Goal: Task Accomplishment & Management: Manage account settings

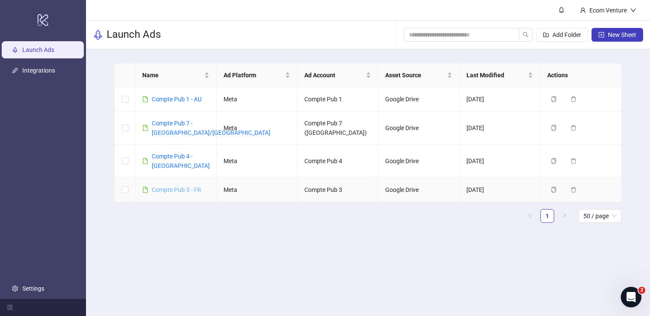
click at [182, 187] on link "Compte Pub 3 - FR" at bounding box center [176, 190] width 49 height 7
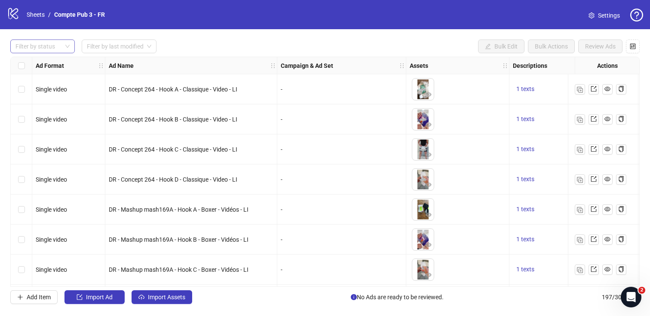
click at [57, 43] on div at bounding box center [38, 46] width 52 height 12
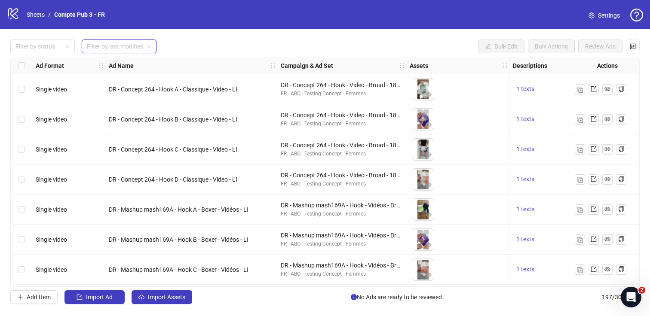
click at [100, 44] on input "search" at bounding box center [115, 46] width 57 height 13
click at [101, 67] on div "Today" at bounding box center [120, 63] width 62 height 9
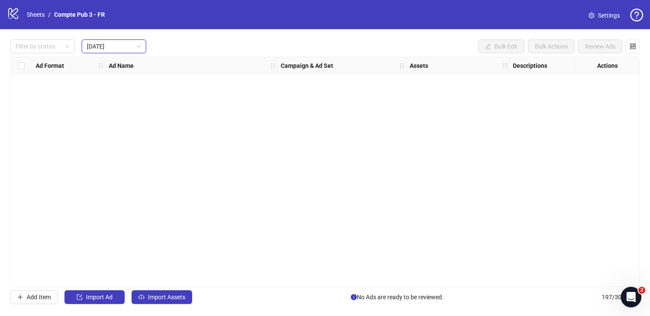
click at [224, 45] on div "Filter by status Today Today Bulk Edit Bulk Actions Review Ads" at bounding box center [325, 47] width 630 height 14
click at [155, 294] on span "Import Assets" at bounding box center [166, 297] width 37 height 7
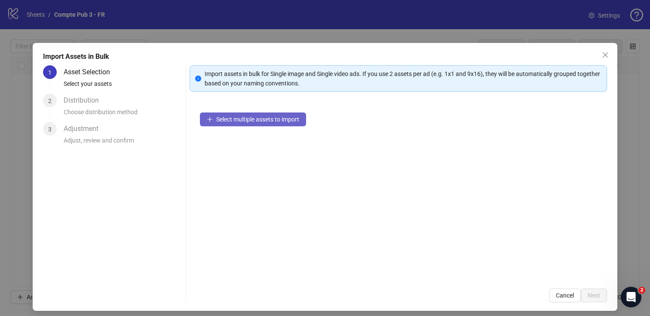
click at [265, 119] on span "Select multiple assets to import" at bounding box center [257, 119] width 83 height 7
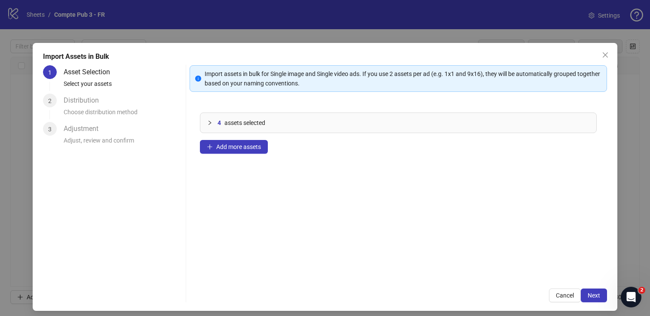
scroll to position [5, 0]
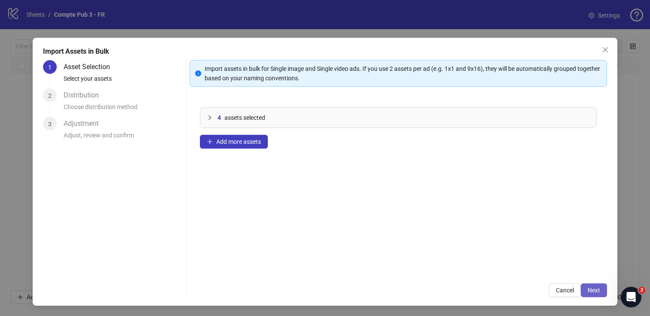
click at [592, 297] on button "Next" at bounding box center [594, 291] width 26 height 14
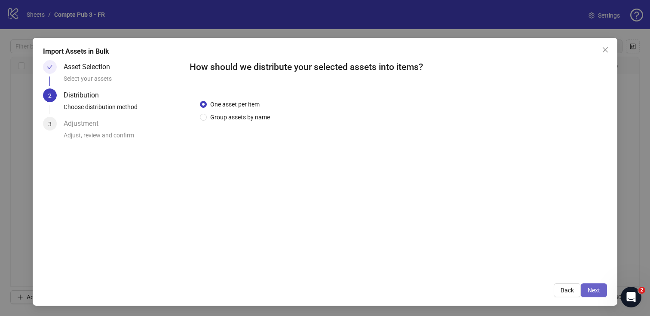
click at [599, 287] on span "Next" at bounding box center [594, 290] width 12 height 7
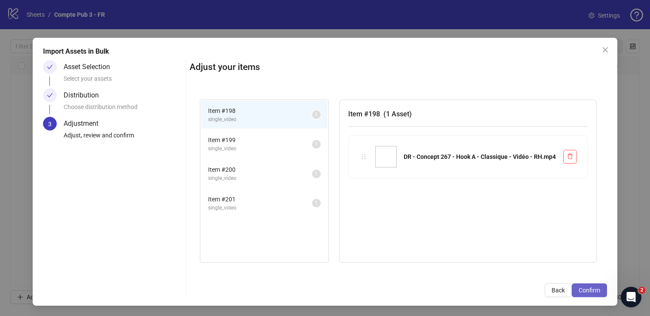
click at [595, 287] on span "Confirm" at bounding box center [590, 290] width 22 height 7
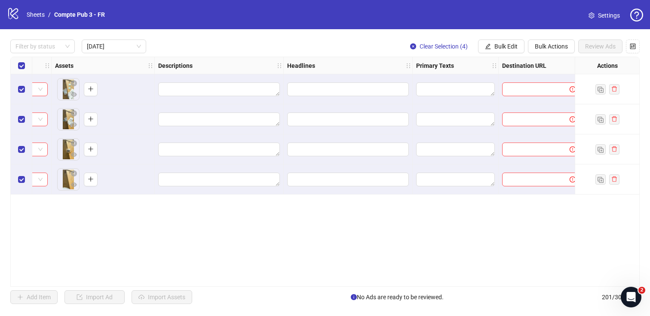
scroll to position [0, 433]
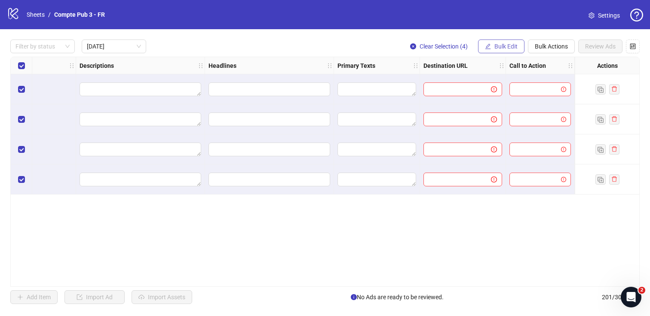
click at [489, 42] on button "Bulk Edit" at bounding box center [501, 47] width 46 height 14
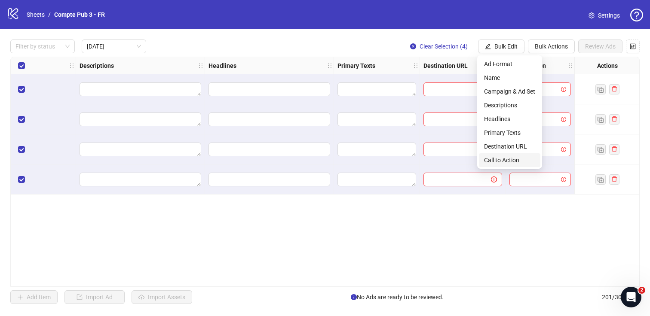
click at [519, 162] on span "Call to Action" at bounding box center [509, 160] width 51 height 9
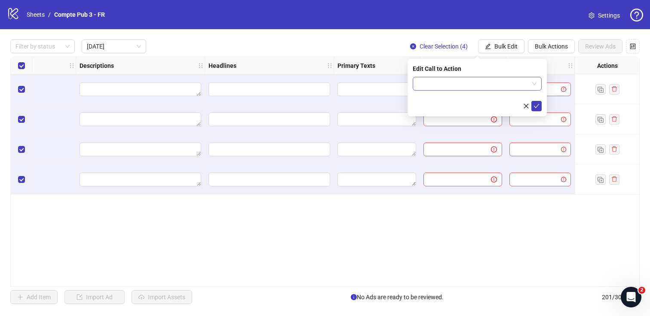
click at [459, 88] on input "search" at bounding box center [473, 83] width 111 height 13
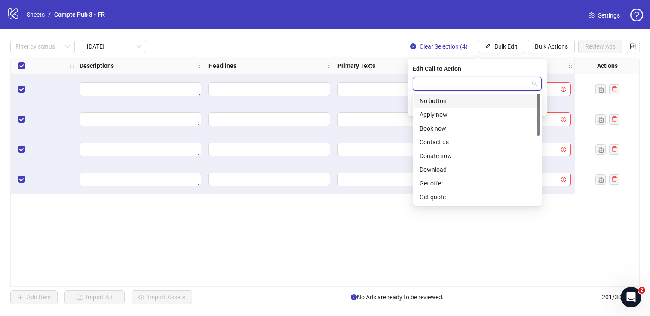
paste input "**********"
type input "**********"
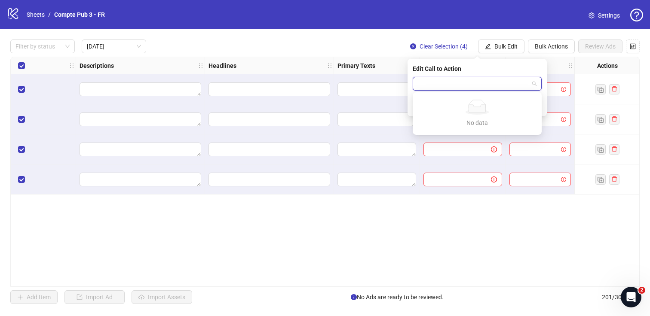
scroll to position [0, 0]
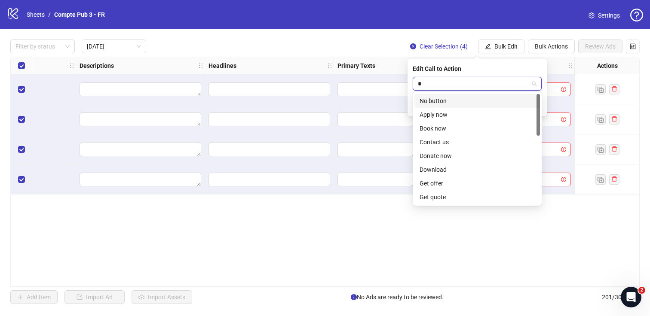
type input "**"
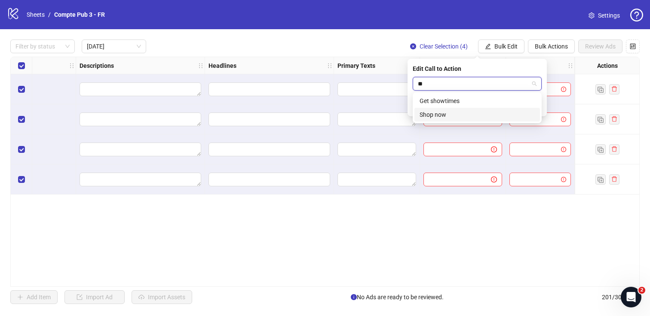
click at [483, 113] on div "Shop now" at bounding box center [477, 114] width 115 height 9
click at [540, 108] on button "submit" at bounding box center [536, 106] width 10 height 10
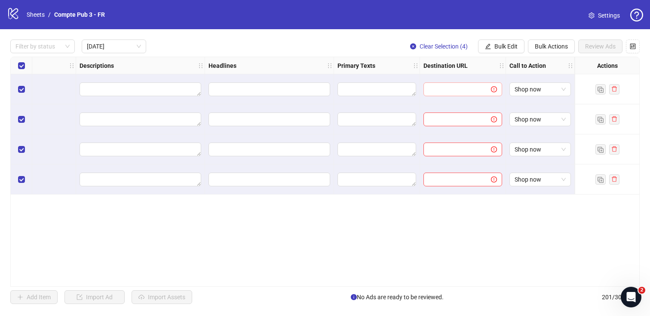
click at [481, 93] on span at bounding box center [489, 89] width 16 height 9
click at [482, 89] on span at bounding box center [489, 89] width 16 height 9
paste input "**********"
type input "**********"
click at [499, 47] on span "Bulk Edit" at bounding box center [506, 46] width 23 height 7
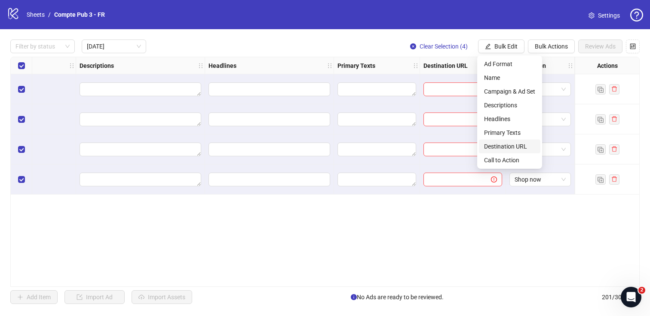
click at [508, 143] on span "Destination URL" at bounding box center [509, 146] width 51 height 9
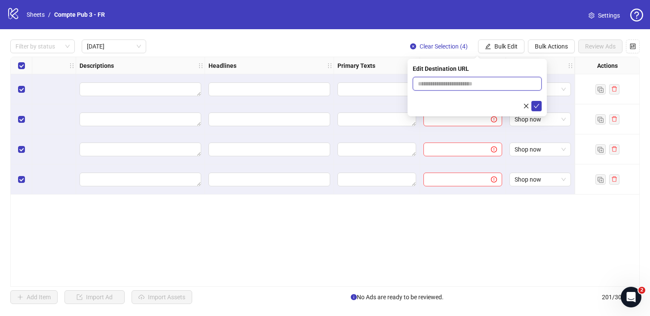
click at [456, 83] on input "text" at bounding box center [474, 83] width 112 height 9
paste input "**********"
type input "**********"
click at [536, 110] on button "submit" at bounding box center [536, 106] width 10 height 10
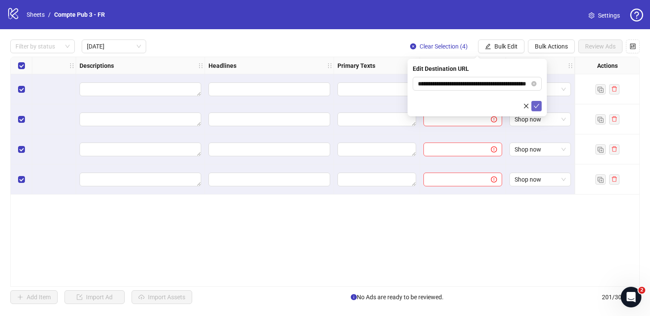
scroll to position [0, 0]
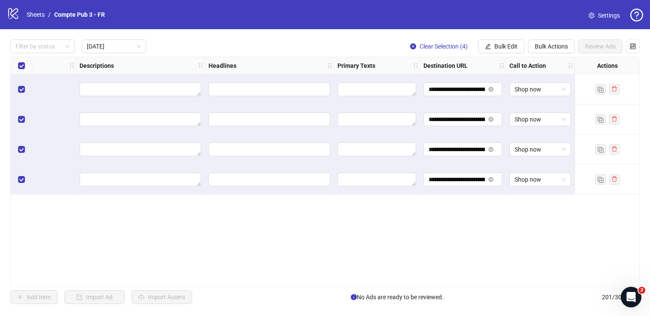
click at [496, 236] on div "**********" at bounding box center [325, 172] width 630 height 230
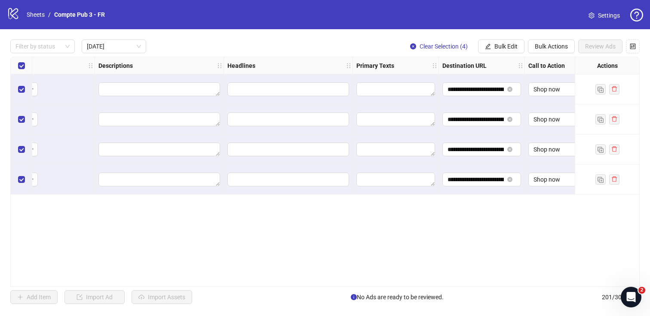
scroll to position [0, 413]
click at [504, 47] on span "Bulk Edit" at bounding box center [506, 46] width 23 height 7
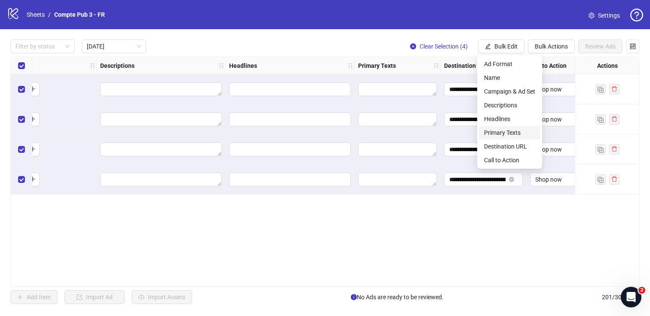
click at [517, 132] on span "Primary Texts" at bounding box center [509, 132] width 51 height 9
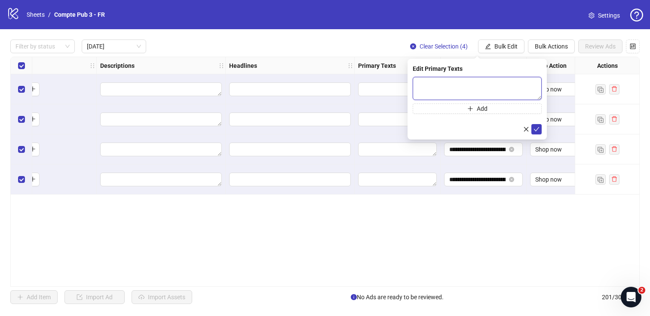
click at [476, 90] on textarea at bounding box center [477, 88] width 129 height 23
paste textarea "**********"
type textarea "**********"
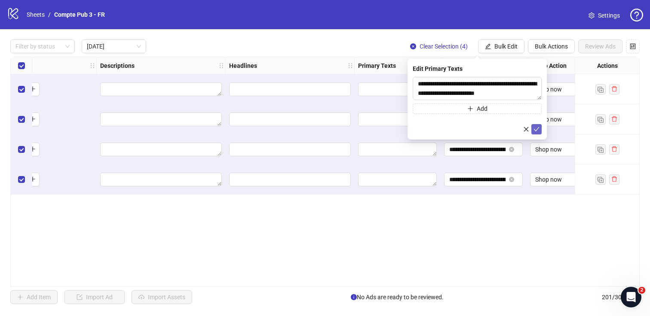
click at [537, 129] on icon "check" at bounding box center [537, 129] width 6 height 4
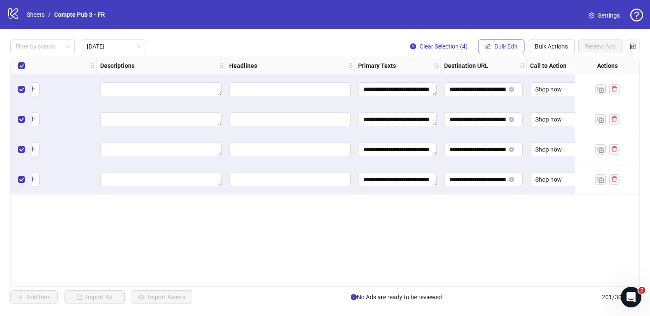
click at [510, 46] on span "Bulk Edit" at bounding box center [506, 46] width 23 height 7
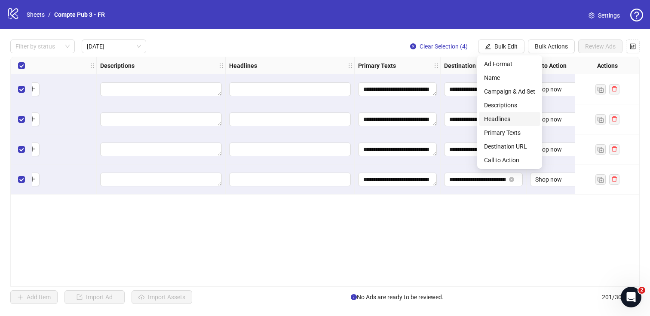
click at [513, 121] on span "Headlines" at bounding box center [509, 118] width 51 height 9
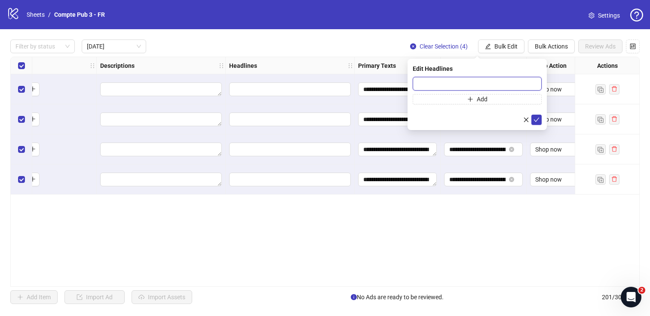
click at [464, 82] on input "text" at bounding box center [477, 84] width 129 height 14
paste input "**********"
type input "**********"
click at [534, 120] on icon "check" at bounding box center [537, 120] width 6 height 4
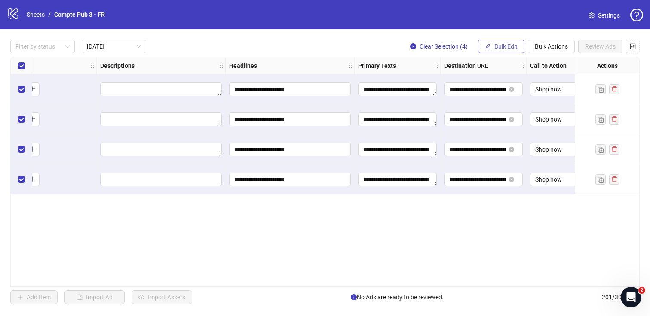
click at [492, 46] on button "Bulk Edit" at bounding box center [501, 47] width 46 height 14
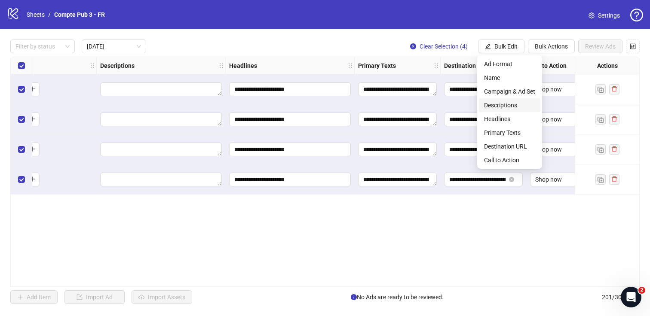
click at [500, 105] on span "Descriptions" at bounding box center [509, 105] width 51 height 9
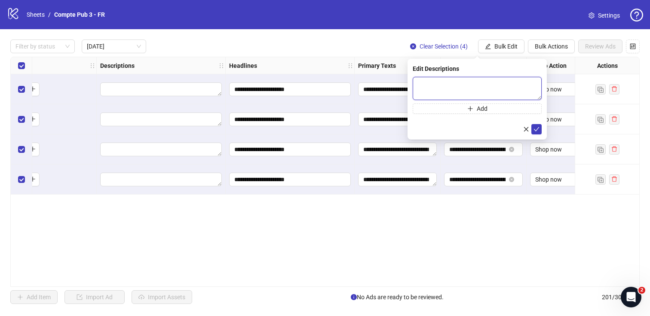
click at [413, 87] on textarea at bounding box center [477, 88] width 129 height 23
paste textarea "**********"
type textarea "**********"
click at [533, 125] on button "submit" at bounding box center [536, 129] width 10 height 10
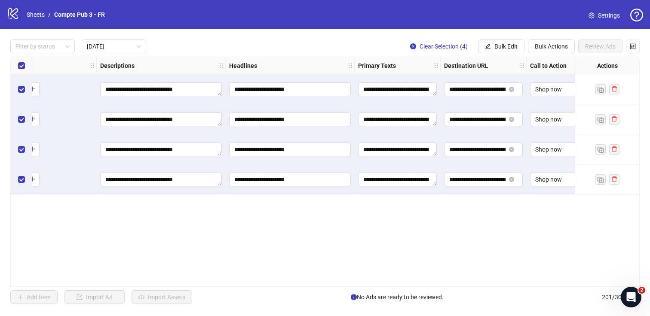
scroll to position [0, 0]
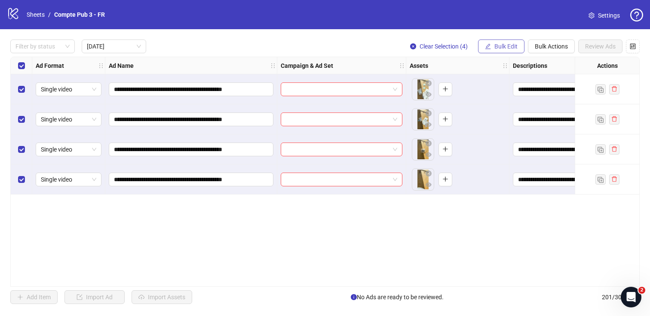
click at [497, 49] on span "Bulk Edit" at bounding box center [506, 46] width 23 height 7
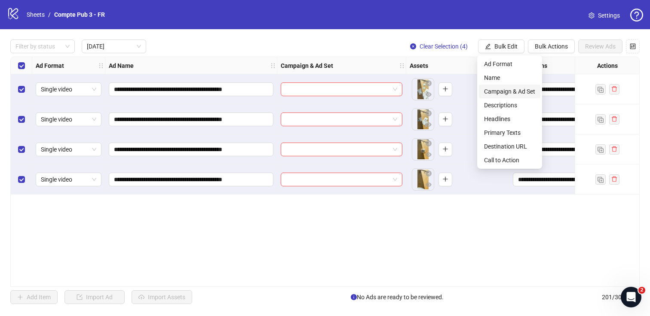
click at [516, 93] on span "Campaign & Ad Set" at bounding box center [509, 91] width 51 height 9
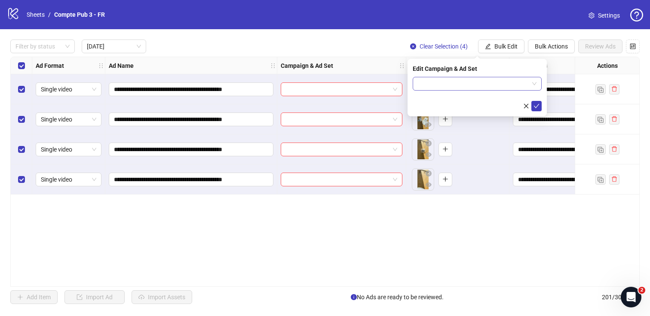
click at [524, 80] on input "search" at bounding box center [473, 83] width 111 height 13
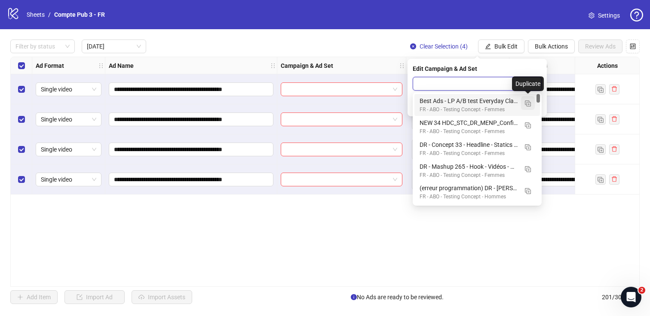
click at [529, 101] on img "button" at bounding box center [528, 104] width 6 height 6
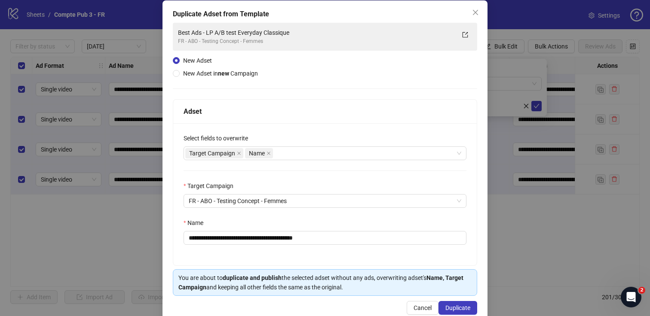
scroll to position [61, 0]
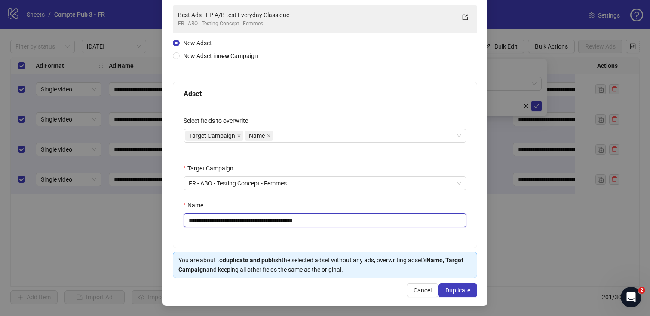
click at [329, 218] on input "**********" at bounding box center [325, 221] width 283 height 14
paste input "text"
type input "**********"
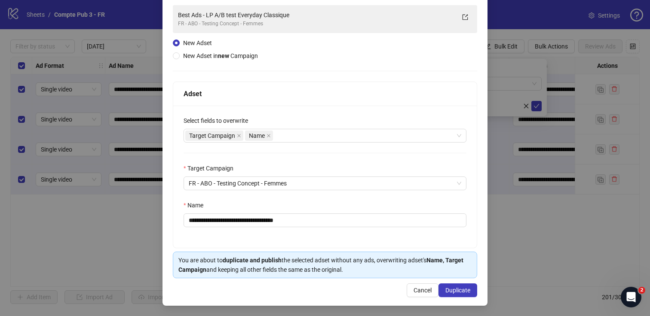
click at [355, 205] on div "Name" at bounding box center [325, 207] width 283 height 13
click at [364, 137] on div "Target Campaign Name" at bounding box center [320, 136] width 270 height 12
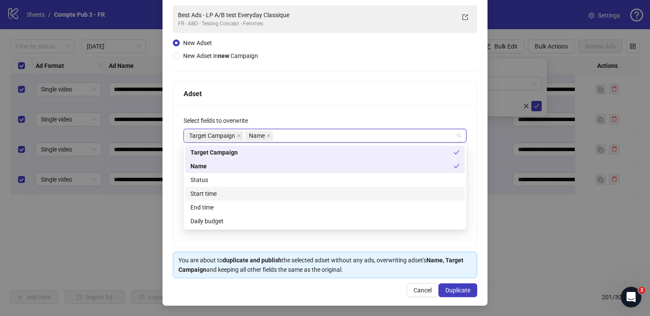
click at [301, 190] on div "Start time" at bounding box center [324, 193] width 269 height 9
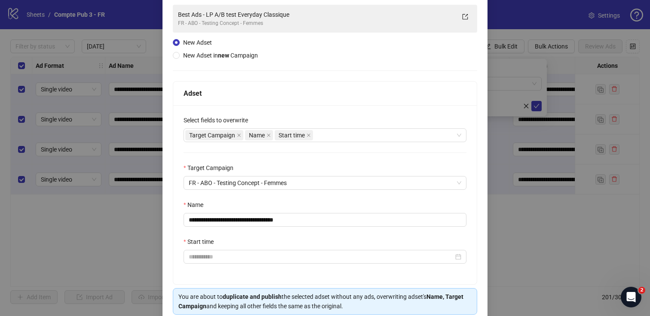
click at [284, 243] on div "Start time" at bounding box center [325, 243] width 283 height 13
click at [279, 259] on input "Start time" at bounding box center [321, 256] width 265 height 9
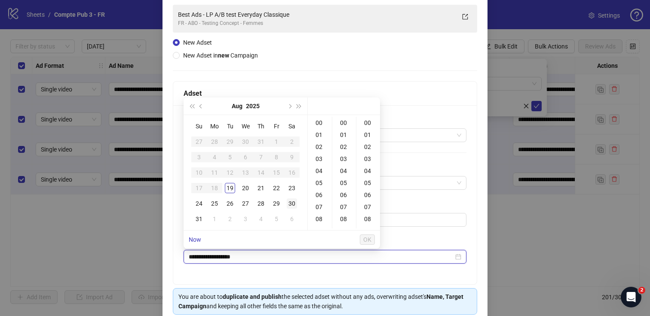
type input "**********"
click at [248, 189] on div "20" at bounding box center [245, 188] width 10 height 10
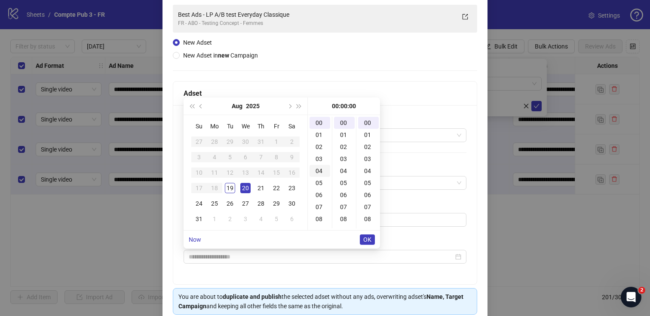
click at [324, 172] on div "04" at bounding box center [320, 171] width 21 height 12
type input "**********"
click at [368, 239] on span "OK" at bounding box center [367, 240] width 8 height 7
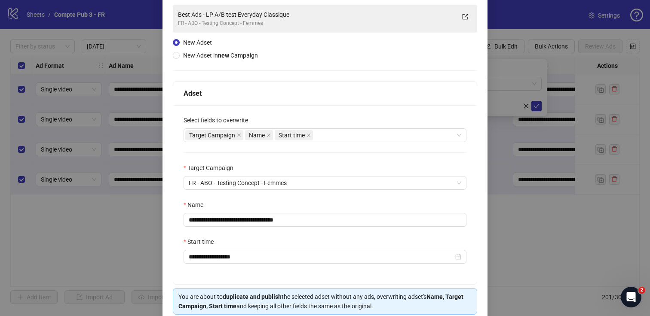
scroll to position [98, 0]
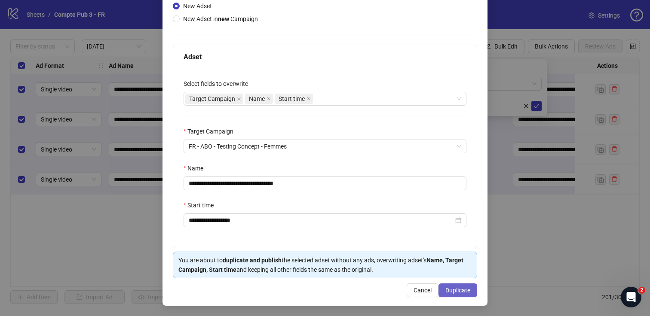
click at [471, 293] on button "Duplicate" at bounding box center [458, 291] width 39 height 14
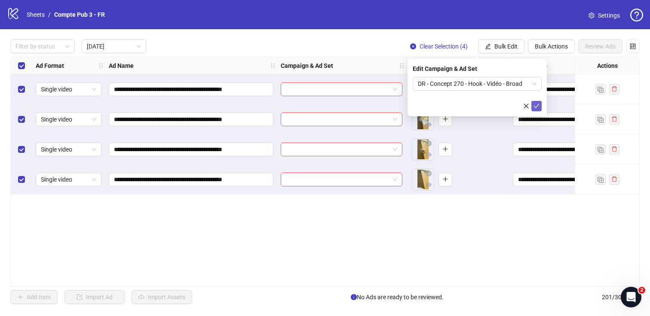
click at [535, 103] on icon "check" at bounding box center [537, 106] width 6 height 6
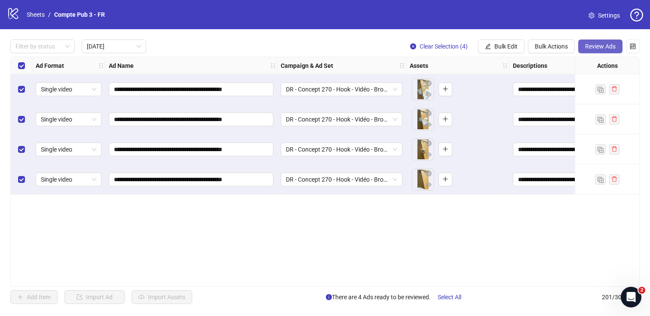
click at [618, 46] on button "Review Ads" at bounding box center [600, 47] width 44 height 14
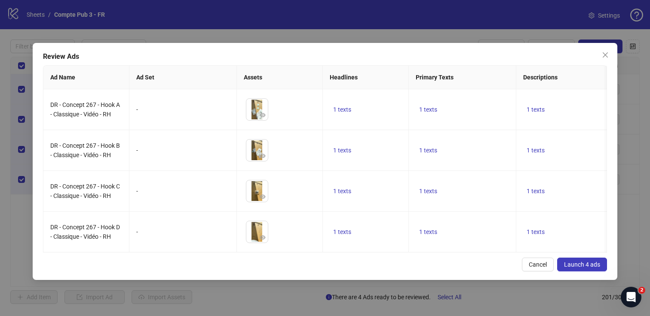
click at [569, 264] on span "Launch 4 ads" at bounding box center [582, 264] width 36 height 7
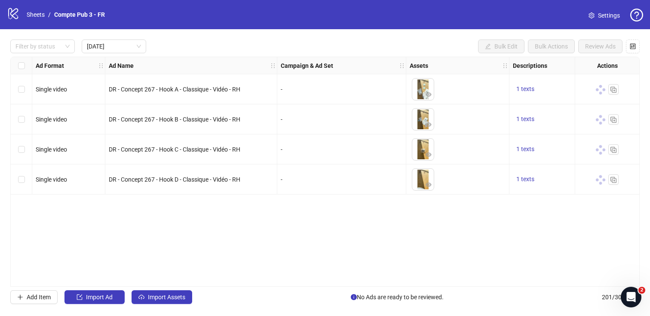
click at [69, 9] on div "logo/logo-mobile Sheets / Compte Pub 3 - FR" at bounding box center [57, 14] width 101 height 15
click at [71, 14] on link "Compte Pub 3 - FR" at bounding box center [79, 14] width 54 height 9
click at [37, 15] on link "Sheets" at bounding box center [36, 14] width 22 height 9
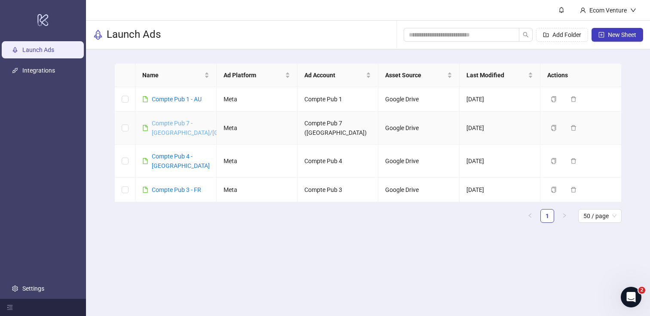
click at [182, 121] on link "Compte Pub 7 - [GEOGRAPHIC_DATA]/[GEOGRAPHIC_DATA]" at bounding box center [211, 128] width 119 height 16
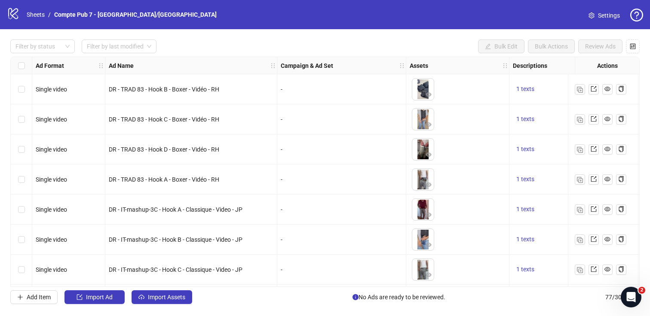
click at [132, 54] on div "Filter by status Filter by last modified Bulk Edit Bulk Actions Review Ads Ad F…" at bounding box center [325, 172] width 650 height 286
click at [141, 44] on input "search" at bounding box center [115, 46] width 57 height 13
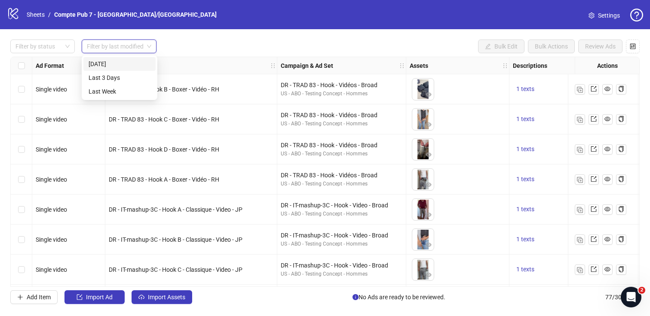
click at [123, 66] on div "[DATE]" at bounding box center [120, 63] width 62 height 9
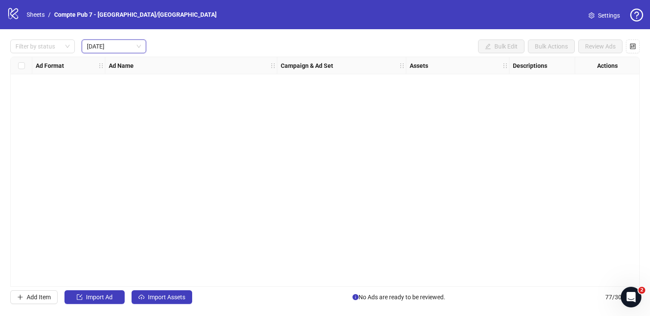
click at [345, 43] on div "Filter by status Today Today Bulk Edit Bulk Actions Review Ads" at bounding box center [325, 47] width 630 height 14
click at [184, 297] on span "Import Assets" at bounding box center [166, 297] width 37 height 7
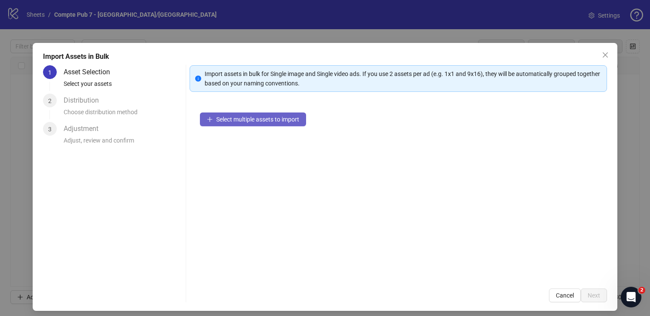
click at [296, 117] on span "Select multiple assets to import" at bounding box center [257, 119] width 83 height 7
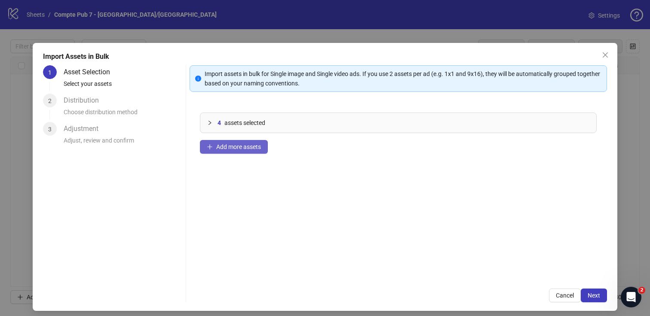
click at [242, 151] on button "Add more assets" at bounding box center [234, 147] width 68 height 14
click at [248, 150] on span "Add more assets" at bounding box center [238, 147] width 45 height 7
click at [601, 296] on button "Next" at bounding box center [594, 296] width 26 height 14
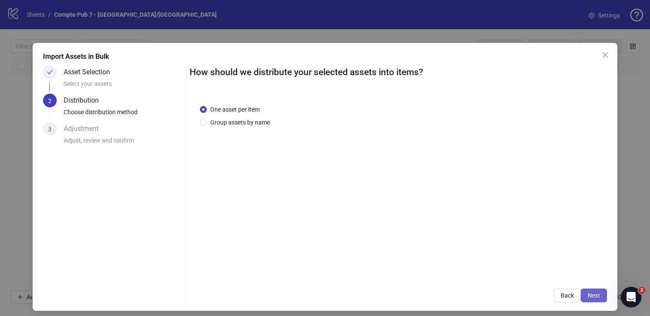
click at [595, 292] on span "Next" at bounding box center [594, 295] width 12 height 7
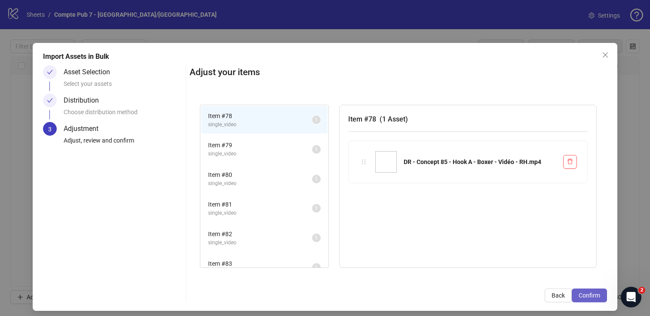
click at [600, 292] on button "Confirm" at bounding box center [589, 296] width 35 height 14
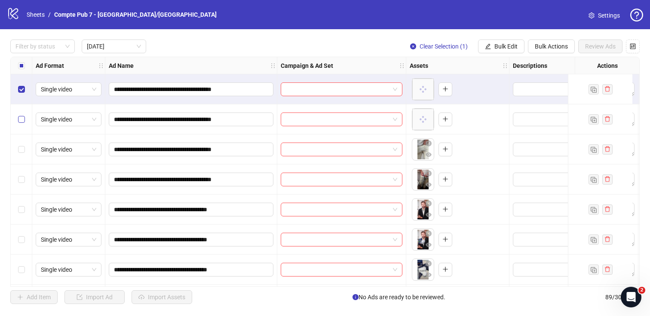
click at [22, 116] on label "Select row 2" at bounding box center [21, 119] width 7 height 9
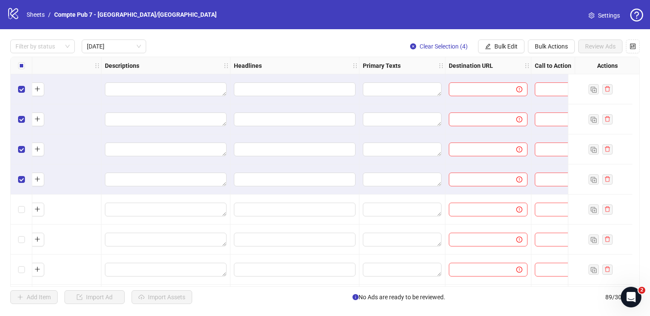
scroll to position [0, 407]
click at [516, 46] on span "Bulk Edit" at bounding box center [506, 46] width 23 height 7
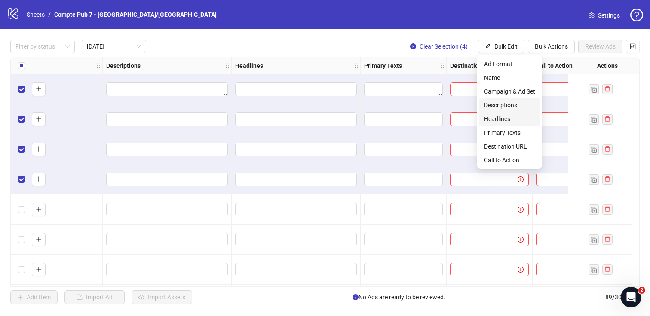
click at [506, 117] on span "Headlines" at bounding box center [509, 118] width 51 height 9
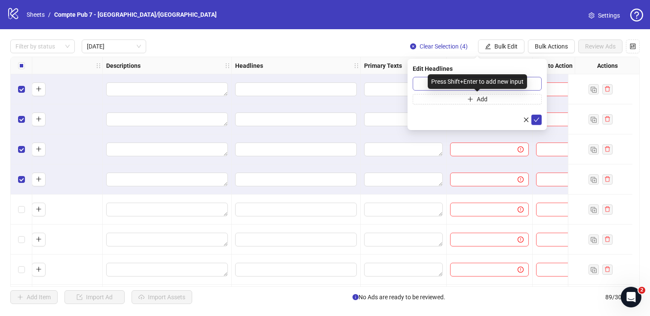
click at [453, 86] on div "Press Shift+Enter to add new input" at bounding box center [477, 81] width 99 height 15
click at [415, 84] on input "text" at bounding box center [477, 84] width 129 height 14
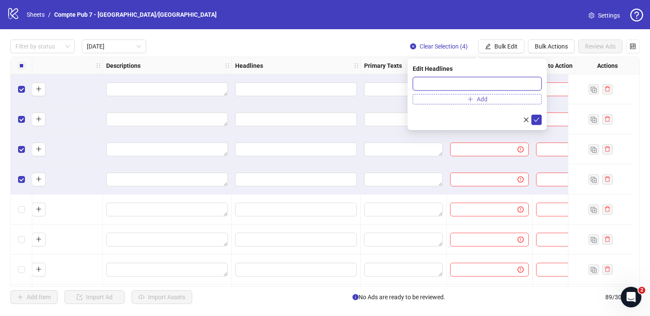
paste input "**********"
type input "**********"
click at [535, 118] on icon "check" at bounding box center [537, 120] width 6 height 6
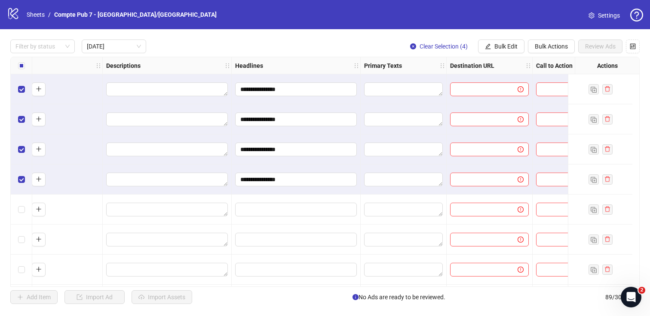
scroll to position [0, 440]
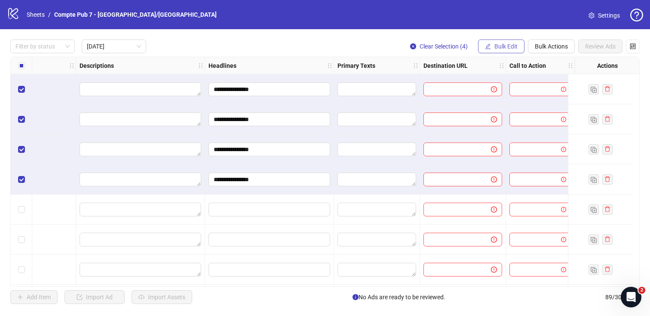
click at [495, 47] on span "Bulk Edit" at bounding box center [506, 46] width 23 height 7
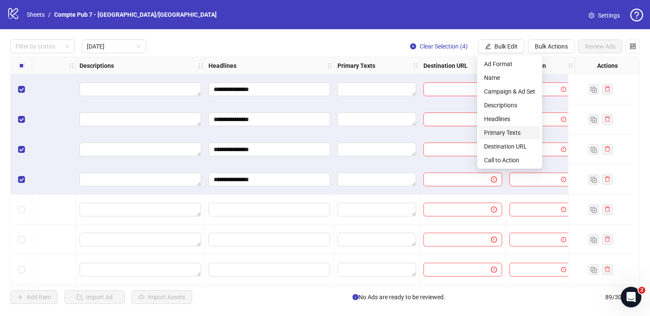
click at [516, 130] on span "Primary Texts" at bounding box center [509, 132] width 51 height 9
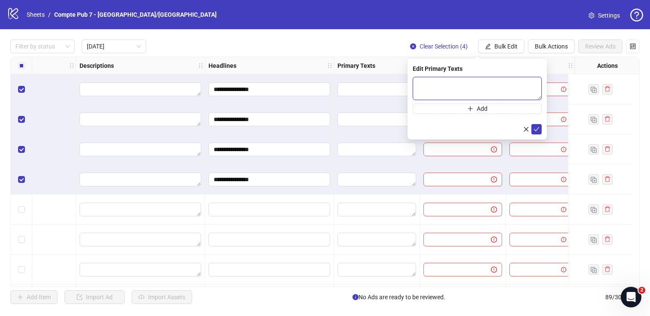
click at [454, 88] on textarea at bounding box center [477, 88] width 129 height 23
paste textarea "**********"
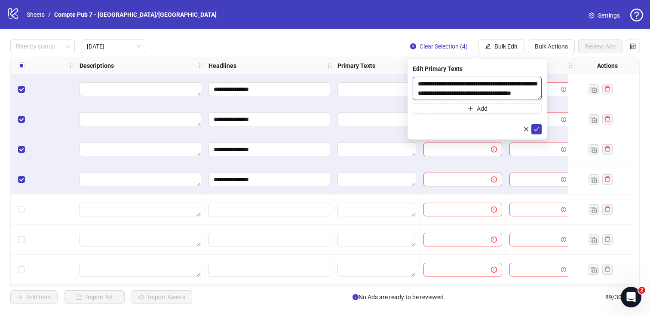
scroll to position [6, 0]
type textarea "**********"
click at [538, 128] on icon "check" at bounding box center [537, 129] width 6 height 4
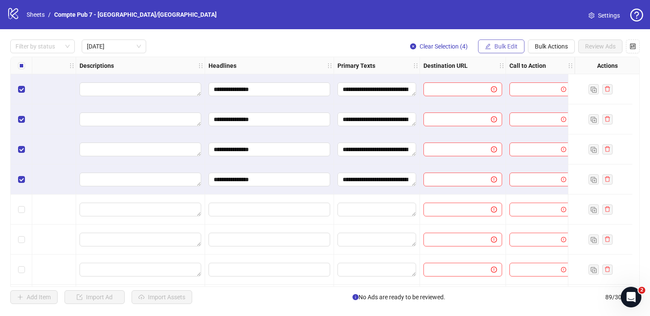
click at [499, 45] on span "Bulk Edit" at bounding box center [506, 46] width 23 height 7
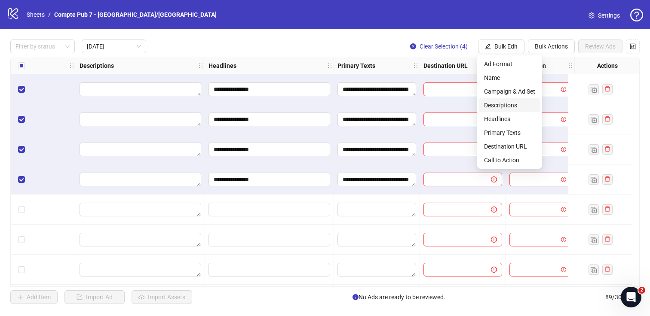
click at [518, 108] on span "Descriptions" at bounding box center [509, 105] width 51 height 9
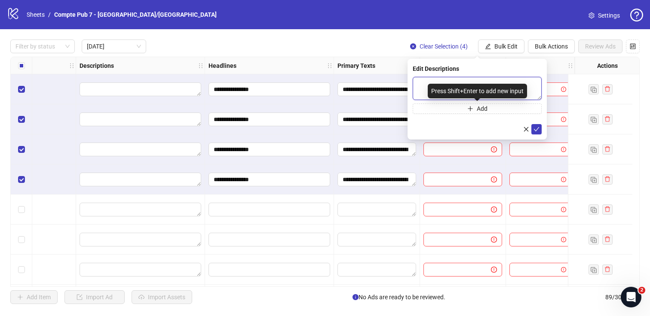
click at [416, 84] on textarea at bounding box center [477, 88] width 129 height 23
paste textarea "**********"
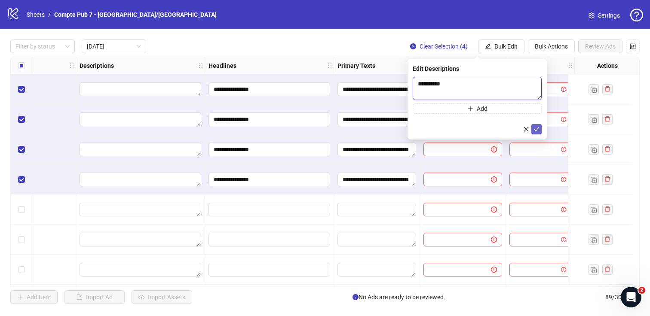
type textarea "**********"
click at [537, 127] on icon "check" at bounding box center [537, 129] width 6 height 6
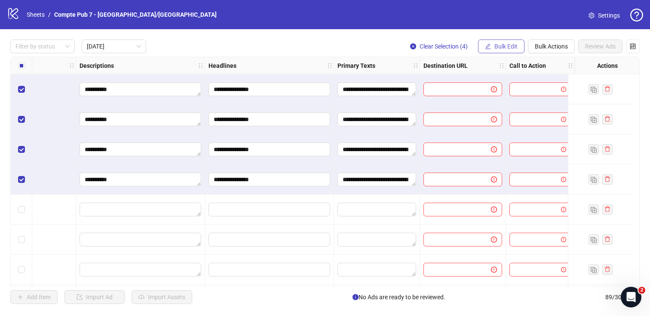
click at [499, 43] on span "Bulk Edit" at bounding box center [506, 46] width 23 height 7
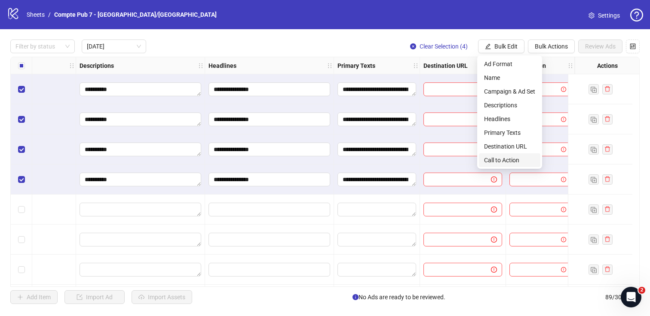
click at [511, 158] on span "Call to Action" at bounding box center [509, 160] width 51 height 9
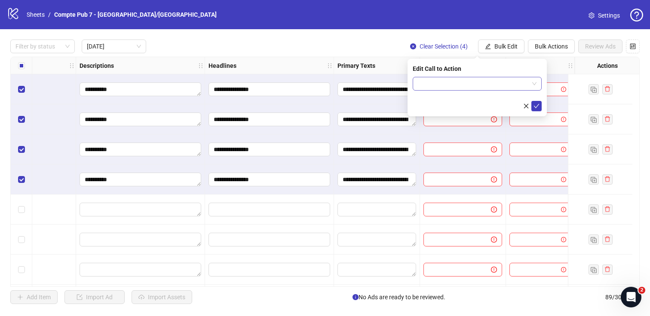
click at [487, 80] on input "search" at bounding box center [473, 83] width 111 height 13
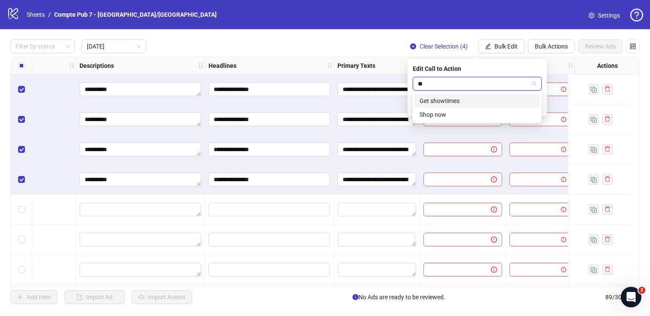
type input "***"
click at [466, 112] on div "Shop now" at bounding box center [477, 114] width 115 height 9
click at [534, 105] on icon "check" at bounding box center [537, 106] width 6 height 6
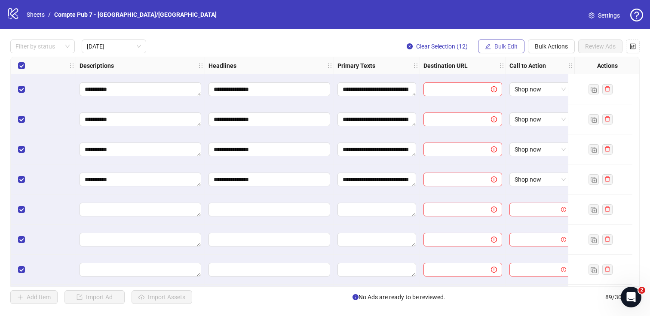
click at [492, 43] on button "Bulk Edit" at bounding box center [501, 47] width 46 height 14
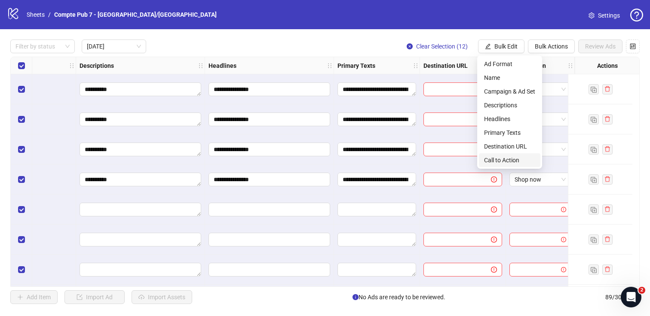
click at [504, 157] on span "Call to Action" at bounding box center [509, 160] width 51 height 9
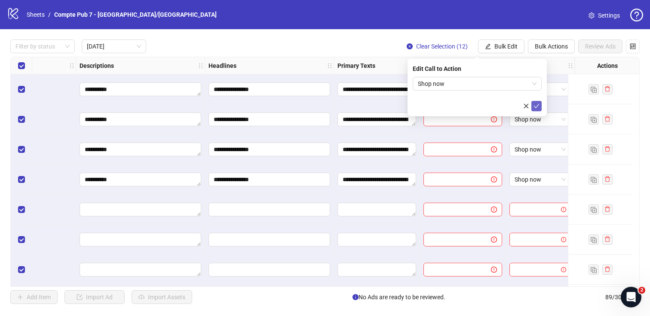
click at [538, 106] on icon "check" at bounding box center [537, 106] width 6 height 6
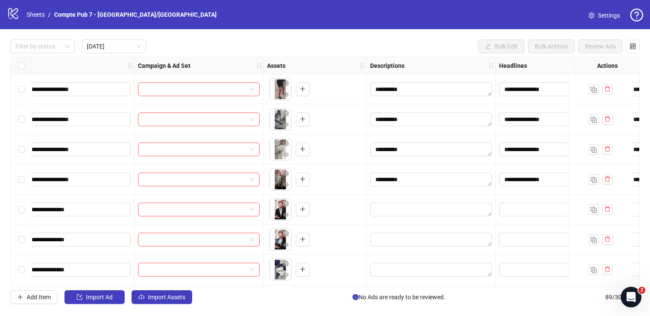
scroll to position [0, 0]
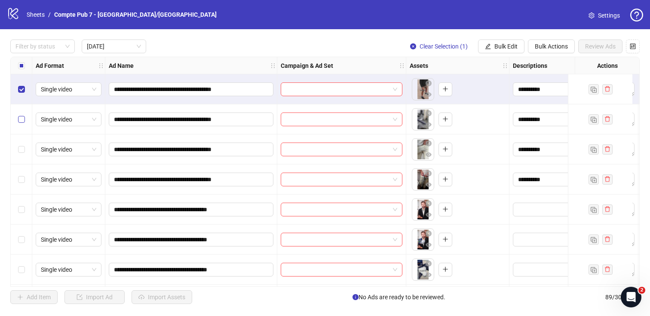
click at [23, 124] on label "Select row 2" at bounding box center [21, 119] width 7 height 9
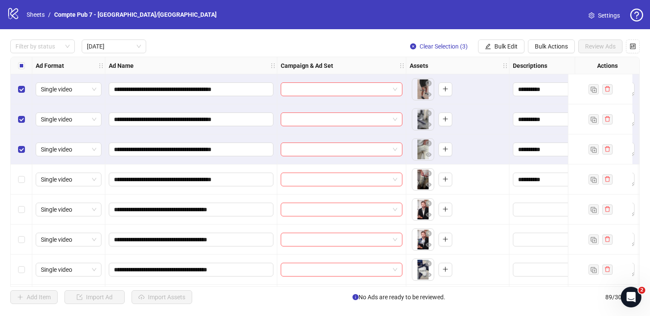
click at [22, 172] on div "Select row 4" at bounding box center [22, 180] width 22 height 30
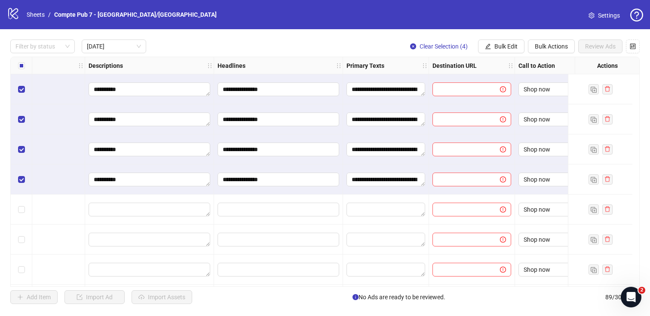
scroll to position [0, 440]
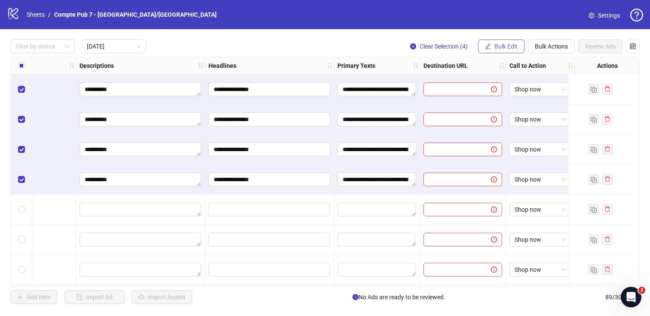
click at [501, 49] on span "Bulk Edit" at bounding box center [506, 46] width 23 height 7
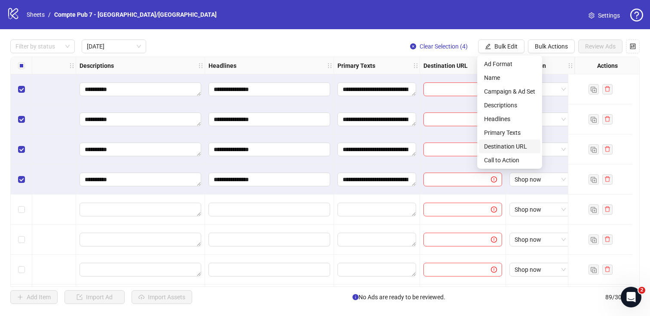
click at [514, 146] on span "Destination URL" at bounding box center [509, 146] width 51 height 9
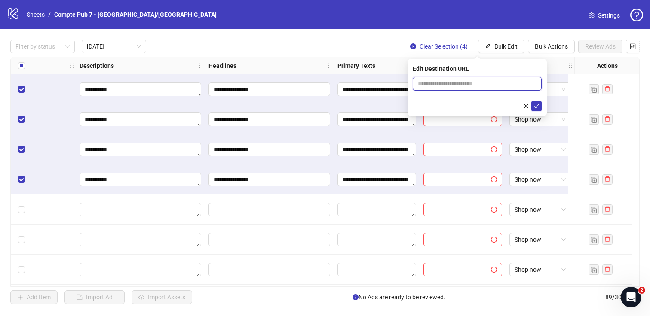
click at [470, 87] on input "text" at bounding box center [474, 83] width 112 height 9
paste input "**********"
type input "**********"
click at [536, 106] on icon "check" at bounding box center [537, 106] width 6 height 6
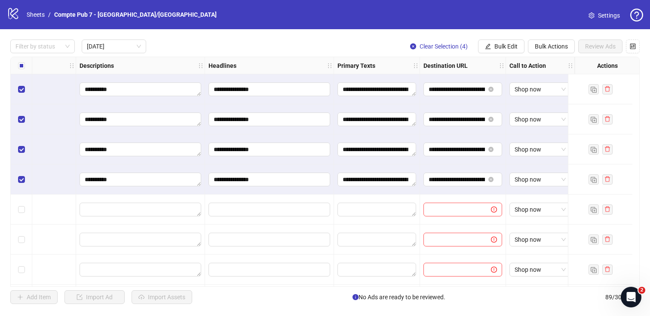
scroll to position [0, 0]
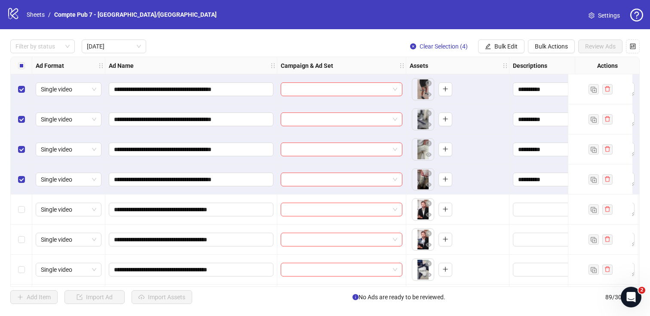
click at [16, 63] on div "Select all rows" at bounding box center [22, 65] width 22 height 17
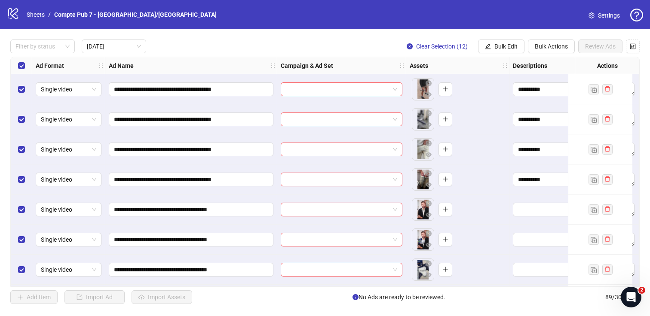
click at [16, 63] on div "Select all rows" at bounding box center [22, 65] width 22 height 17
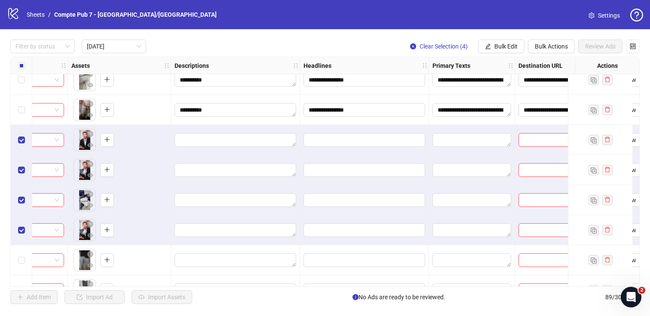
scroll to position [70, 339]
click at [505, 46] on span "Bulk Edit" at bounding box center [506, 46] width 23 height 7
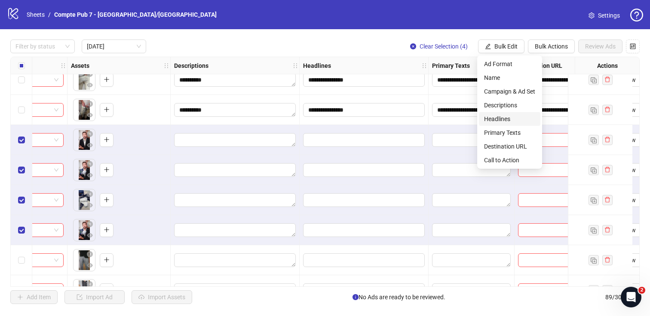
click at [514, 112] on li "Headlines" at bounding box center [509, 119] width 61 height 14
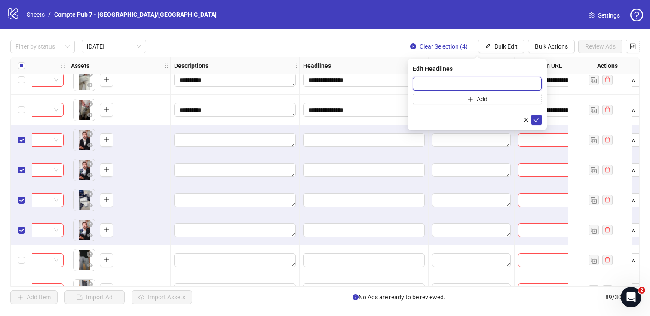
click at [466, 83] on input "text" at bounding box center [477, 84] width 129 height 14
paste input "**********"
type input "**********"
click at [539, 121] on icon "check" at bounding box center [537, 120] width 6 height 6
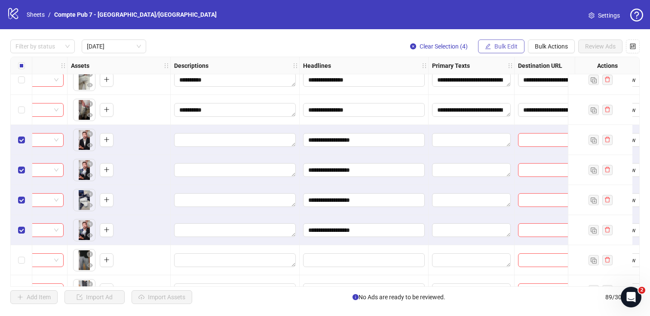
click at [501, 44] on span "Bulk Edit" at bounding box center [506, 46] width 23 height 7
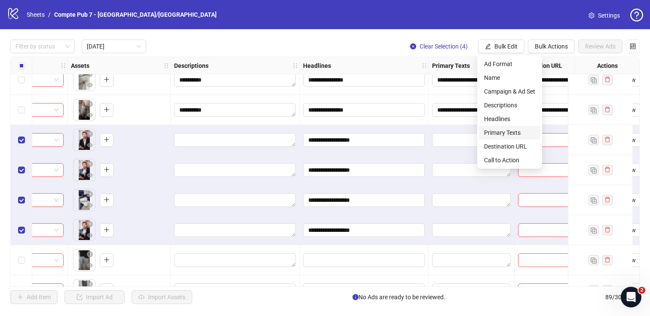
click at [509, 129] on span "Primary Texts" at bounding box center [509, 132] width 51 height 9
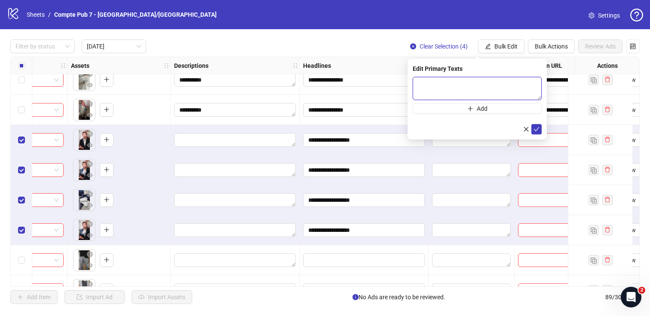
click at [480, 86] on textarea at bounding box center [477, 88] width 129 height 23
paste textarea "**********"
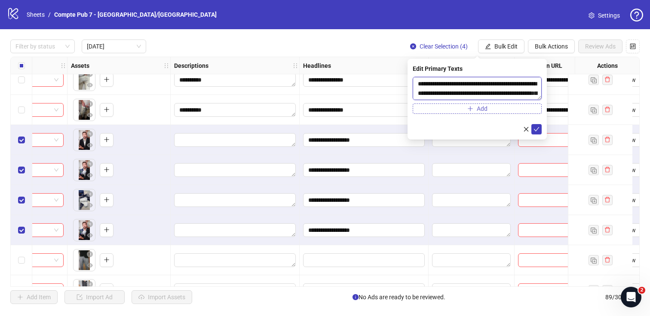
scroll to position [16, 0]
type textarea "**********"
click at [538, 127] on icon "check" at bounding box center [537, 129] width 6 height 6
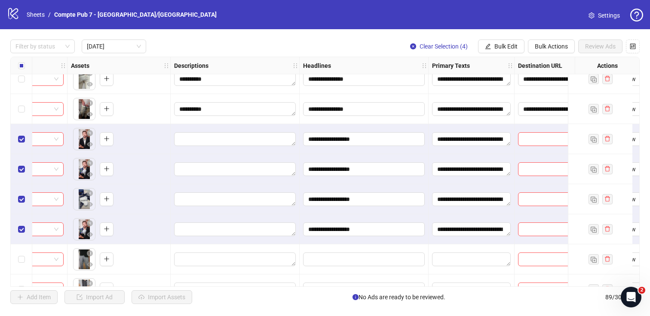
scroll to position [48, 339]
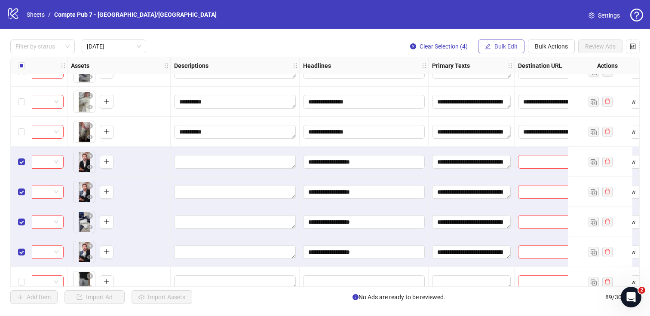
click at [501, 43] on span "Bulk Edit" at bounding box center [506, 46] width 23 height 7
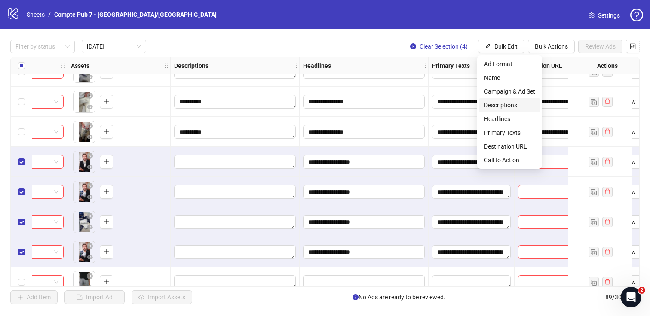
click at [507, 105] on span "Descriptions" at bounding box center [509, 105] width 51 height 9
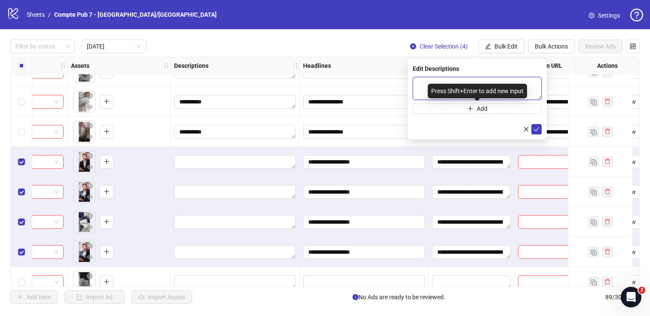
click at [423, 84] on textarea at bounding box center [477, 88] width 129 height 23
paste textarea "**********"
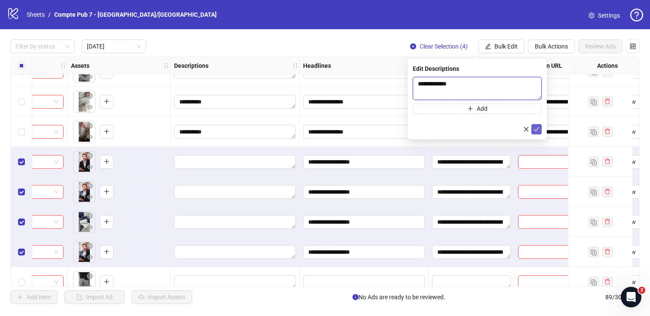
type textarea "**********"
click at [537, 126] on icon "check" at bounding box center [537, 129] width 6 height 6
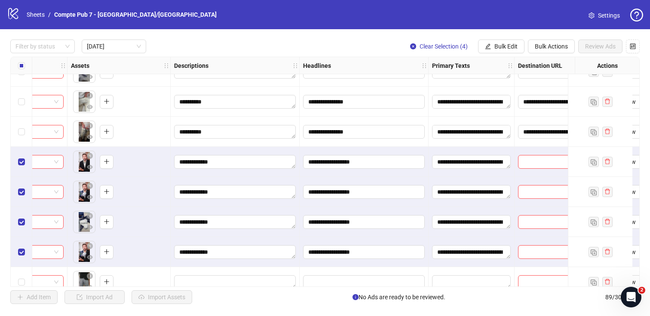
scroll to position [48, 440]
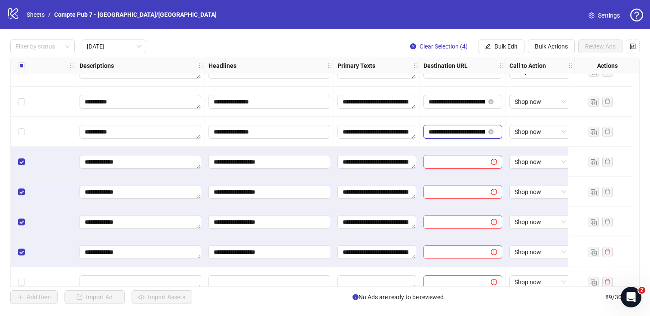
click at [449, 133] on input "**********" at bounding box center [457, 131] width 56 height 9
click at [501, 49] on span "Bulk Edit" at bounding box center [506, 46] width 23 height 7
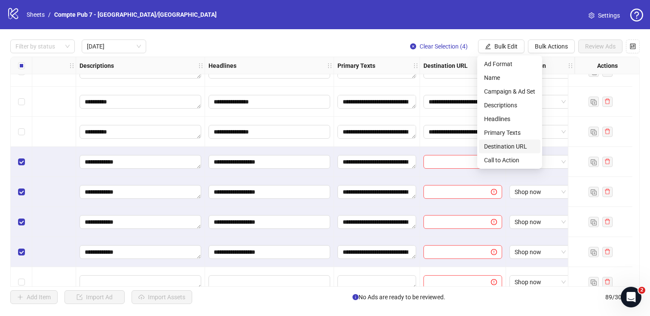
click at [508, 150] on span "Destination URL" at bounding box center [509, 146] width 51 height 9
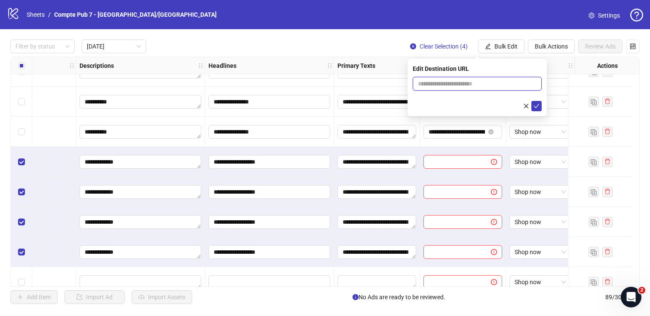
click at [476, 81] on input "text" at bounding box center [474, 83] width 112 height 9
paste input "**********"
type input "**********"
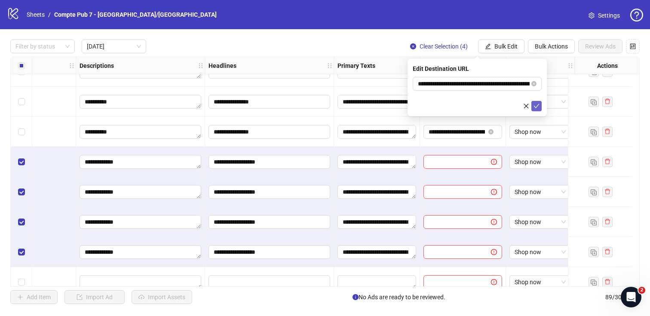
click at [535, 107] on icon "check" at bounding box center [537, 106] width 6 height 6
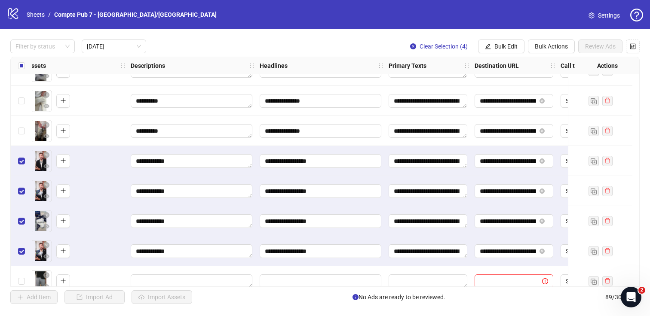
scroll to position [49, 387]
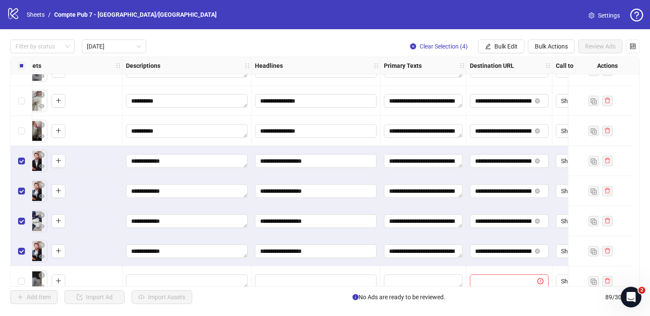
click at [17, 62] on div "Select all rows" at bounding box center [22, 65] width 22 height 17
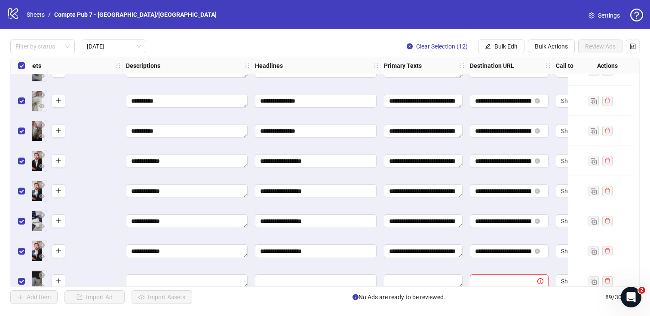
click at [17, 62] on div "Select all rows" at bounding box center [22, 65] width 22 height 17
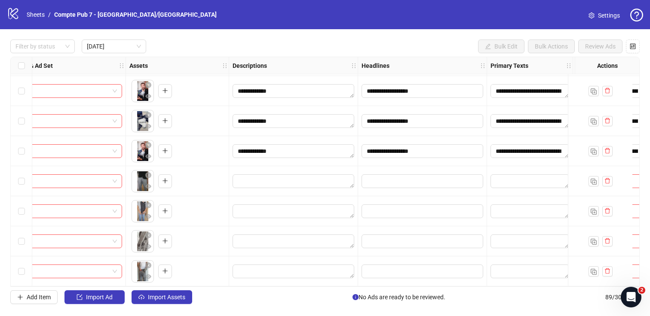
scroll to position [152, 0]
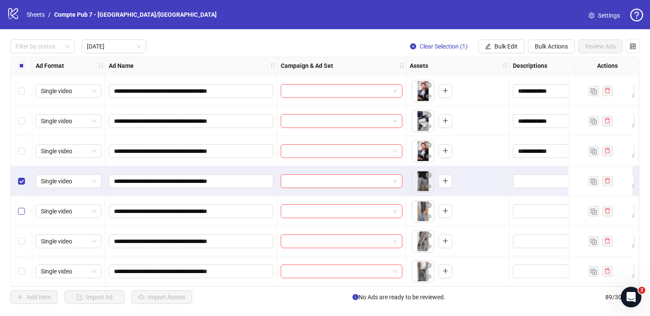
click at [22, 207] on label "Select row 10" at bounding box center [21, 211] width 7 height 9
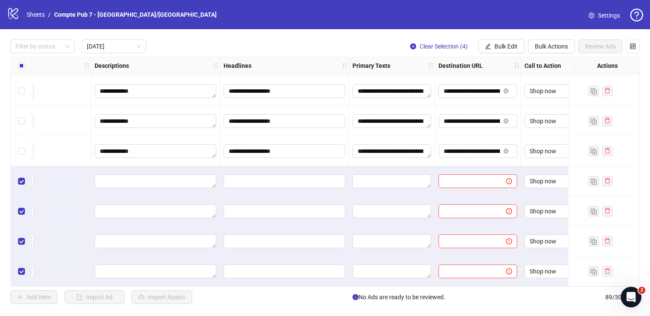
scroll to position [152, 408]
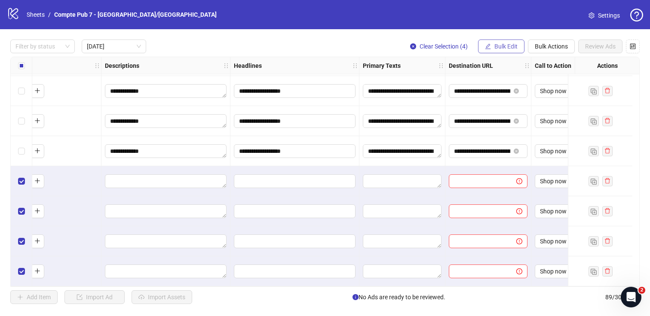
click at [510, 43] on span "Bulk Edit" at bounding box center [506, 46] width 23 height 7
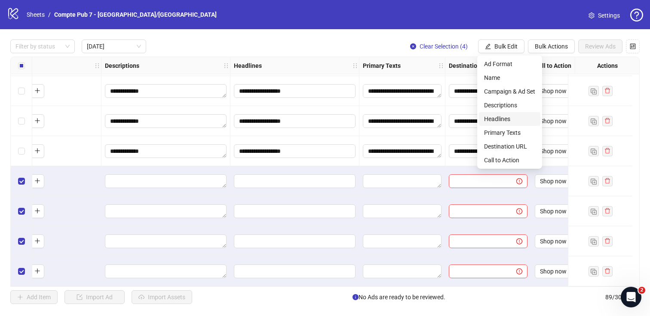
click at [516, 120] on span "Headlines" at bounding box center [509, 118] width 51 height 9
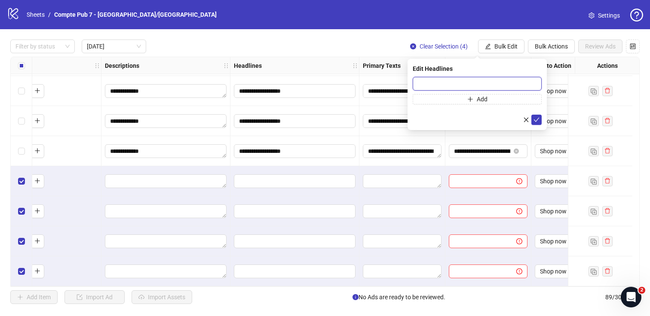
click at [470, 80] on input "text" at bounding box center [477, 84] width 129 height 14
paste input "**********"
type input "**********"
click at [536, 118] on icon "check" at bounding box center [537, 120] width 6 height 6
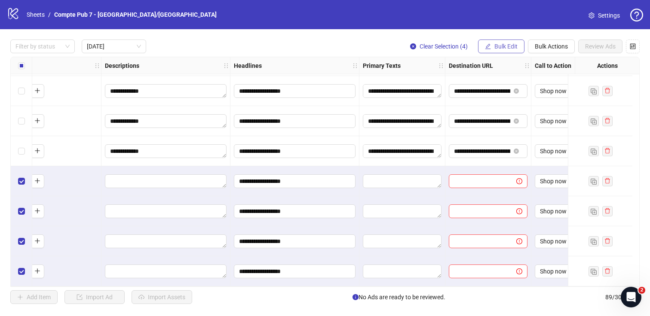
click at [506, 43] on span "Bulk Edit" at bounding box center [506, 46] width 23 height 7
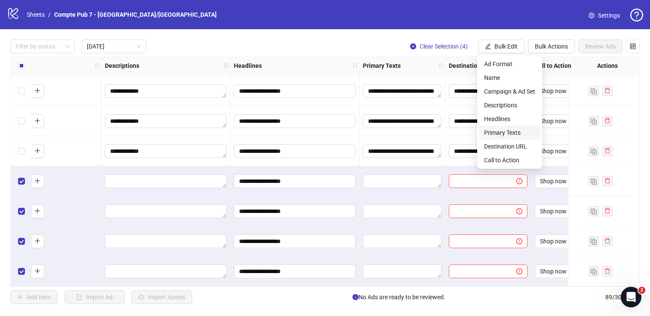
click at [511, 129] on span "Primary Texts" at bounding box center [509, 132] width 51 height 9
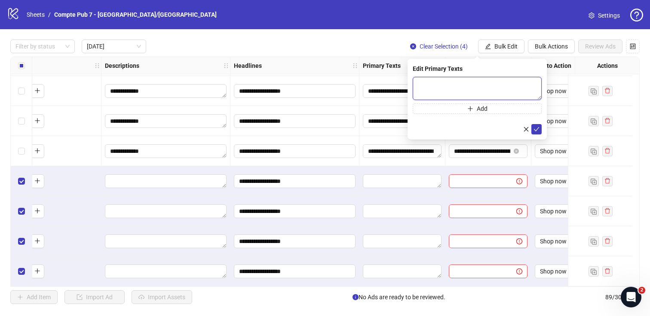
click at [449, 94] on textarea at bounding box center [477, 88] width 129 height 23
paste textarea "**********"
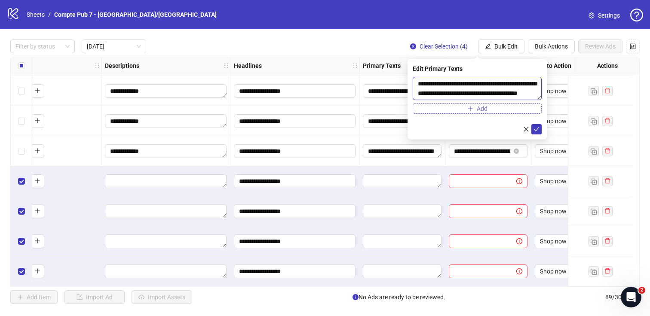
scroll to position [6, 0]
type textarea "**********"
click at [537, 129] on icon "check" at bounding box center [537, 129] width 6 height 6
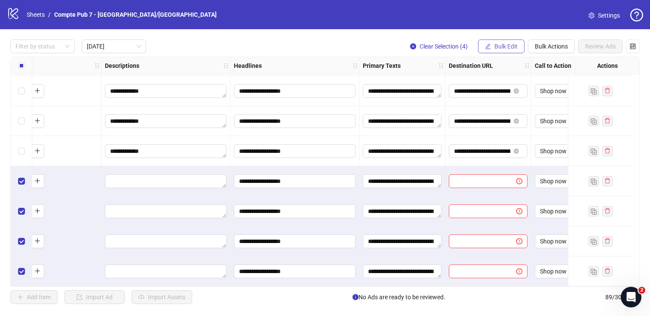
click at [497, 48] on span "Bulk Edit" at bounding box center [506, 46] width 23 height 7
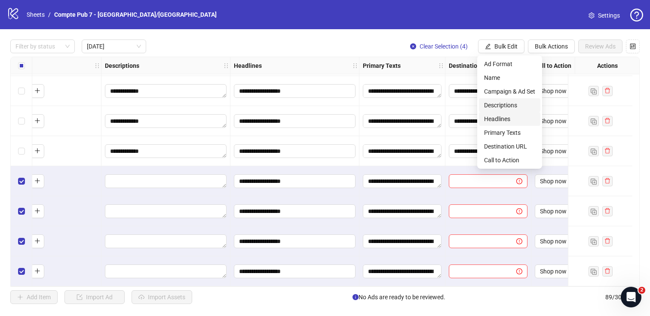
click at [506, 107] on span "Descriptions" at bounding box center [509, 105] width 51 height 9
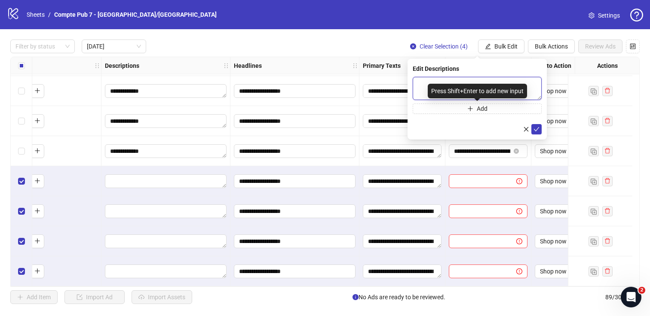
click at [423, 84] on textarea at bounding box center [477, 88] width 129 height 23
paste textarea "**********"
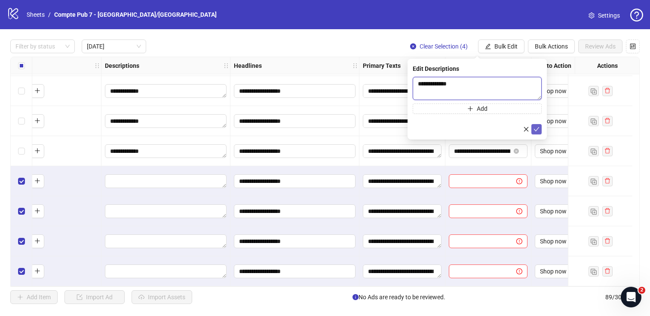
type textarea "**********"
click at [535, 129] on icon "check" at bounding box center [537, 129] width 6 height 6
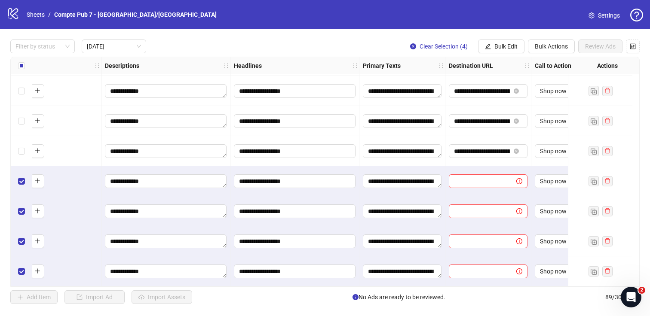
scroll to position [152, 440]
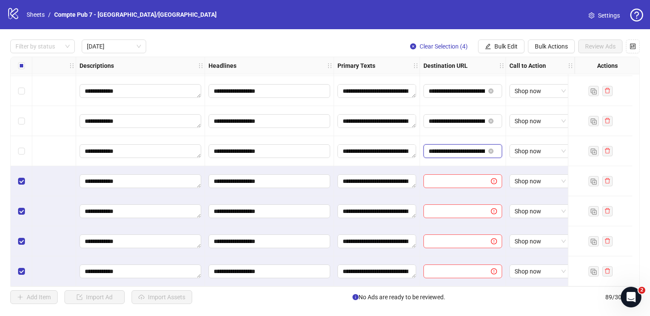
click at [455, 151] on input "**********" at bounding box center [457, 151] width 56 height 9
click at [504, 49] on span "Bulk Edit" at bounding box center [506, 46] width 23 height 7
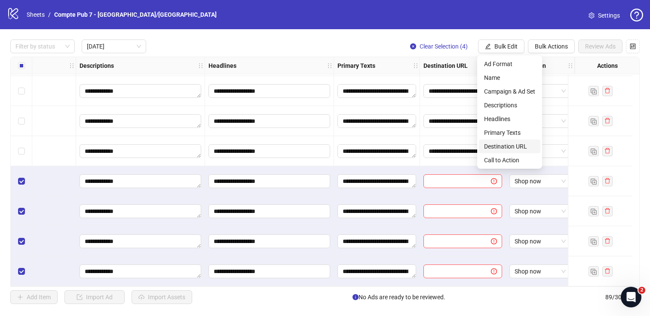
click at [520, 144] on span "Destination URL" at bounding box center [509, 146] width 51 height 9
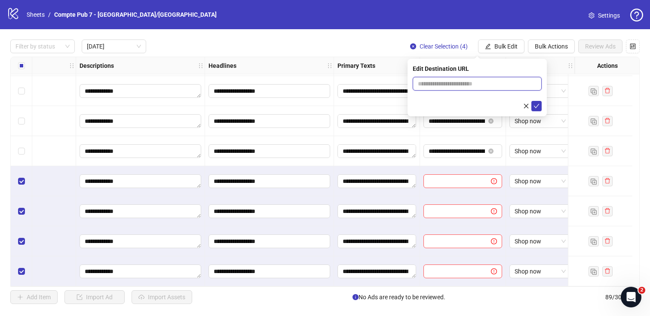
click at [454, 85] on input "text" at bounding box center [474, 83] width 112 height 9
paste input "**********"
type input "**********"
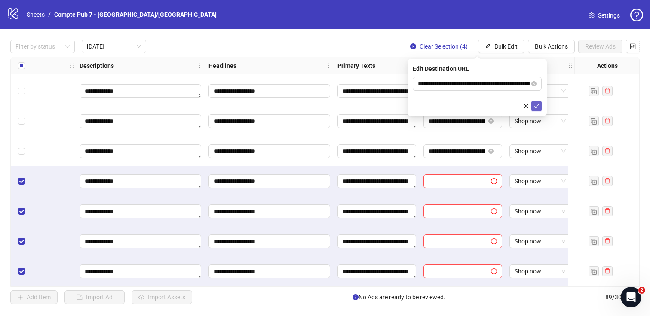
click at [538, 103] on icon "check" at bounding box center [537, 106] width 6 height 6
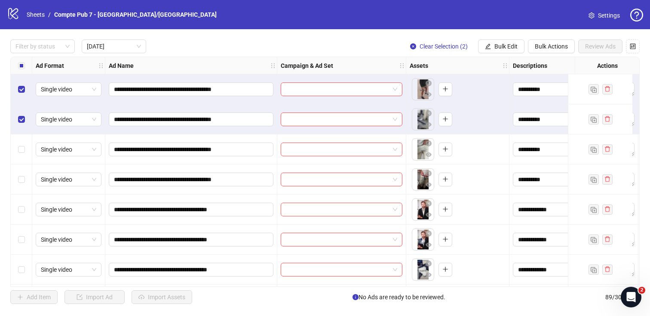
click at [22, 159] on div "Select row 3" at bounding box center [22, 150] width 22 height 30
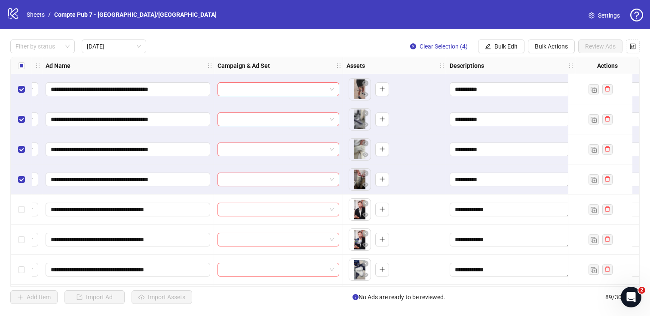
scroll to position [0, 65]
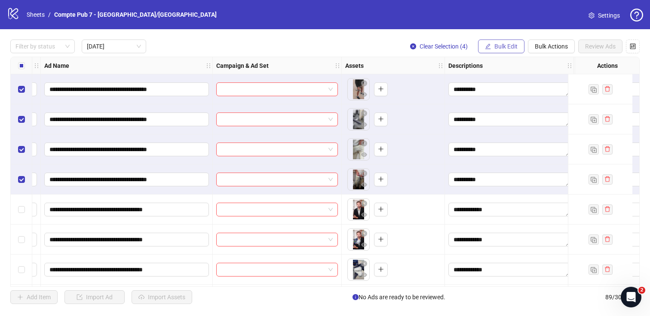
click at [505, 47] on span "Bulk Edit" at bounding box center [506, 46] width 23 height 7
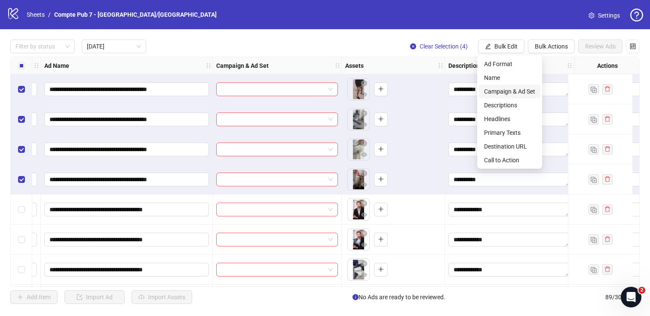
click at [516, 91] on span "Campaign & Ad Set" at bounding box center [509, 91] width 51 height 9
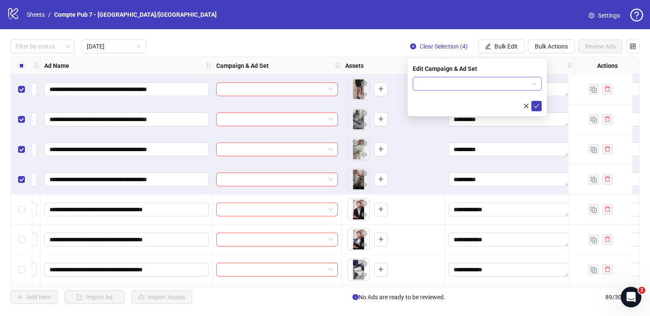
click at [483, 80] on input "search" at bounding box center [473, 83] width 111 height 13
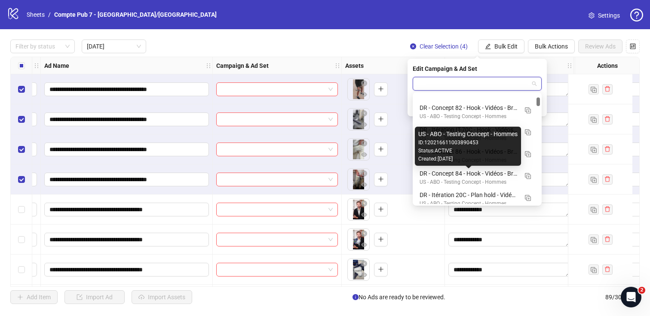
scroll to position [207, 0]
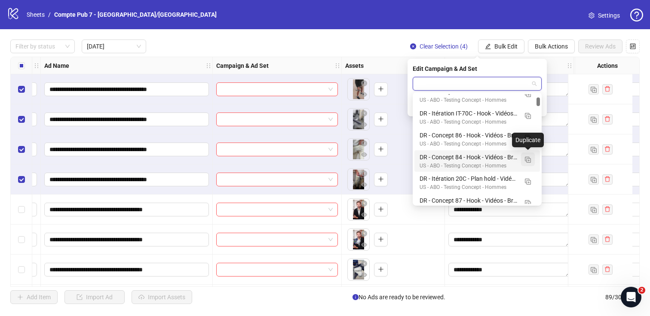
click at [528, 159] on img "button" at bounding box center [528, 160] width 6 height 6
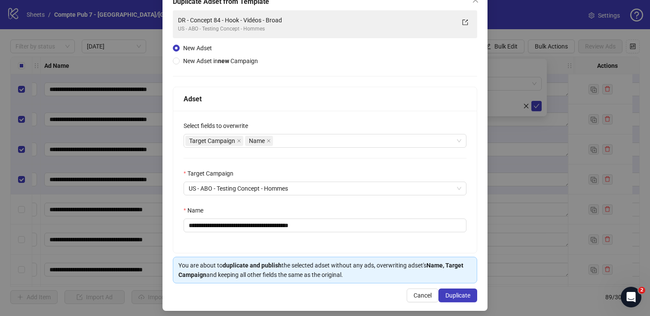
scroll to position [59, 0]
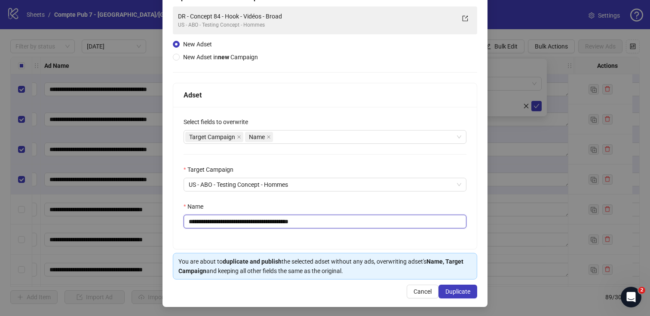
click at [289, 218] on input "**********" at bounding box center [325, 222] width 283 height 14
paste input "text"
click at [317, 135] on div "Target Campaign Name" at bounding box center [320, 137] width 270 height 12
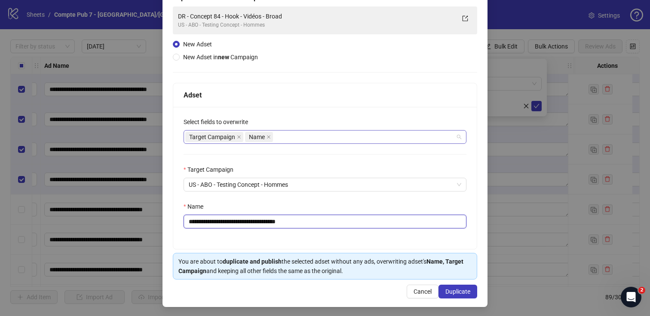
type input "**********"
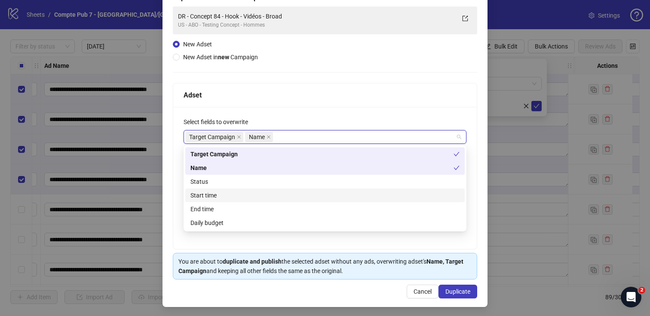
click at [280, 194] on div "Start time" at bounding box center [324, 195] width 269 height 9
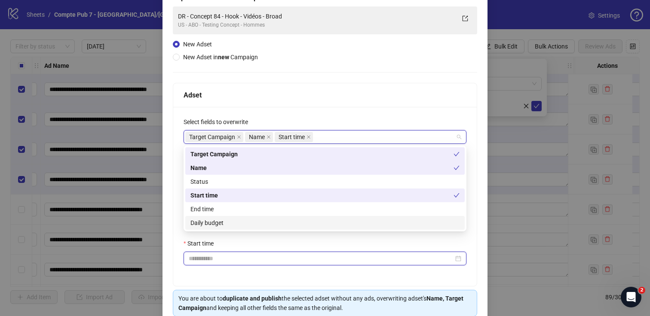
click at [263, 262] on input "Start time" at bounding box center [321, 258] width 265 height 9
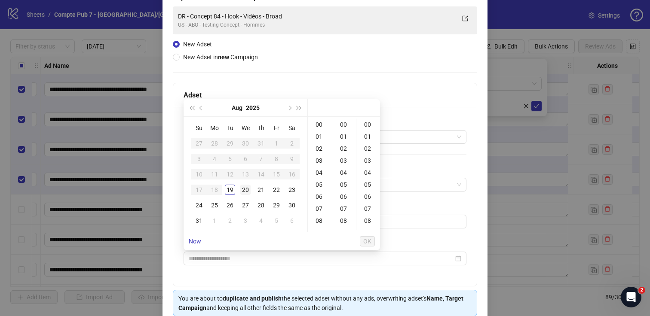
click at [245, 186] on div "20" at bounding box center [245, 190] width 10 height 10
click at [321, 186] on div "12" at bounding box center [320, 190] width 21 height 12
type input "**********"
click at [371, 243] on span "OK" at bounding box center [367, 241] width 8 height 7
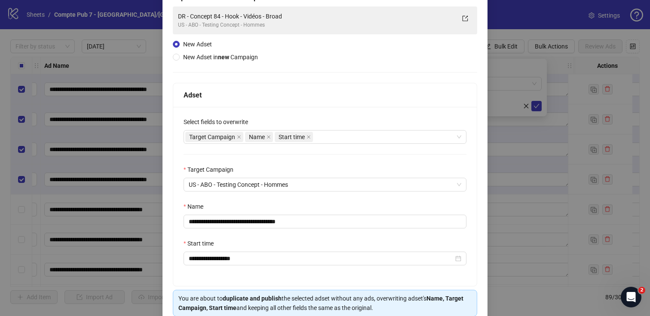
scroll to position [98, 0]
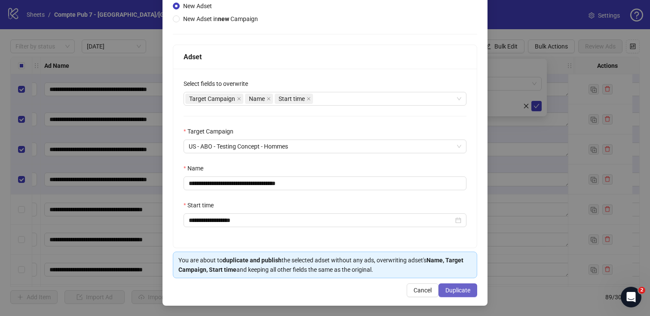
click at [461, 288] on span "Duplicate" at bounding box center [457, 290] width 25 height 7
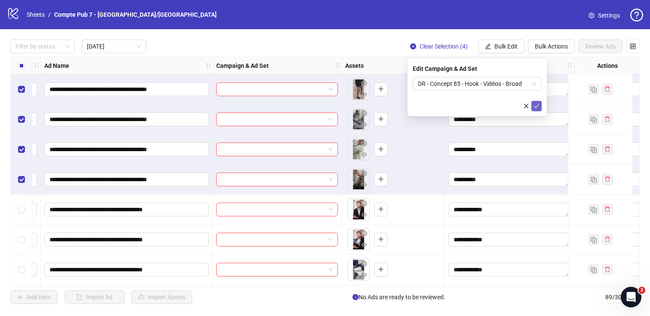
click at [538, 105] on icon "check" at bounding box center [537, 106] width 6 height 4
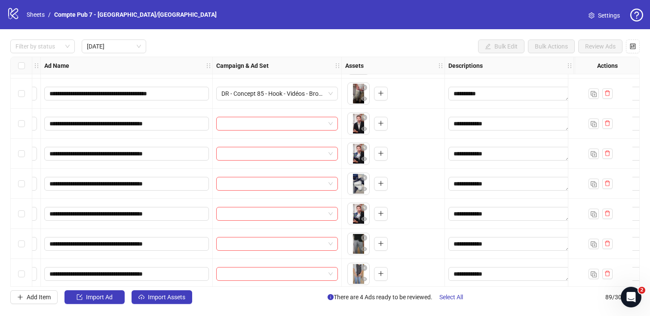
scroll to position [89, 65]
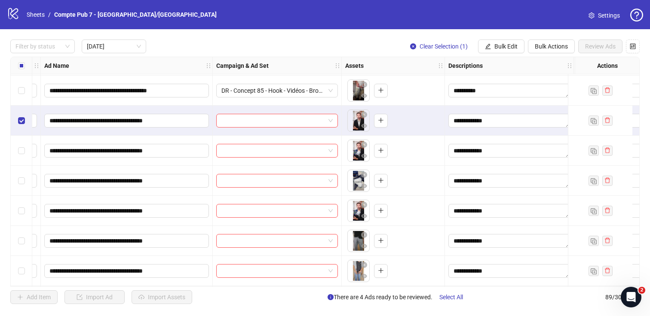
click at [17, 150] on div "Select row 6" at bounding box center [22, 151] width 22 height 30
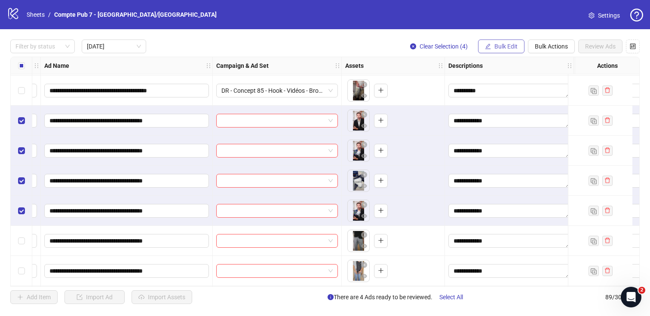
click at [491, 52] on button "Bulk Edit" at bounding box center [501, 47] width 46 height 14
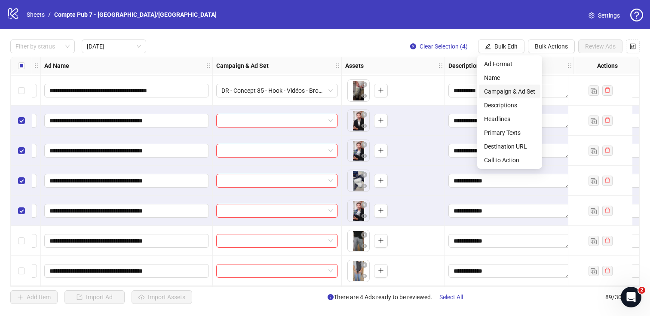
click at [505, 90] on span "Campaign & Ad Set" at bounding box center [509, 91] width 51 height 9
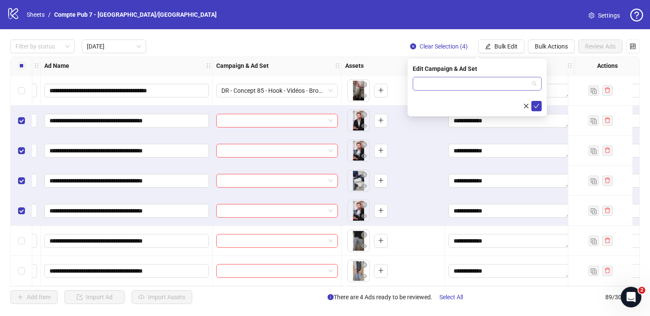
click at [495, 83] on input "search" at bounding box center [473, 83] width 111 height 13
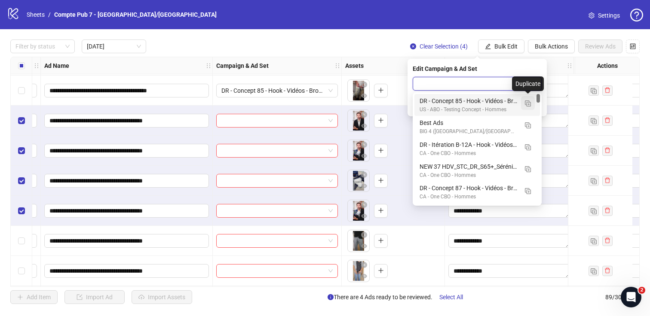
click at [528, 104] on img "button" at bounding box center [528, 104] width 6 height 6
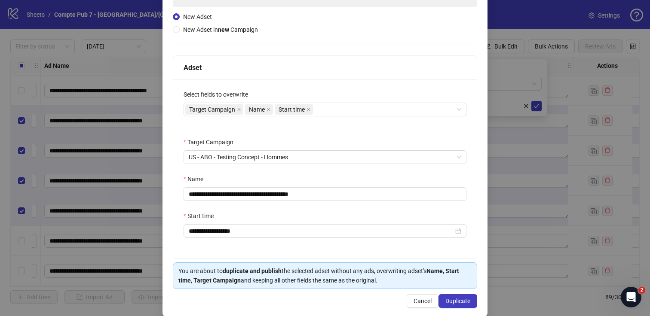
scroll to position [94, 0]
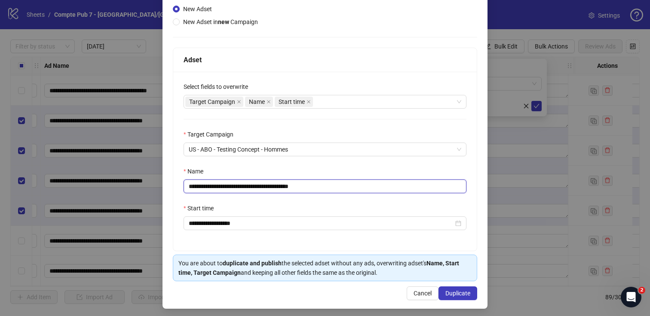
click at [315, 189] on input "**********" at bounding box center [325, 187] width 283 height 14
paste input "text"
type input "**********"
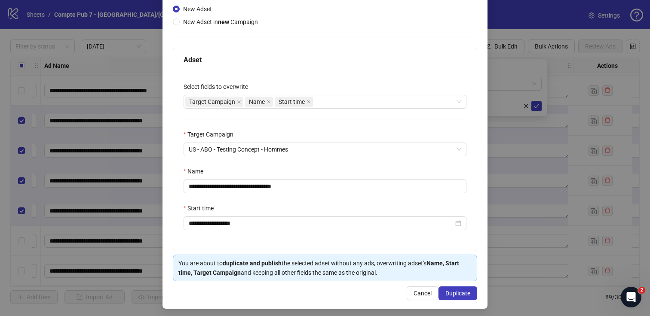
click at [347, 168] on div "Name" at bounding box center [325, 173] width 283 height 13
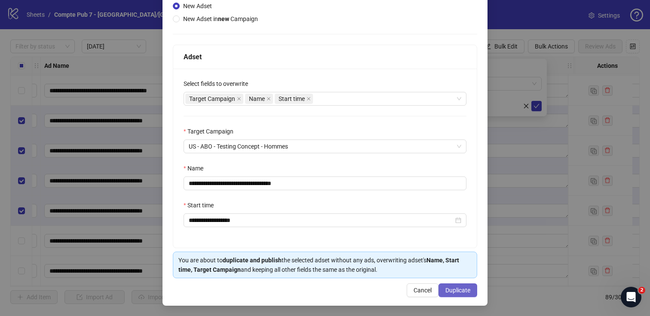
click at [470, 290] on span "Duplicate" at bounding box center [457, 290] width 25 height 7
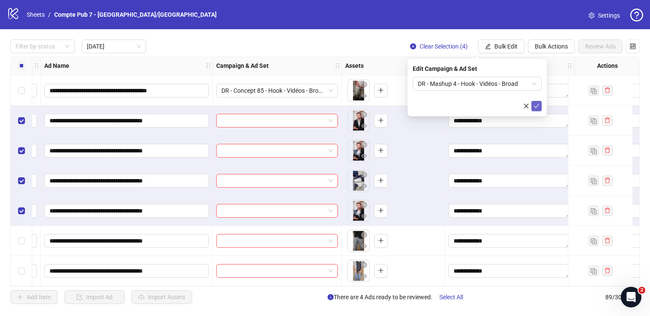
click at [538, 111] on button "submit" at bounding box center [536, 106] width 10 height 10
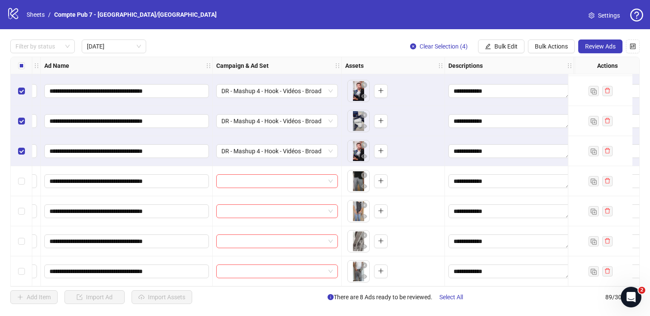
scroll to position [152, 64]
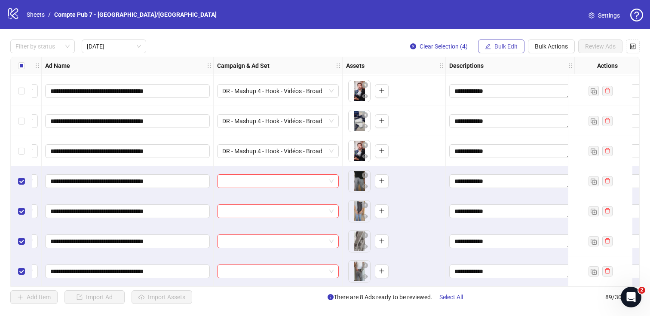
click at [498, 46] on span "Bulk Edit" at bounding box center [506, 46] width 23 height 7
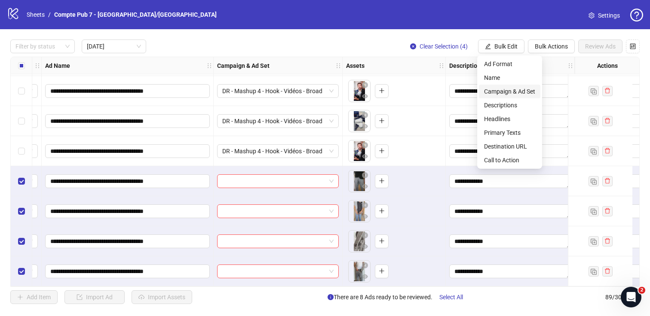
click at [516, 92] on span "Campaign & Ad Set" at bounding box center [509, 91] width 51 height 9
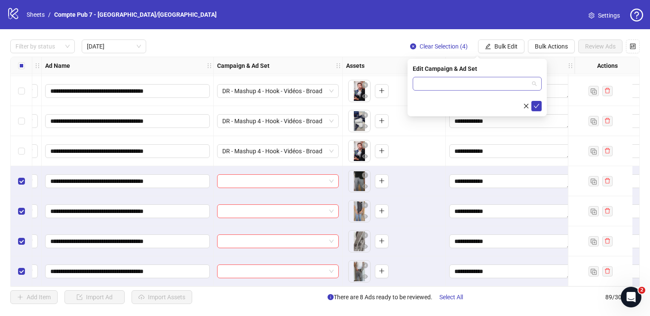
click at [525, 83] on input "search" at bounding box center [473, 83] width 111 height 13
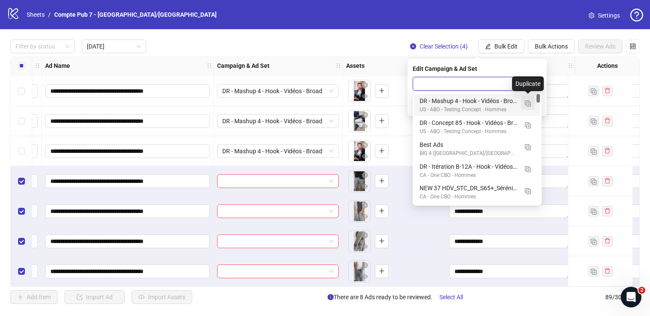
click at [526, 103] on img "button" at bounding box center [528, 104] width 6 height 6
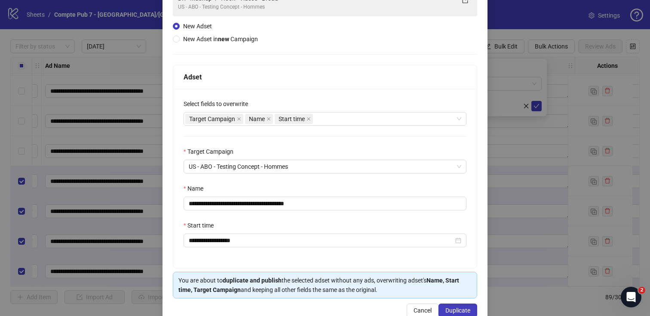
scroll to position [98, 0]
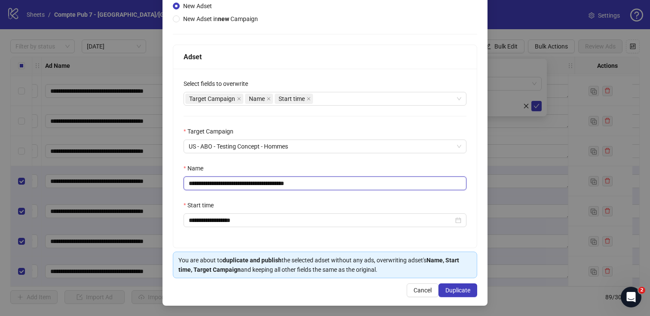
click at [266, 182] on input "**********" at bounding box center [325, 184] width 283 height 14
paste input "text"
type input "**********"
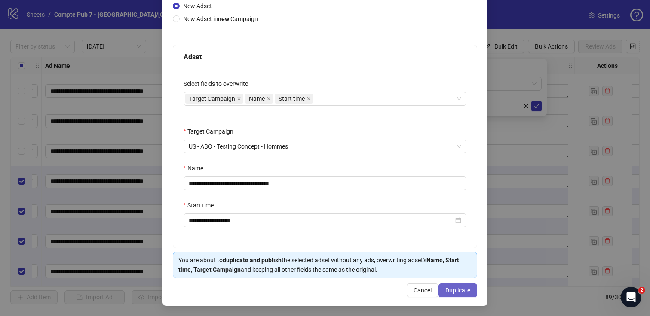
click at [454, 287] on span "Duplicate" at bounding box center [457, 290] width 25 height 7
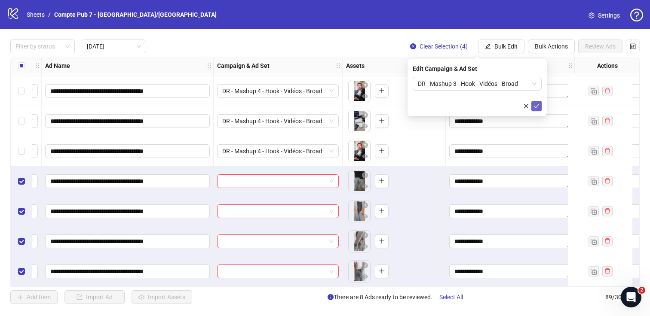
click at [538, 106] on icon "check" at bounding box center [537, 106] width 6 height 6
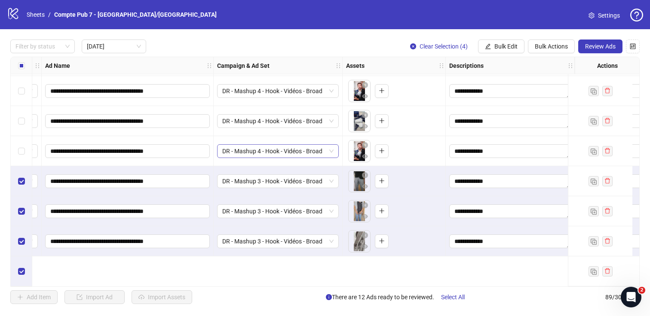
scroll to position [0, 64]
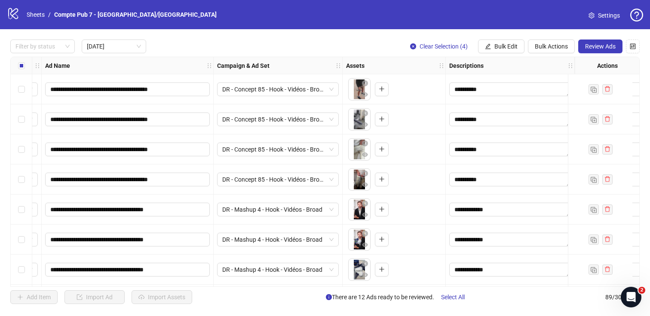
click at [25, 65] on div "Select all rows" at bounding box center [22, 65] width 22 height 17
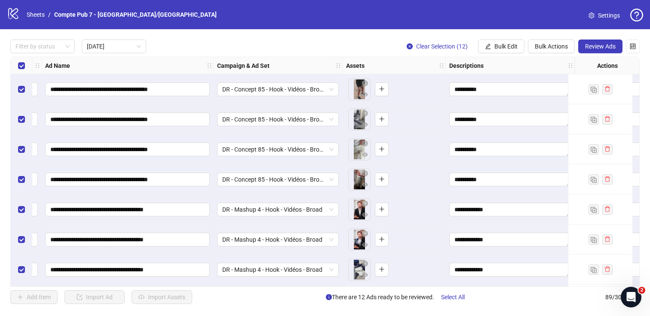
scroll to position [152, 64]
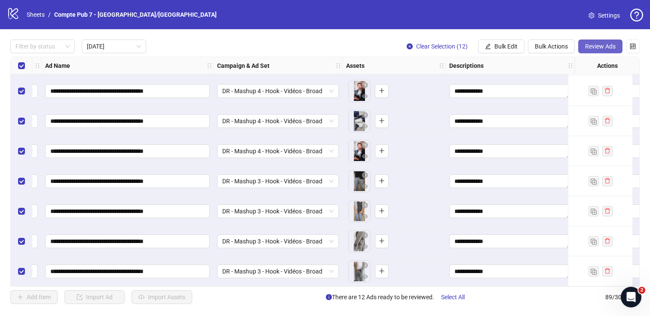
click at [620, 52] on button "Review Ads" at bounding box center [600, 47] width 44 height 14
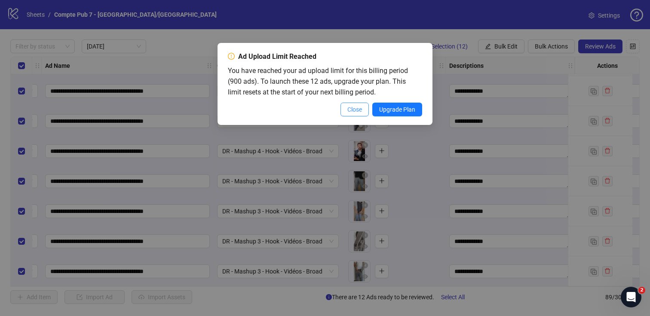
click at [350, 112] on span "Close" at bounding box center [354, 109] width 15 height 7
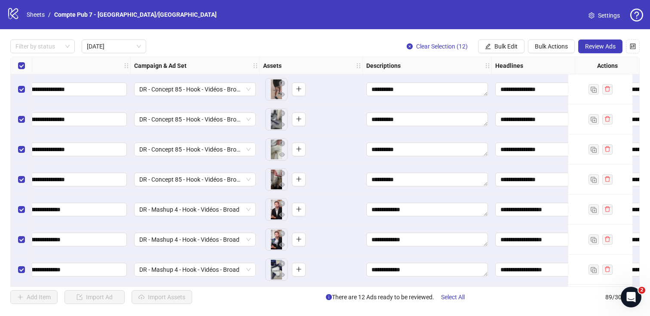
scroll to position [0, 0]
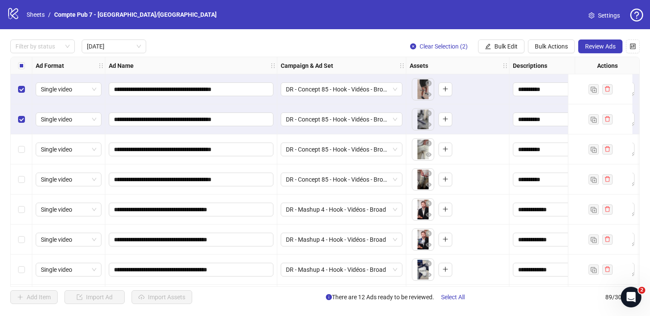
click at [25, 146] on div "Select row 3" at bounding box center [22, 150] width 22 height 30
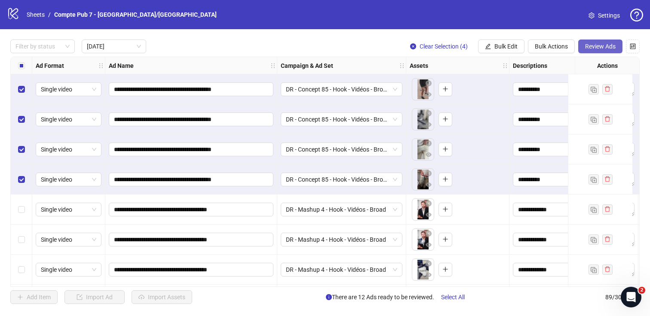
click at [598, 51] on button "Review Ads" at bounding box center [600, 47] width 44 height 14
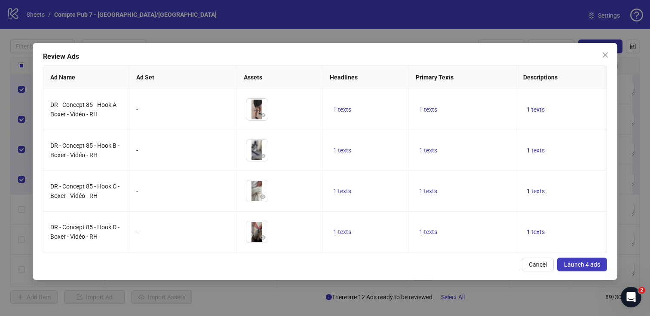
click at [562, 264] on div "Review Ads Ad Name Ad Set Assets Headlines Primary Texts Descriptions Destinati…" at bounding box center [325, 161] width 585 height 237
click at [562, 268] on button "Launch 4 ads" at bounding box center [582, 265] width 50 height 14
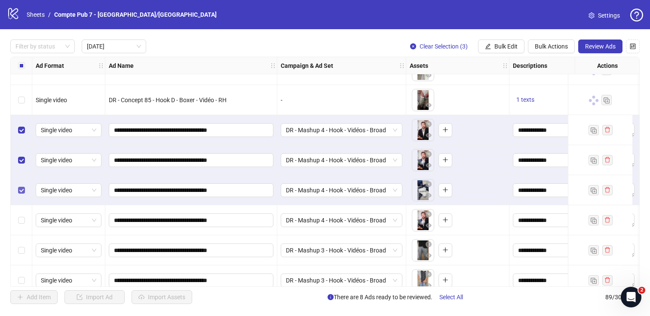
scroll to position [80, 0]
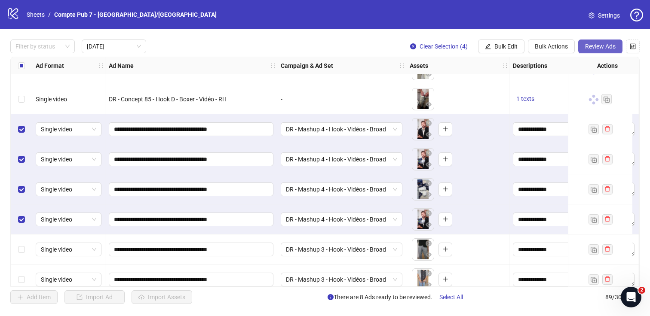
click at [609, 46] on span "Review Ads" at bounding box center [600, 46] width 31 height 7
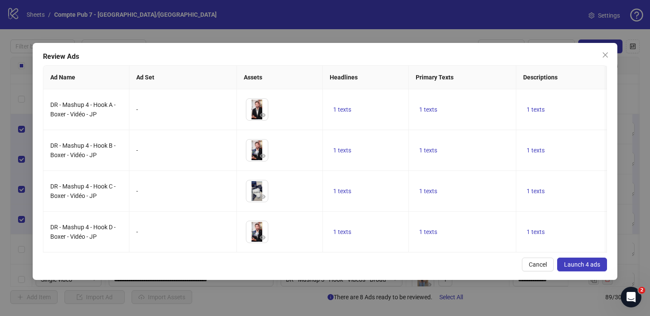
click at [567, 268] on span "Launch 4 ads" at bounding box center [582, 264] width 36 height 7
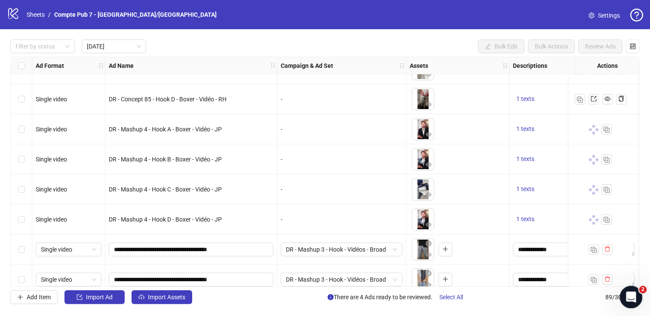
click at [635, 301] on div "Open Intercom Messenger" at bounding box center [630, 296] width 28 height 28
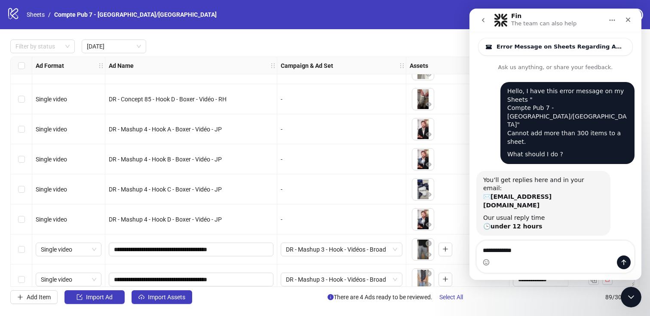
scroll to position [560, 0]
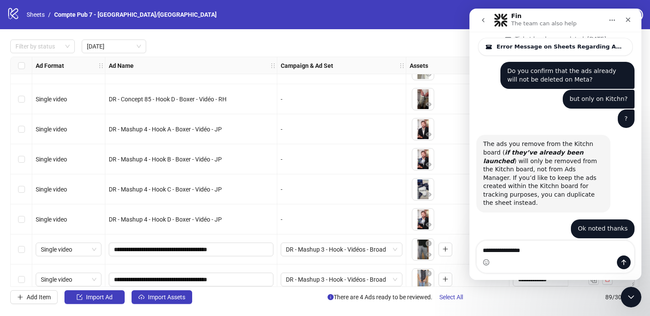
type textarea "**********"
click at [505, 246] on div "Anytime! Laura • 6d ago" at bounding box center [555, 265] width 158 height 38
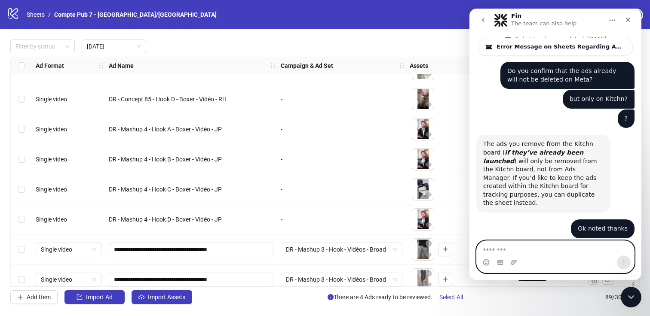
click at [502, 249] on textarea "Message…" at bounding box center [555, 248] width 157 height 15
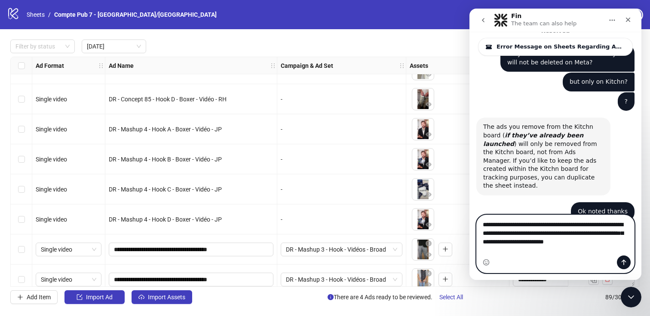
scroll to position [586, 0]
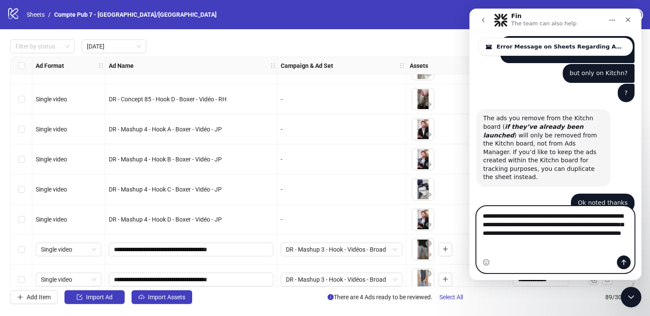
type textarea "**********"
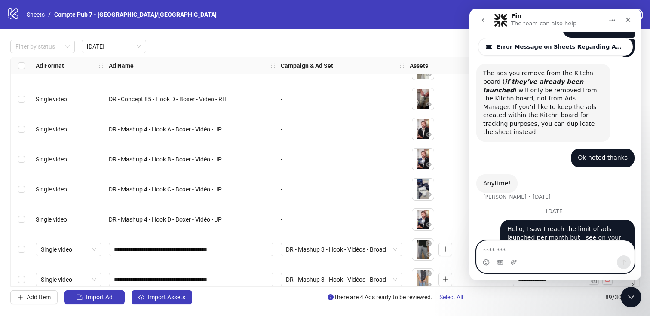
scroll to position [643, 0]
click at [628, 19] on icon "Close" at bounding box center [628, 19] width 7 height 7
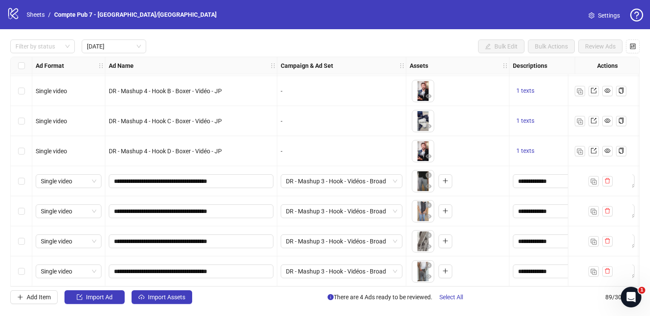
click at [25, 178] on div "Select row 9" at bounding box center [22, 181] width 22 height 30
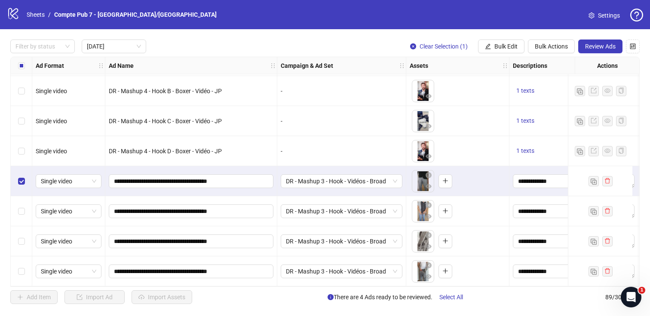
click at [25, 210] on div "Select row 10" at bounding box center [22, 212] width 22 height 30
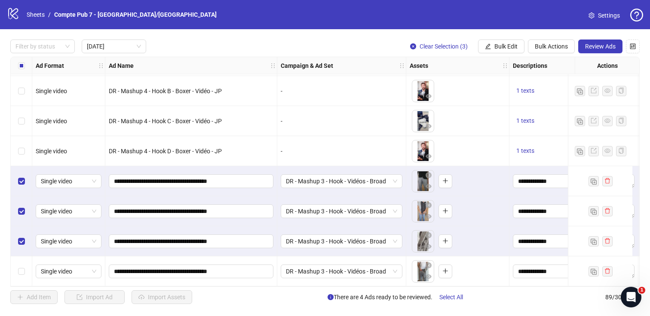
click at [22, 262] on div "Select row 12" at bounding box center [22, 272] width 22 height 30
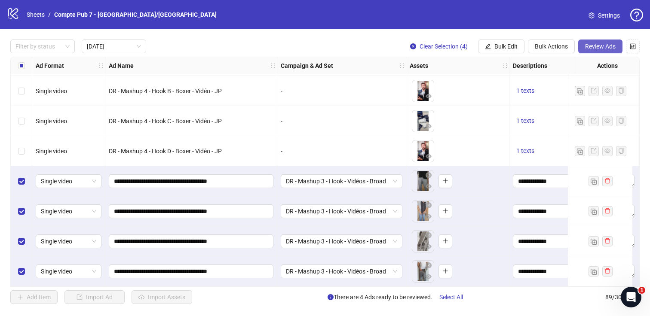
click at [589, 47] on span "Review Ads" at bounding box center [600, 46] width 31 height 7
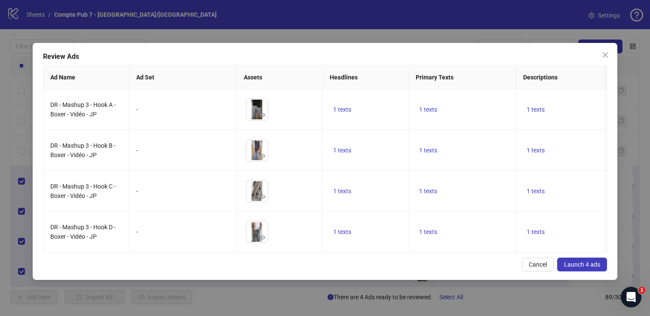
click at [583, 268] on span "Launch 4 ads" at bounding box center [582, 264] width 36 height 7
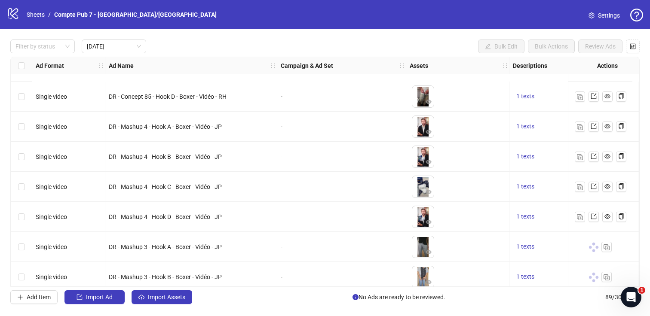
scroll to position [152, 0]
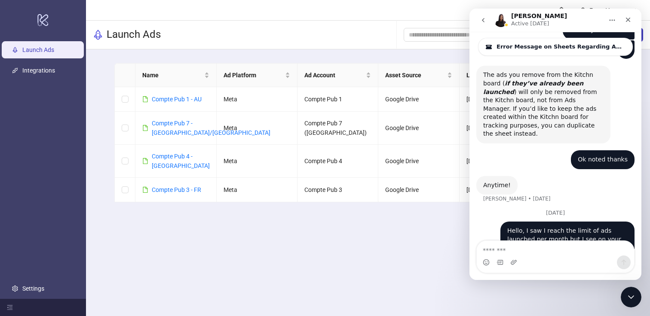
scroll to position [643, 0]
click at [629, 292] on icon "Close Intercom Messenger" at bounding box center [630, 296] width 10 height 10
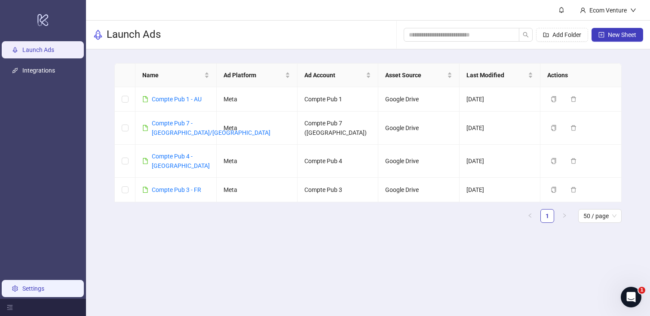
click at [44, 289] on link "Settings" at bounding box center [33, 289] width 22 height 7
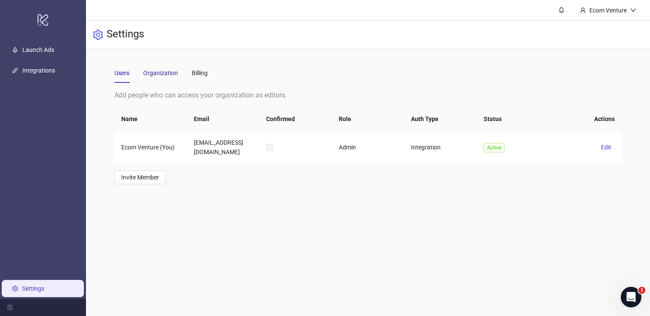
click at [173, 74] on div "Organization" at bounding box center [160, 72] width 35 height 9
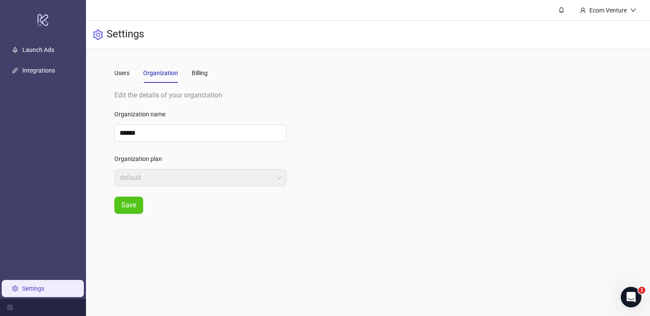
click at [212, 74] on div "Users Organization Billing" at bounding box center [367, 73] width 507 height 20
click at [199, 74] on div "Billing" at bounding box center [200, 72] width 16 height 9
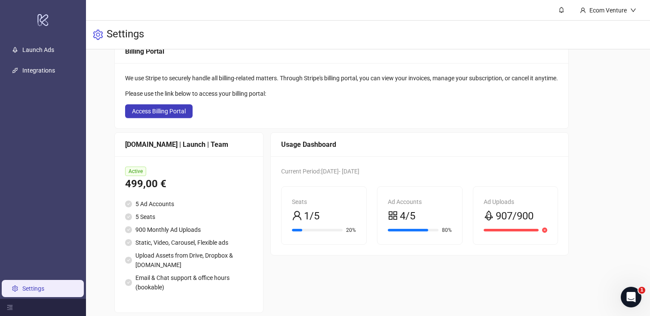
scroll to position [58, 0]
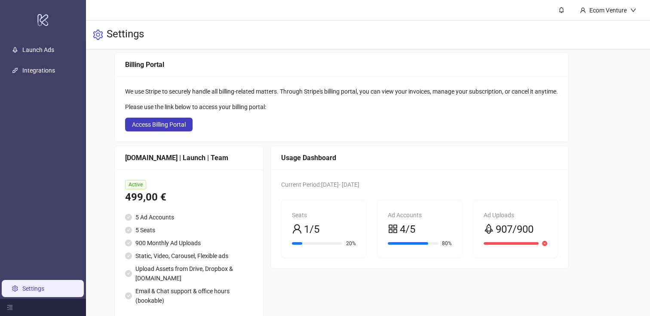
scroll to position [61, 0]
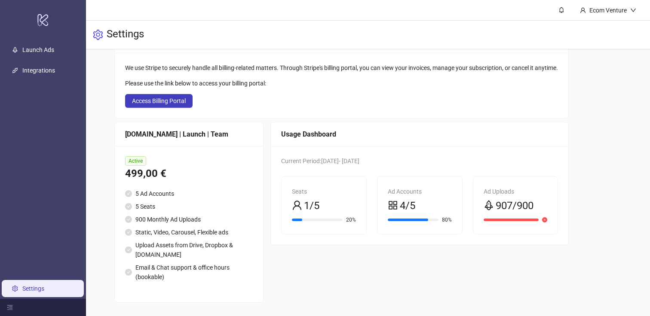
click at [510, 208] on span "907/900" at bounding box center [515, 206] width 38 height 16
click at [534, 208] on span "907/900" at bounding box center [515, 206] width 38 height 16
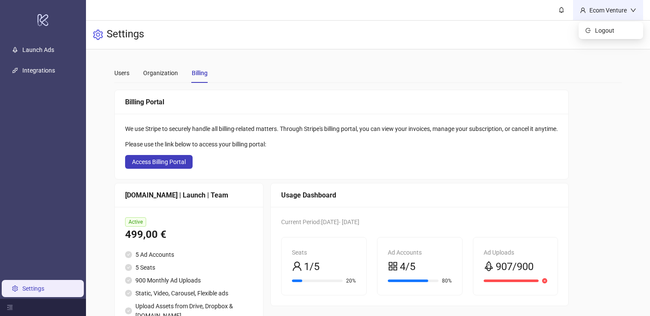
click at [623, 10] on div "Ecom Venture" at bounding box center [608, 10] width 44 height 9
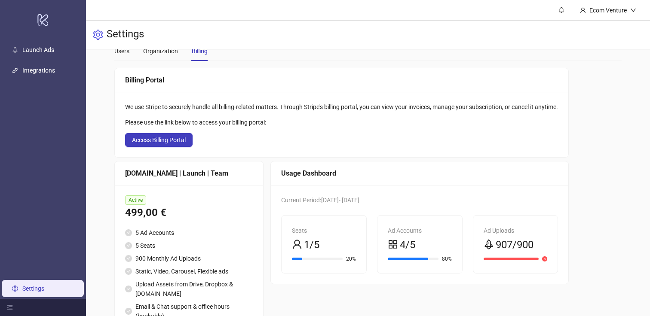
scroll to position [22, 0]
drag, startPoint x: 394, startPoint y: 199, endPoint x: 347, endPoint y: 199, distance: 47.3
click at [346, 199] on div "Current Period: 2025-07-21 - 2025-08-21" at bounding box center [419, 199] width 277 height 9
click at [381, 204] on div "Current Period: 2025-07-21 - 2025-08-21" at bounding box center [419, 199] width 277 height 9
drag, startPoint x: 398, startPoint y: 204, endPoint x: 365, endPoint y: 205, distance: 33.1
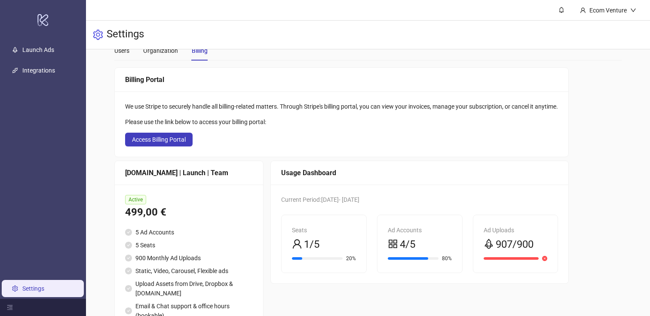
click at [365, 205] on div "Current Period: 2025-07-21 - 2025-08-21 Seats 1/5 20% Ad Accounts 4/5 80% Ad Up…" at bounding box center [420, 234] width 298 height 99
click at [359, 201] on span "Current Period: 2025-07-21 - 2025-08-21" at bounding box center [320, 200] width 78 height 7
click at [418, 203] on div "Current Period: 2025-07-21 - 2025-08-21" at bounding box center [419, 199] width 277 height 9
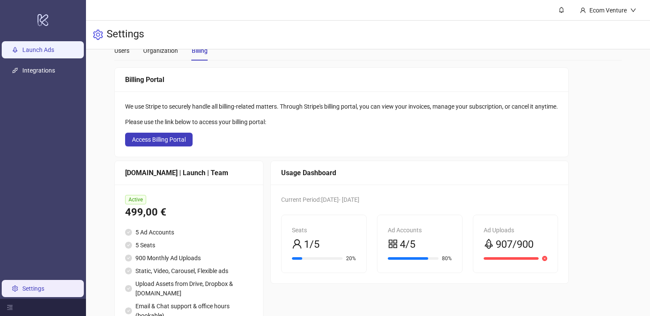
click at [54, 48] on link "Launch Ads" at bounding box center [38, 49] width 32 height 7
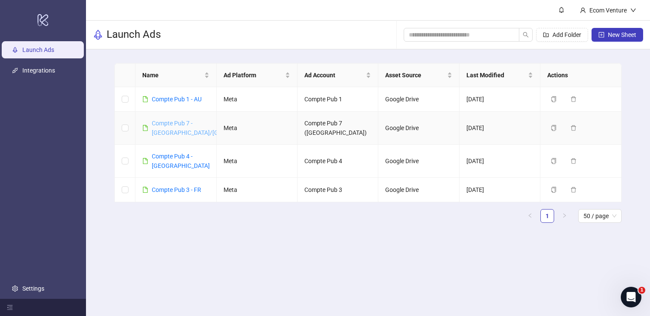
click at [173, 123] on link "Compte Pub 7 - US/CA" at bounding box center [211, 128] width 119 height 16
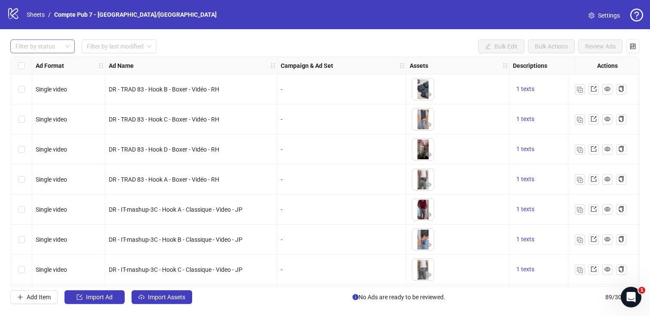
click at [50, 44] on div at bounding box center [38, 46] width 52 height 12
click at [51, 76] on div "Launched" at bounding box center [42, 77] width 51 height 9
click at [114, 46] on input "search" at bounding box center [115, 46] width 57 height 13
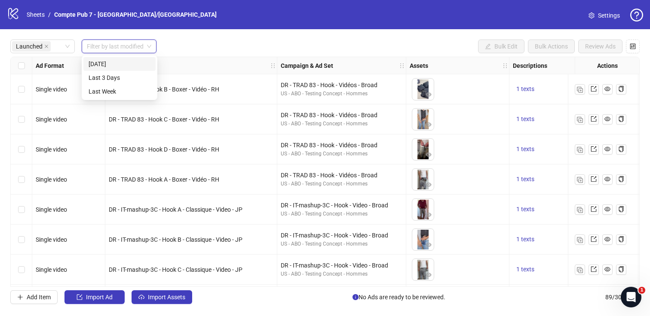
click at [114, 66] on div "[DATE]" at bounding box center [120, 63] width 62 height 9
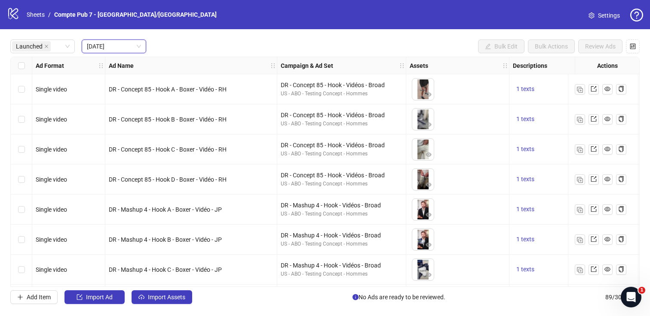
click at [281, 51] on div "Launched Today Today Bulk Edit Bulk Actions Review Ads" at bounding box center [325, 47] width 630 height 14
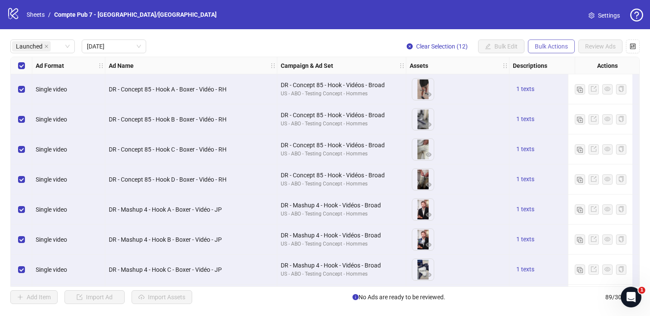
click at [546, 47] on span "Bulk Actions" at bounding box center [551, 46] width 33 height 7
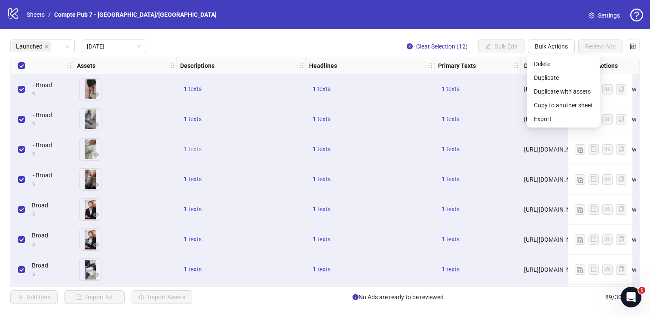
scroll to position [0, 440]
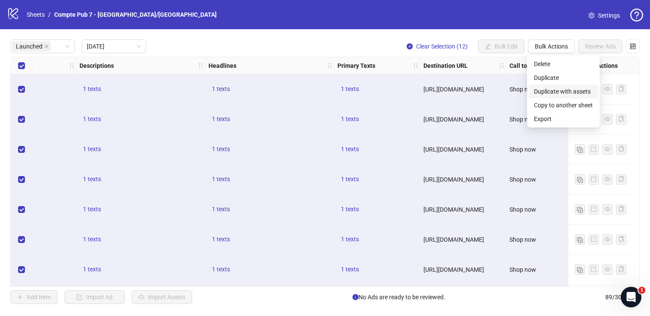
click at [579, 92] on span "Duplicate with assets" at bounding box center [563, 91] width 59 height 9
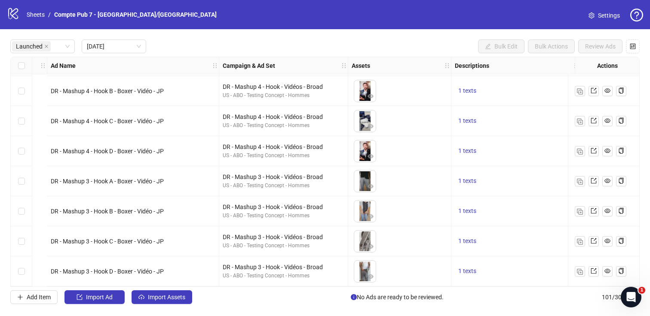
scroll to position [152, 0]
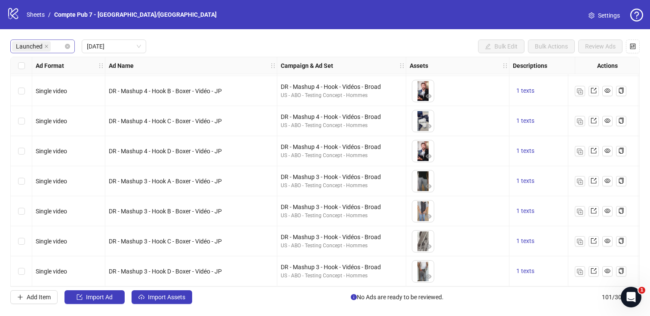
click at [54, 49] on div "Launched" at bounding box center [38, 46] width 52 height 12
click at [37, 59] on div "Draft" at bounding box center [42, 64] width 61 height 14
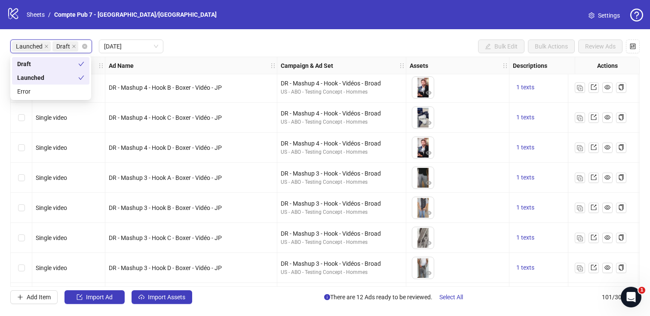
click at [46, 47] on icon "close" at bounding box center [46, 46] width 3 height 3
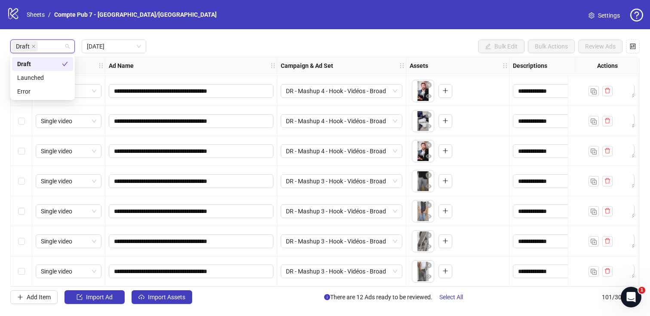
click at [226, 49] on div "Draft [DATE] Bulk Edit Bulk Actions Review Ads" at bounding box center [325, 47] width 630 height 14
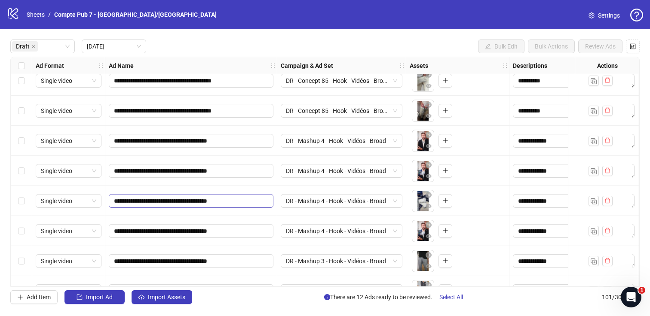
scroll to position [0, 0]
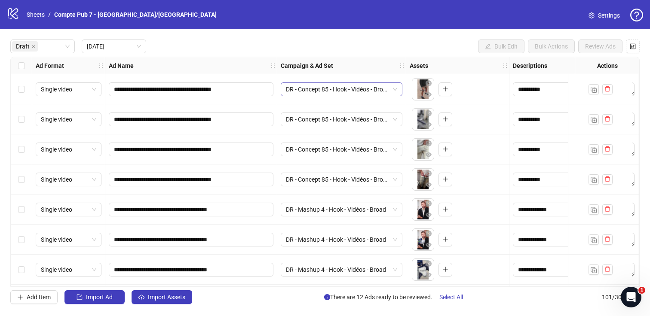
click at [360, 93] on span "DR - Concept 85 - Hook - Vidéos - Broad" at bounding box center [341, 89] width 111 height 13
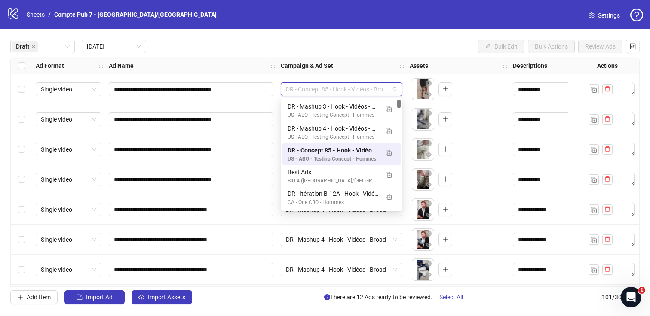
click at [422, 51] on div "Draft [DATE] Bulk Edit Bulk Actions Review Ads" at bounding box center [325, 47] width 630 height 14
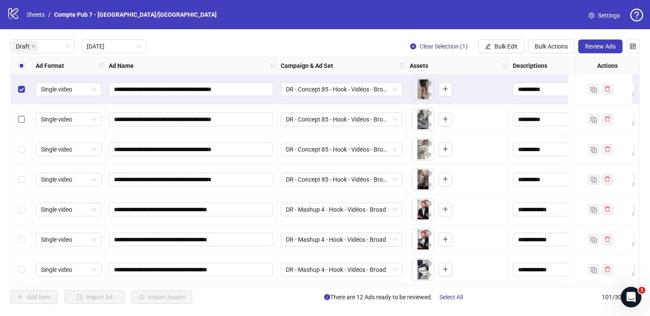
click at [23, 115] on label "Select row 2" at bounding box center [21, 119] width 7 height 9
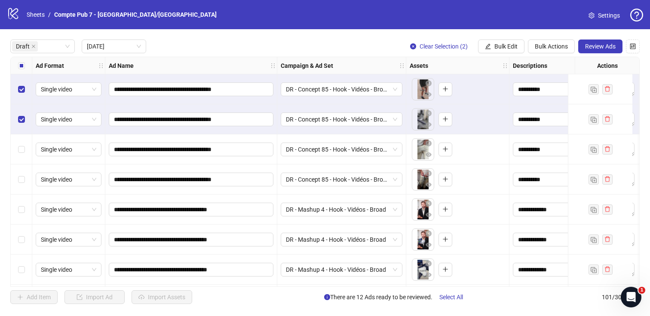
click at [25, 154] on div "Select row 3" at bounding box center [22, 150] width 22 height 30
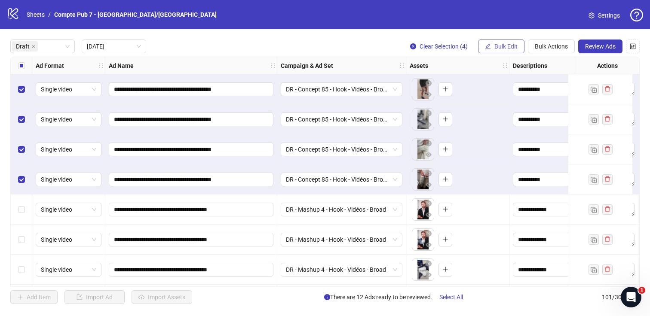
click at [501, 43] on span "Bulk Edit" at bounding box center [506, 46] width 23 height 7
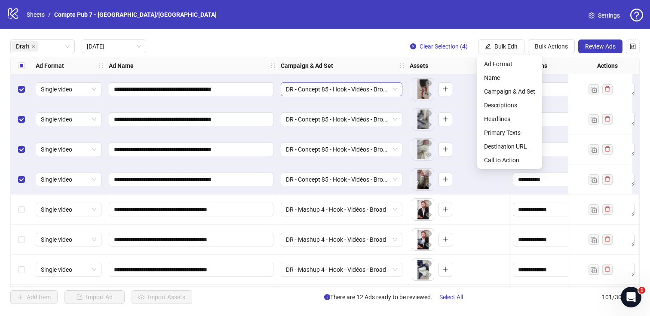
click at [350, 92] on span "DR - Concept 85 - Hook - Vidéos - Broad" at bounding box center [341, 89] width 111 height 13
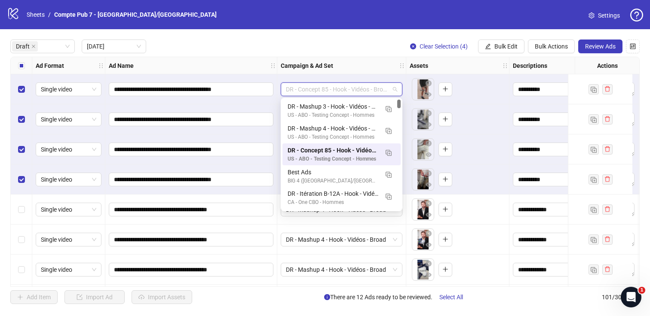
click at [350, 92] on span "DR - Concept 85 - Hook - Vidéos - Broad" at bounding box center [341, 89] width 111 height 13
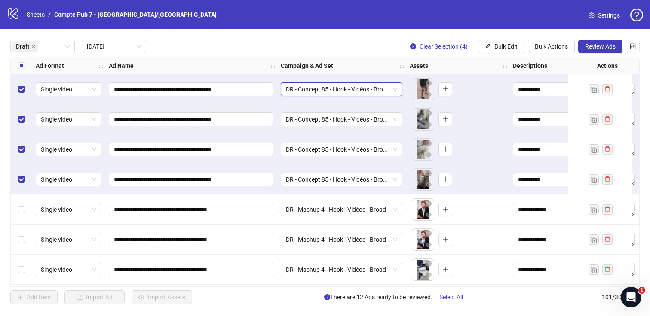
click at [382, 39] on div "**********" at bounding box center [325, 172] width 650 height 286
click at [516, 44] on span "Bulk Edit" at bounding box center [506, 46] width 23 height 7
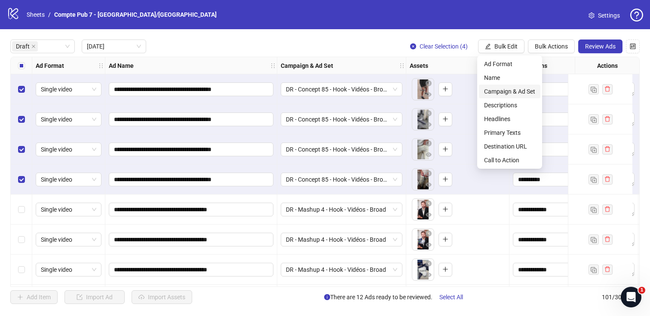
click at [528, 92] on span "Campaign & Ad Set" at bounding box center [509, 91] width 51 height 9
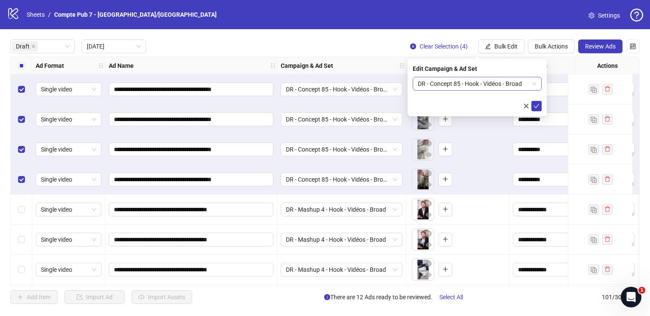
click at [523, 83] on span "DR - Concept 85 - Hook - Vidéos - Broad" at bounding box center [477, 83] width 119 height 13
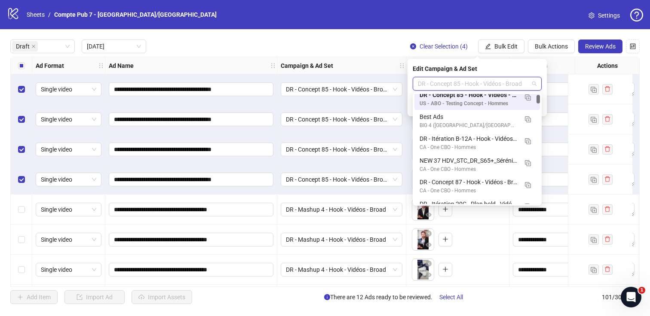
scroll to position [58, 0]
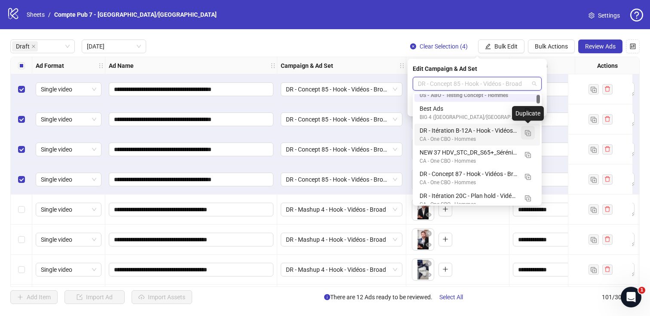
click at [526, 132] on img "button" at bounding box center [528, 133] width 6 height 6
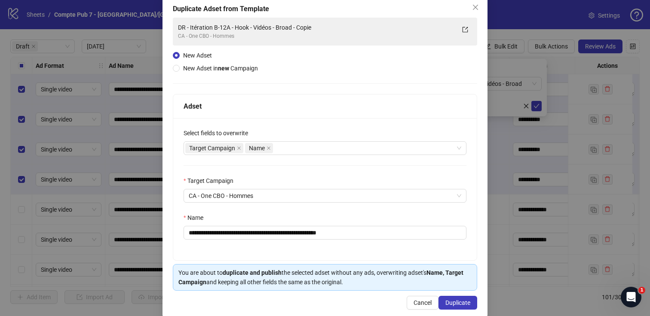
scroll to position [61, 0]
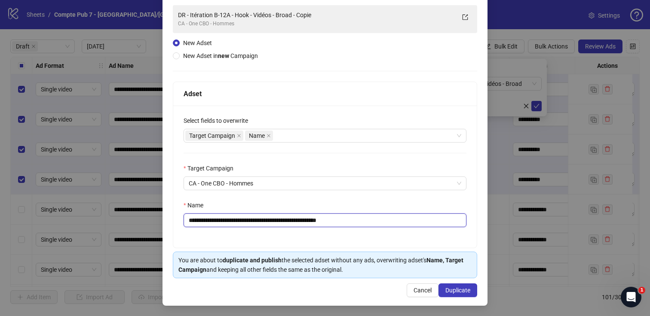
click at [304, 219] on input "**********" at bounding box center [325, 221] width 283 height 14
paste input "text"
type input "**********"
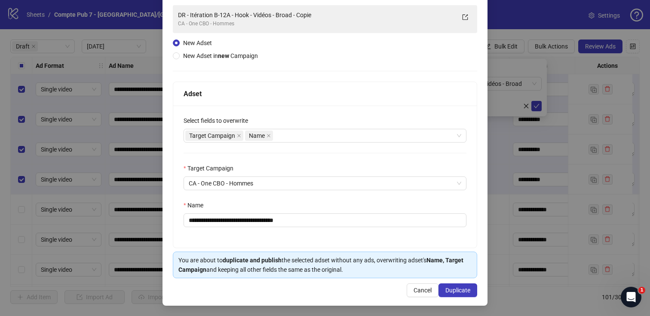
click at [331, 202] on div "Name" at bounding box center [325, 207] width 283 height 13
click at [332, 144] on div "**********" at bounding box center [325, 177] width 304 height 142
click at [335, 141] on div "Target Campaign Name" at bounding box center [320, 136] width 270 height 12
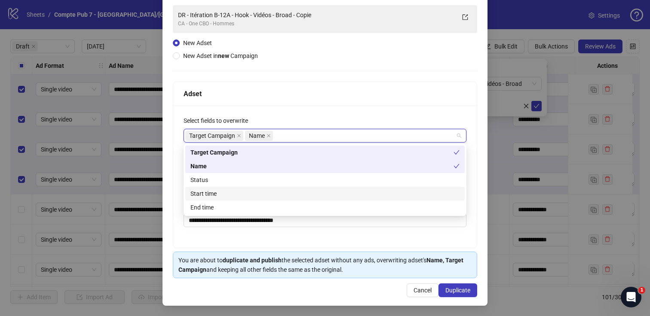
click at [310, 190] on div "Start time" at bounding box center [324, 193] width 269 height 9
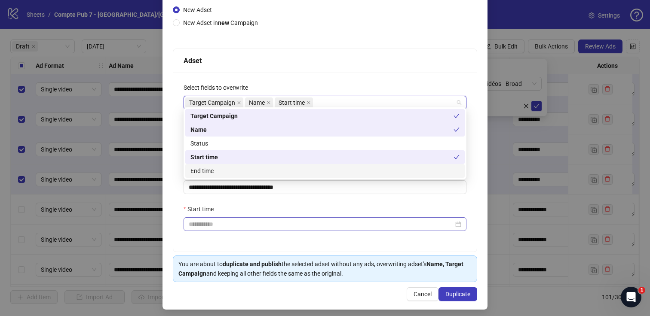
scroll to position [98, 0]
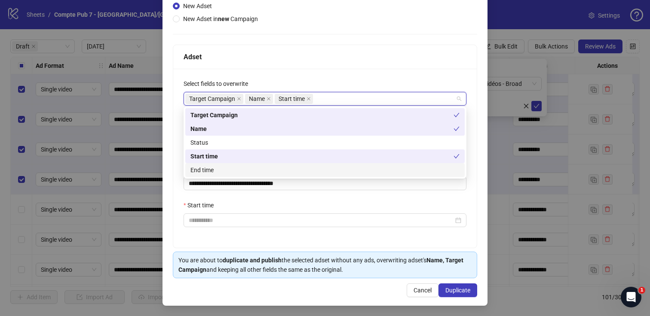
click at [323, 196] on div "**********" at bounding box center [325, 158] width 304 height 179
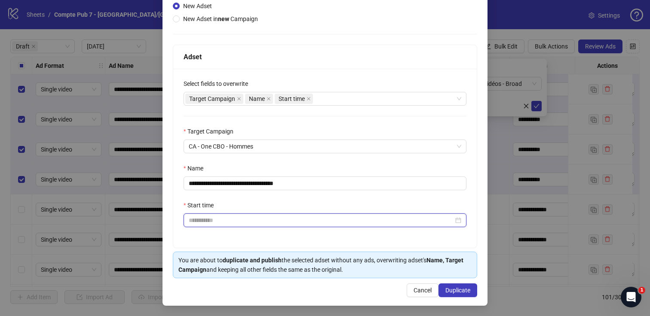
click at [317, 221] on input "Start time" at bounding box center [321, 220] width 265 height 9
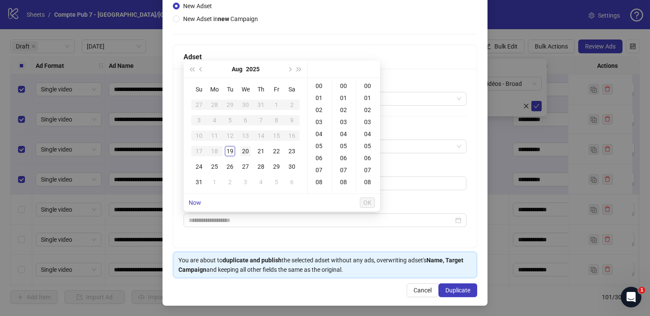
click at [247, 146] on div "20" at bounding box center [245, 151] width 10 height 10
click at [322, 154] on div "12" at bounding box center [320, 154] width 21 height 12
type input "**********"
click at [369, 202] on span "OK" at bounding box center [367, 203] width 8 height 7
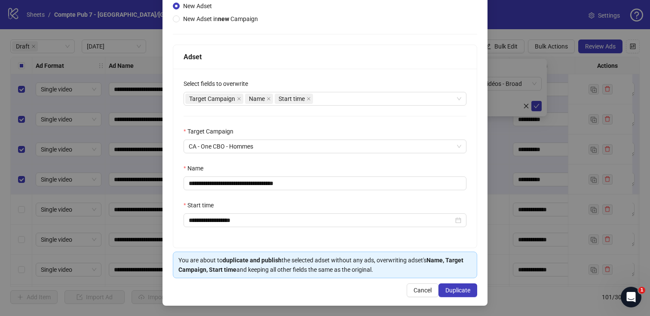
click at [397, 205] on div "Start time" at bounding box center [325, 207] width 283 height 13
click at [453, 290] on span "Duplicate" at bounding box center [457, 290] width 25 height 7
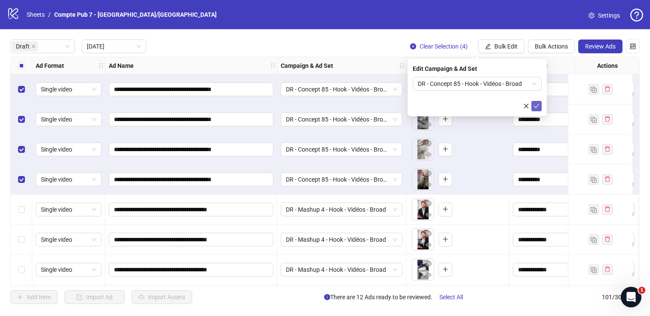
click at [539, 104] on icon "check" at bounding box center [537, 106] width 6 height 6
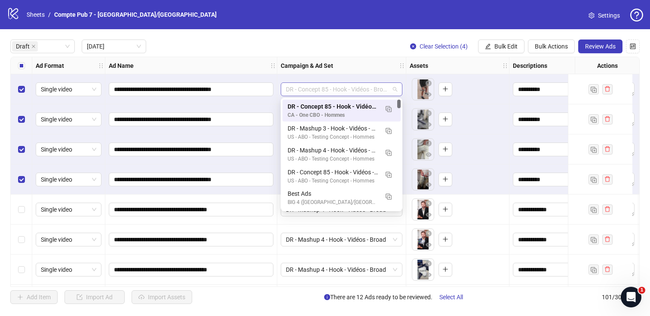
click at [380, 87] on span "DR - Concept 85 - Hook - Vidéos - Broad" at bounding box center [341, 89] width 111 height 13
click at [370, 41] on div "Draft Today Clear Selection (4) Bulk Edit Bulk Actions Review Ads" at bounding box center [325, 47] width 630 height 14
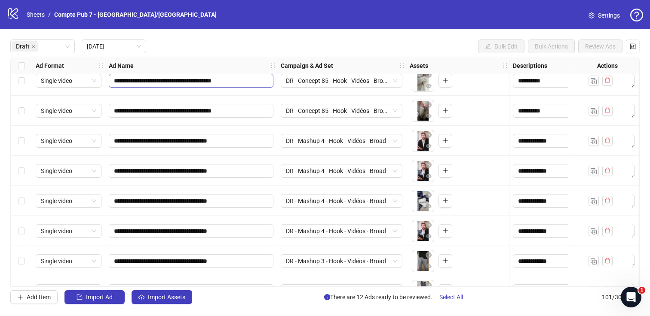
scroll to position [77, 0]
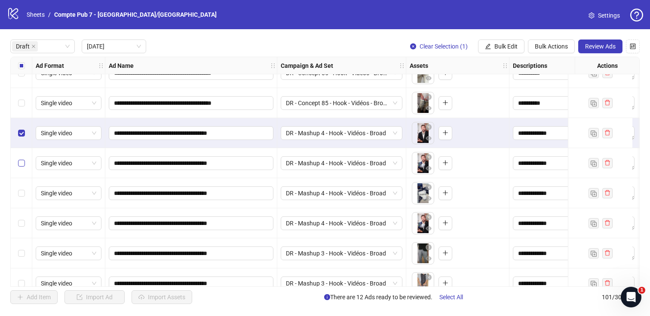
click at [22, 159] on label "Select row 6" at bounding box center [21, 163] width 7 height 9
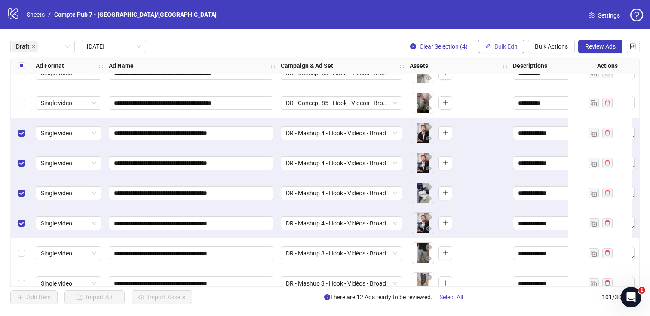
click at [512, 47] on span "Bulk Edit" at bounding box center [506, 46] width 23 height 7
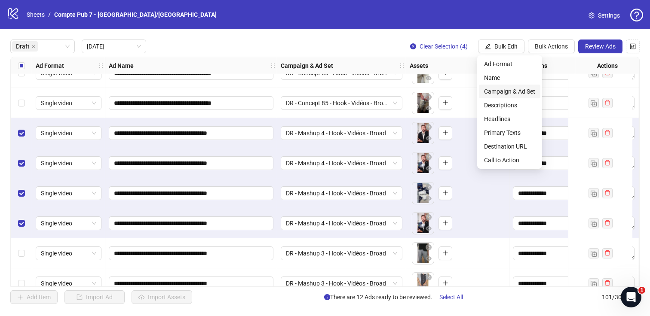
click at [526, 94] on span "Campaign & Ad Set" at bounding box center [509, 91] width 51 height 9
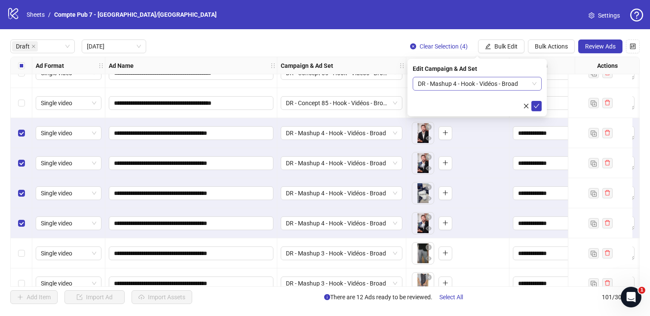
click at [524, 85] on span "DR - Mashup 4 - Hook - Vidéos - Broad" at bounding box center [477, 83] width 119 height 13
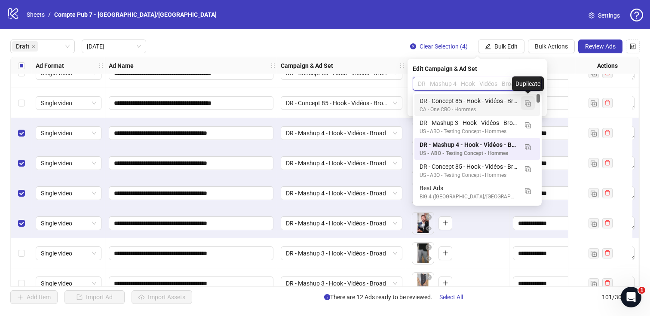
click at [528, 104] on img "button" at bounding box center [528, 104] width 6 height 6
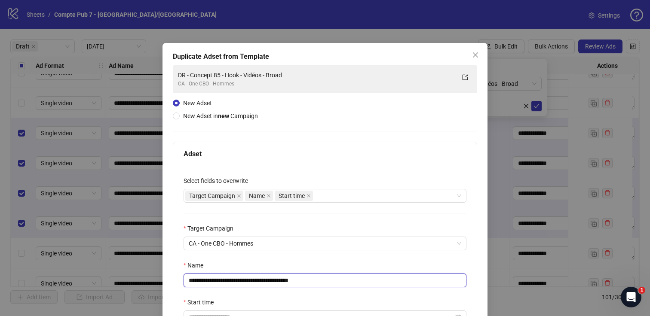
click at [286, 280] on input "**********" at bounding box center [325, 281] width 283 height 14
paste input "text"
type input "**********"
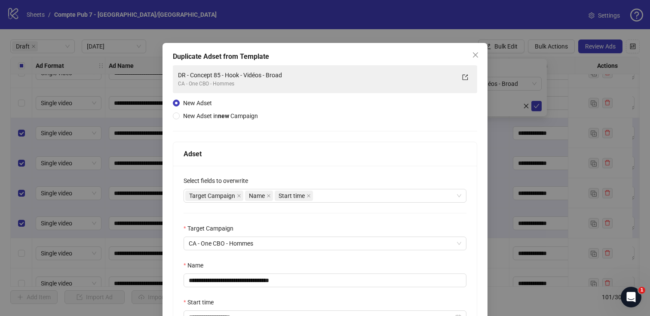
click at [341, 221] on div "**********" at bounding box center [325, 255] width 304 height 179
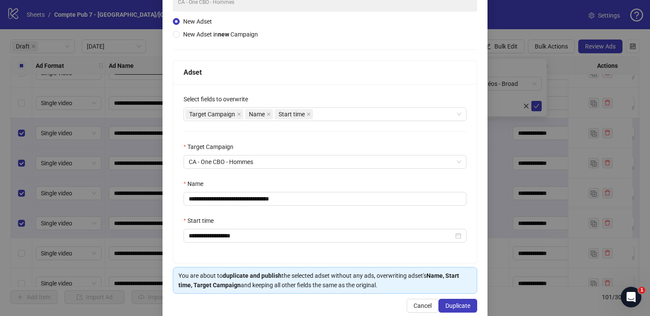
scroll to position [98, 0]
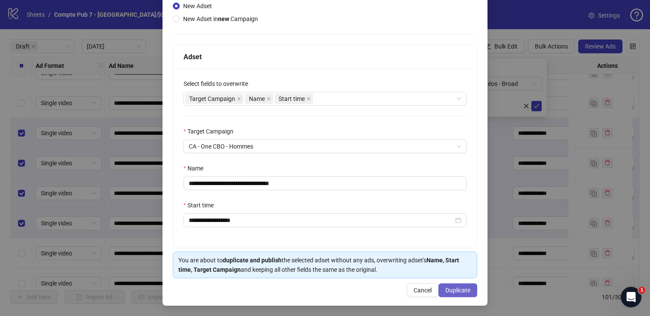
click at [448, 289] on span "Duplicate" at bounding box center [457, 290] width 25 height 7
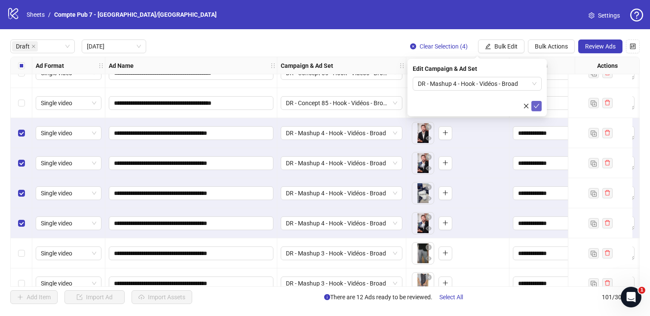
click at [539, 103] on icon "check" at bounding box center [537, 106] width 6 height 6
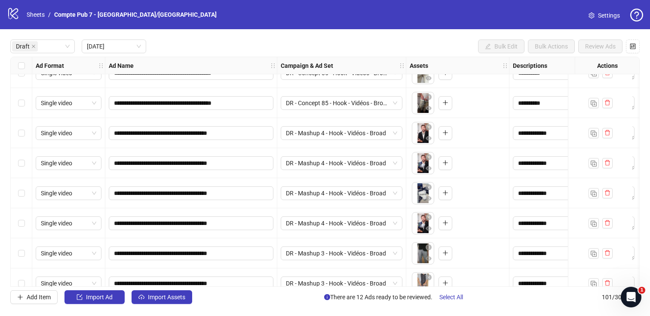
scroll to position [152, 0]
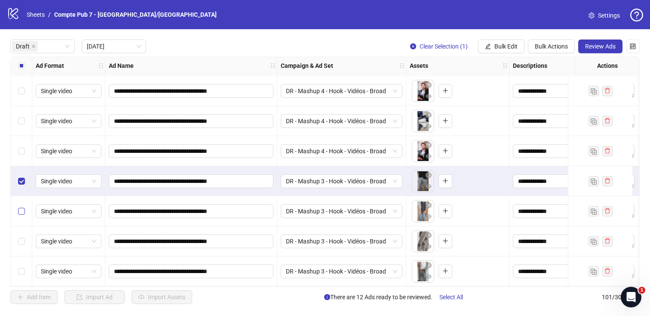
click at [22, 212] on label "Select row 10" at bounding box center [21, 211] width 7 height 9
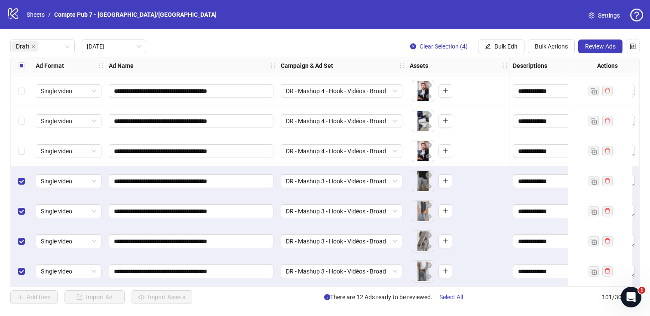
click at [518, 54] on div "**********" at bounding box center [325, 172] width 650 height 286
click at [516, 47] on span "Bulk Edit" at bounding box center [506, 46] width 23 height 7
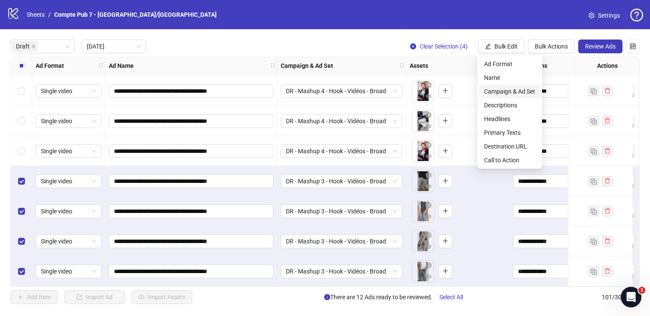
click at [514, 93] on span "Campaign & Ad Set" at bounding box center [509, 91] width 51 height 9
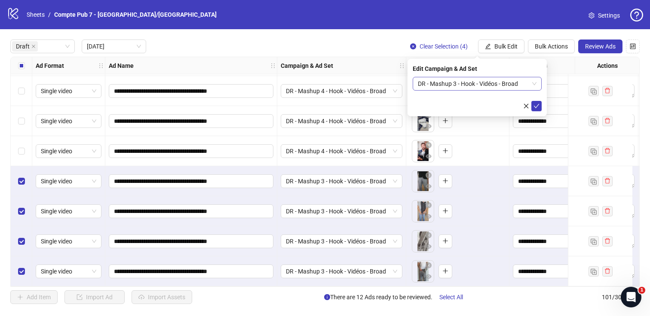
click at [519, 83] on span "DR - Mashup 3 - Hook - Vidéos - Broad" at bounding box center [477, 83] width 119 height 13
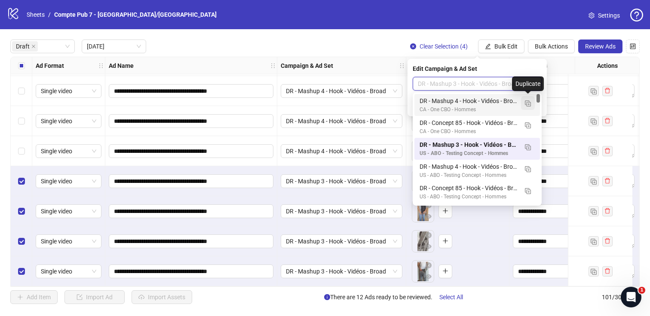
click at [529, 105] on img "button" at bounding box center [528, 104] width 6 height 6
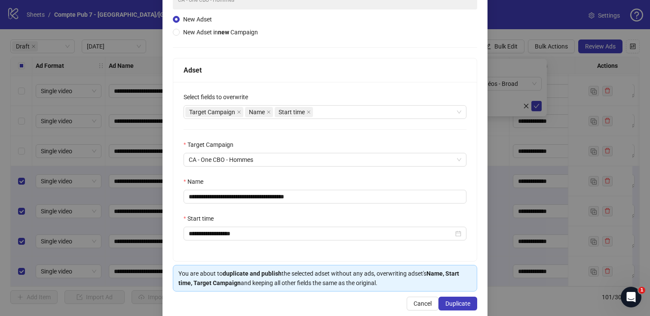
scroll to position [92, 0]
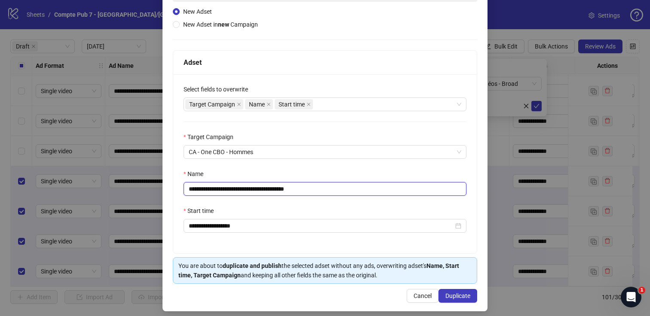
click at [334, 190] on input "**********" at bounding box center [325, 189] width 283 height 14
paste input "text"
type input "**********"
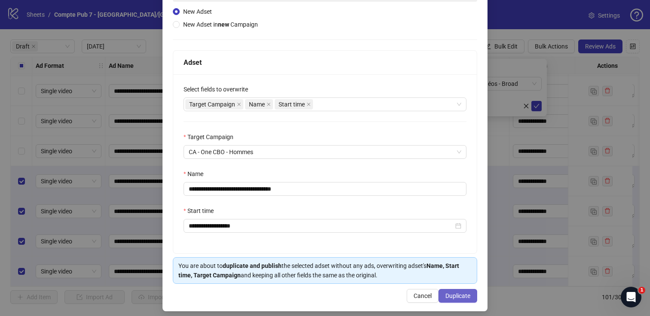
click at [444, 293] on button "Duplicate" at bounding box center [458, 296] width 39 height 14
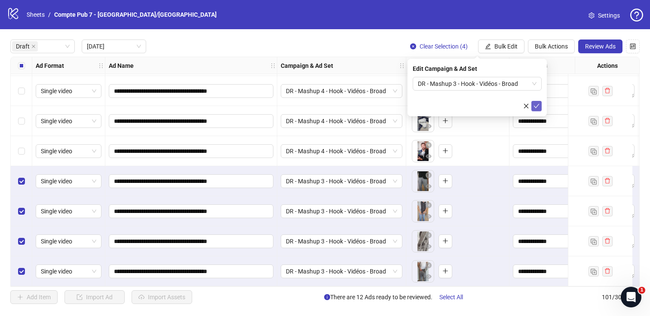
click at [538, 111] on button "submit" at bounding box center [536, 106] width 10 height 10
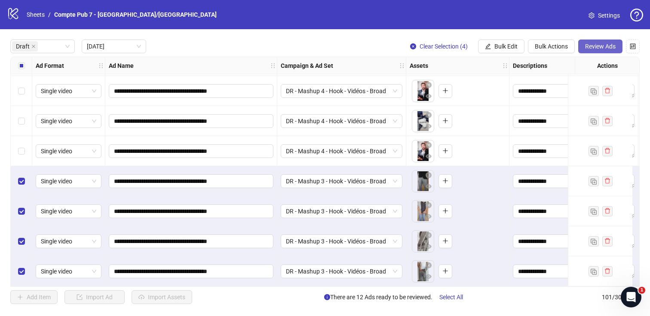
click at [602, 50] on button "Review Ads" at bounding box center [600, 47] width 44 height 14
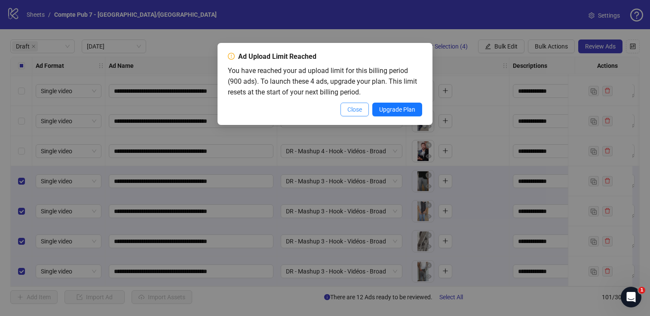
click at [356, 113] on button "Close" at bounding box center [355, 110] width 28 height 14
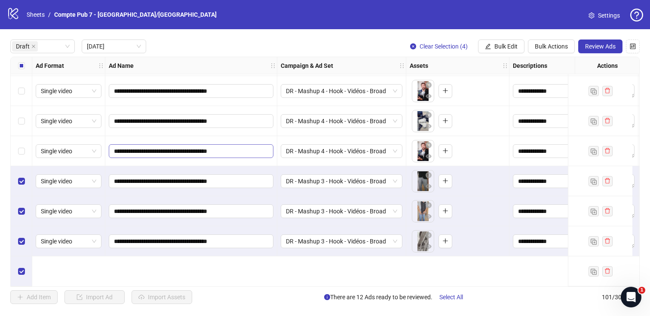
scroll to position [0, 0]
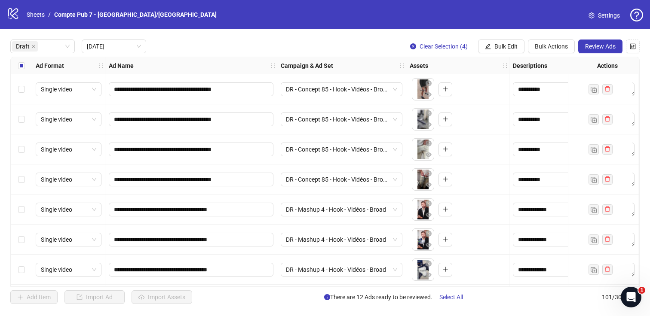
click at [25, 69] on div "Select all rows" at bounding box center [22, 65] width 22 height 17
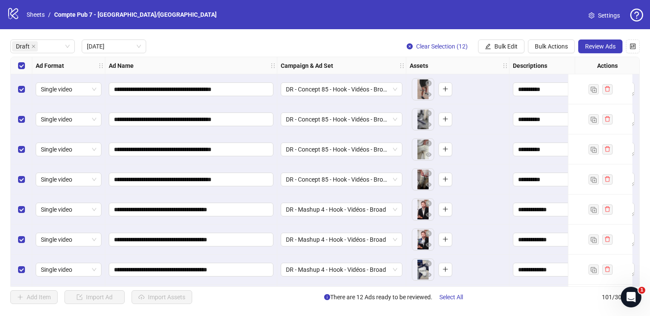
click at [25, 69] on div "Select all rows" at bounding box center [22, 65] width 22 height 17
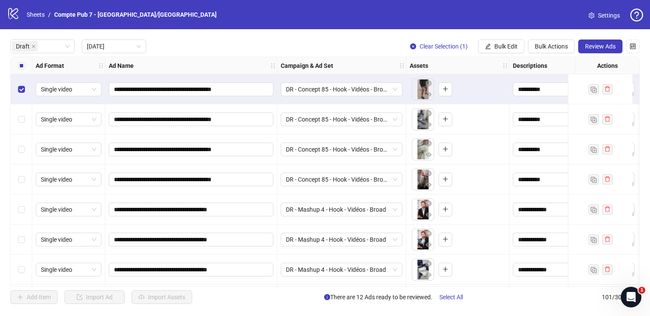
click at [23, 114] on div "Select row 2" at bounding box center [22, 119] width 22 height 30
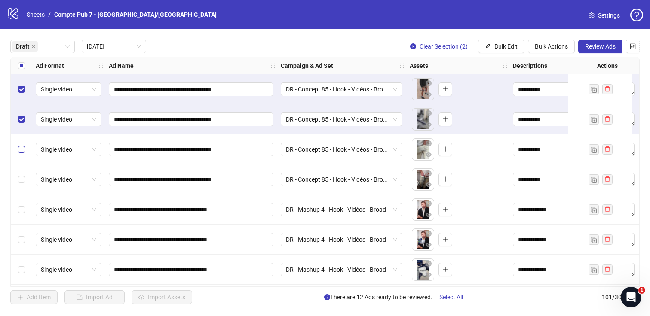
click at [24, 146] on label "Select row 3" at bounding box center [21, 149] width 7 height 9
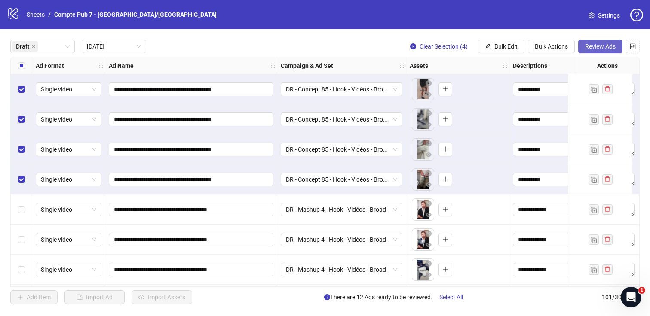
click at [582, 49] on button "Review Ads" at bounding box center [600, 47] width 44 height 14
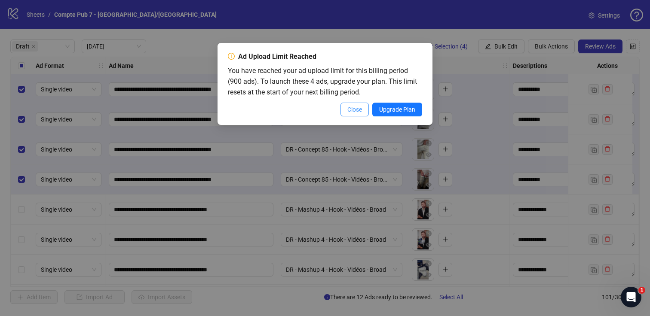
click at [351, 108] on span "Close" at bounding box center [354, 109] width 15 height 7
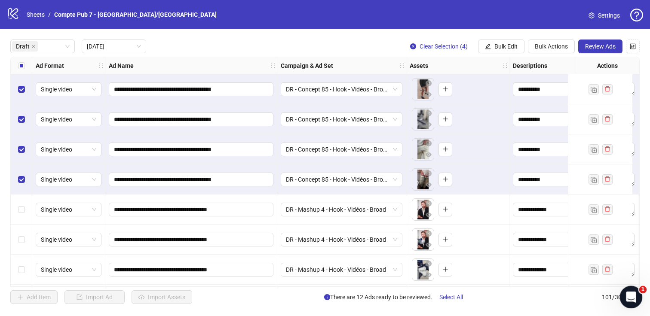
click at [633, 293] on icon "Open Intercom Messenger" at bounding box center [630, 296] width 14 height 14
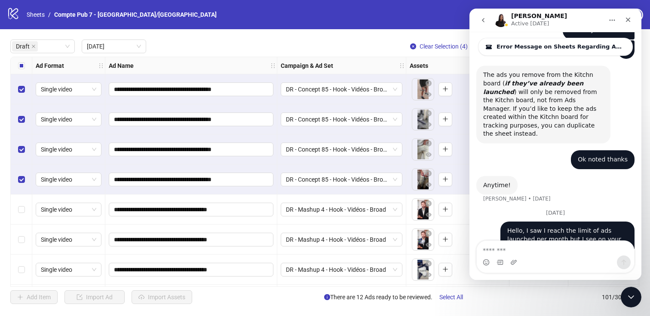
scroll to position [643, 0]
click at [636, 300] on div "Close Intercom Messenger" at bounding box center [630, 296] width 21 height 21
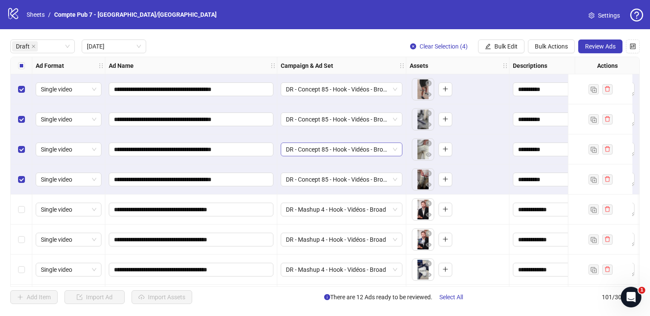
scroll to position [0, 440]
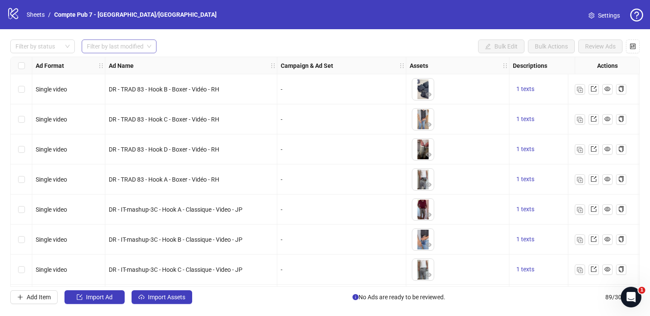
click at [101, 41] on input "search" at bounding box center [115, 46] width 57 height 13
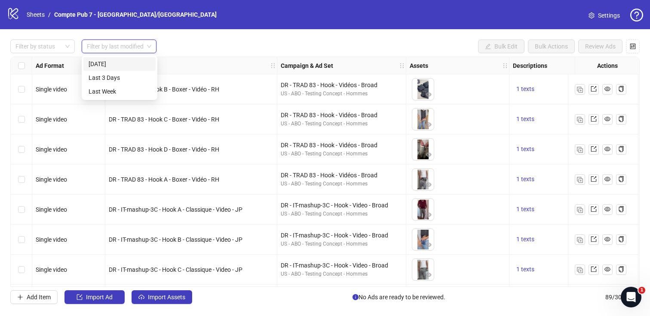
click at [106, 67] on div "[DATE]" at bounding box center [120, 63] width 62 height 9
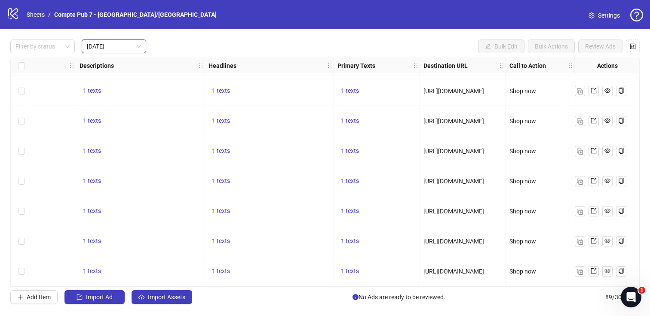
scroll to position [152, 0]
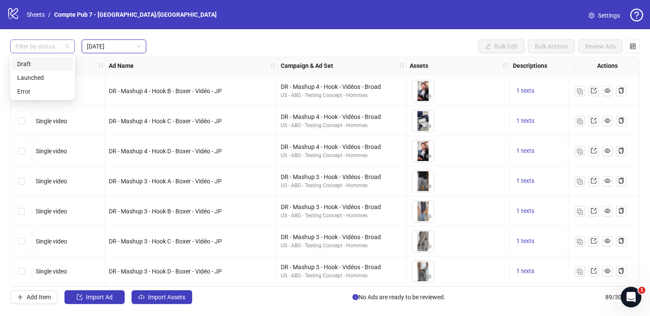
click at [50, 51] on div at bounding box center [38, 46] width 52 height 12
click at [56, 77] on div "Launched" at bounding box center [42, 77] width 51 height 9
click at [260, 38] on div "Launched Today Bulk Edit Bulk Actions Review Ads Ad Format Ad Name Campaign & A…" at bounding box center [325, 172] width 650 height 286
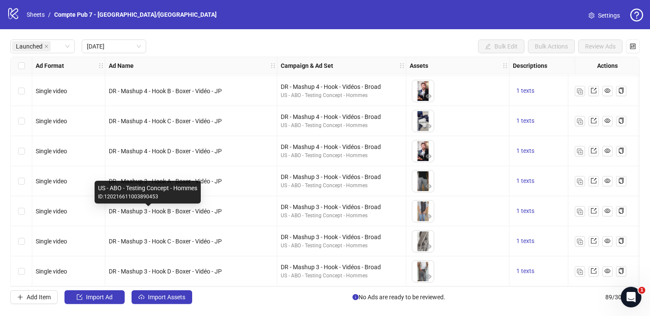
scroll to position [152, 440]
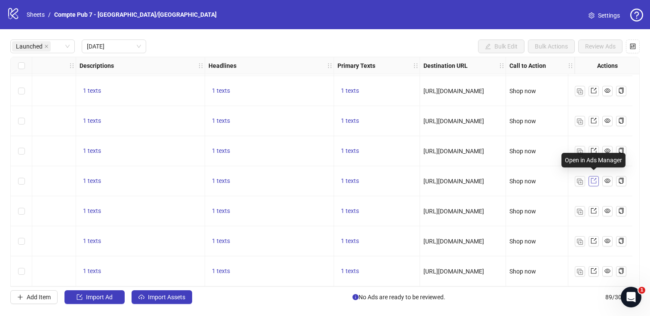
click at [591, 178] on icon "export" at bounding box center [594, 181] width 6 height 6
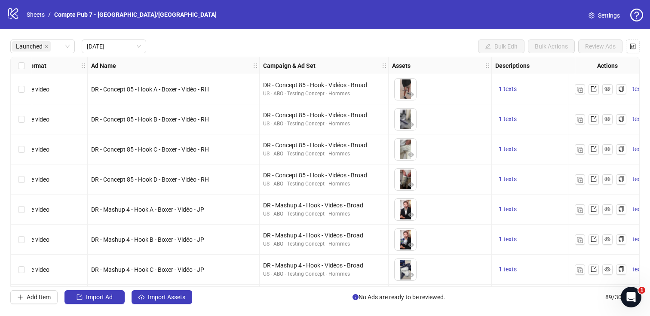
scroll to position [0, 0]
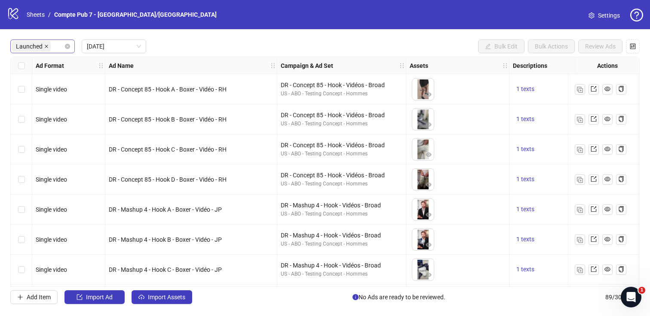
click at [45, 45] on icon "close" at bounding box center [46, 46] width 4 height 4
click at [46, 46] on div at bounding box center [38, 46] width 52 height 12
click at [48, 64] on div "Draft" at bounding box center [42, 63] width 51 height 9
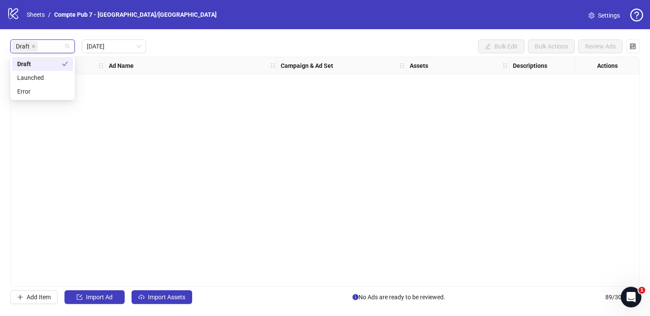
click at [243, 47] on div "Draft [DATE] Bulk Edit Bulk Actions Review Ads" at bounding box center [325, 47] width 630 height 14
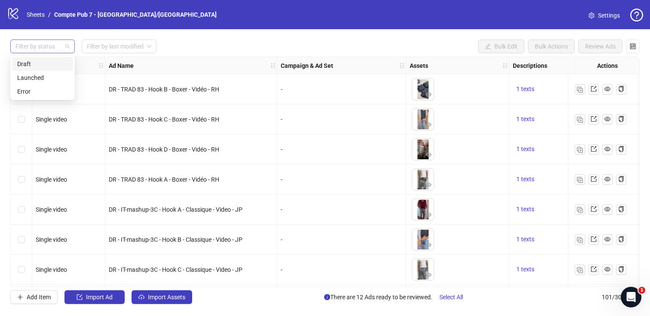
click at [46, 43] on div at bounding box center [38, 46] width 52 height 12
click div "Draft"
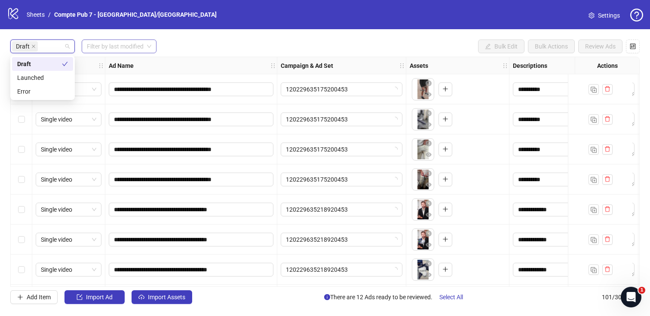
click input "search"
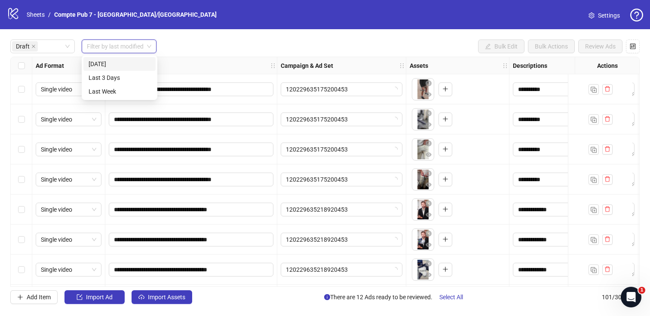
click div "[DATE]"
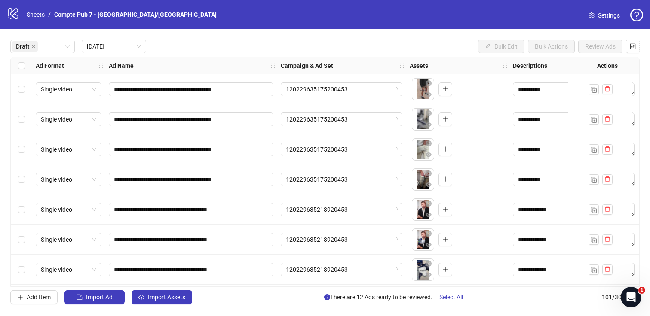
click div "Draft [DATE] Bulk Edit Bulk Actions Review Ads"
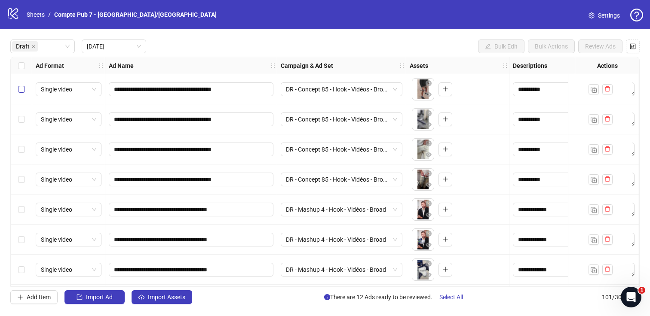
click label "Select row 1"
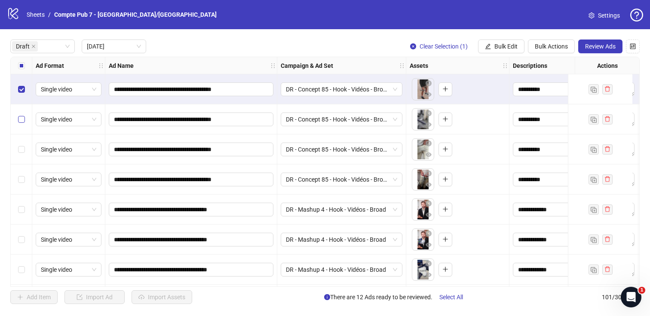
click label "Select row 2"
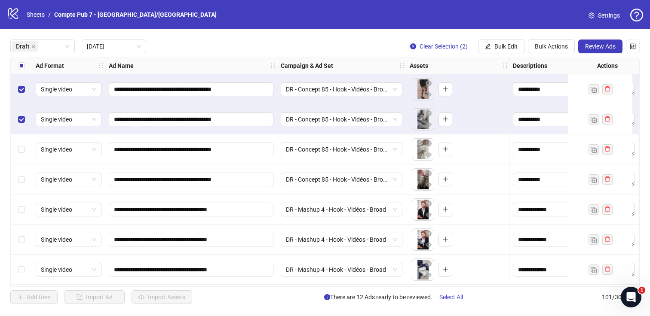
click div "Select row 3"
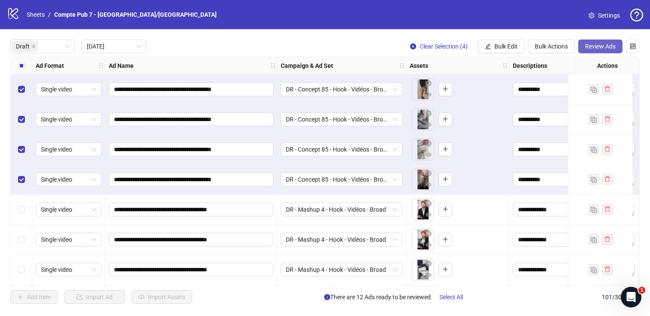
click span "Review Ads"
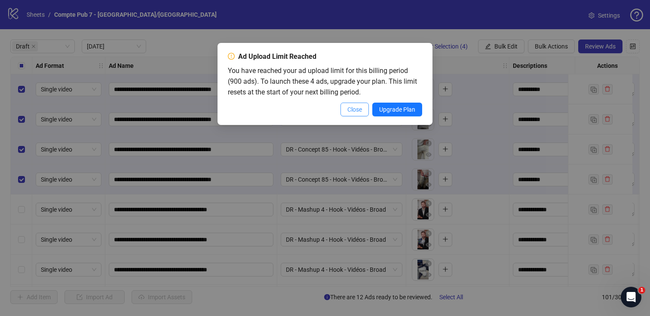
click span "Close"
